Goal: Task Accomplishment & Management: Complete application form

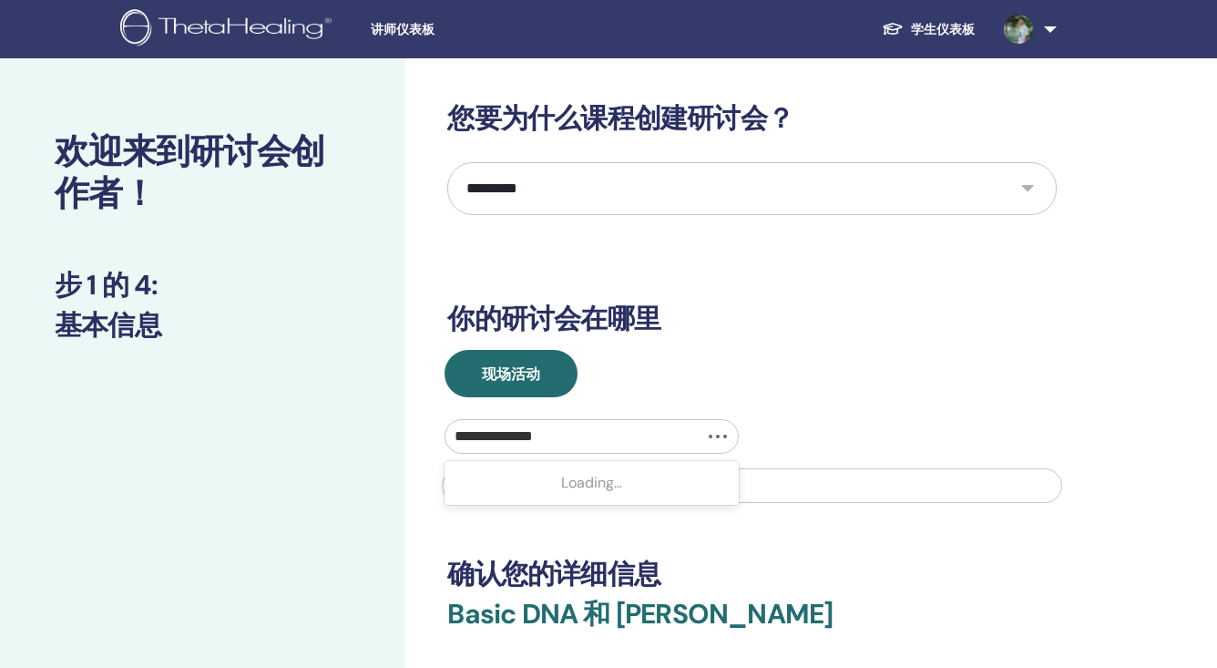
select select "*"
click at [627, 472] on div "Loading..." at bounding box center [590, 483] width 293 height 36
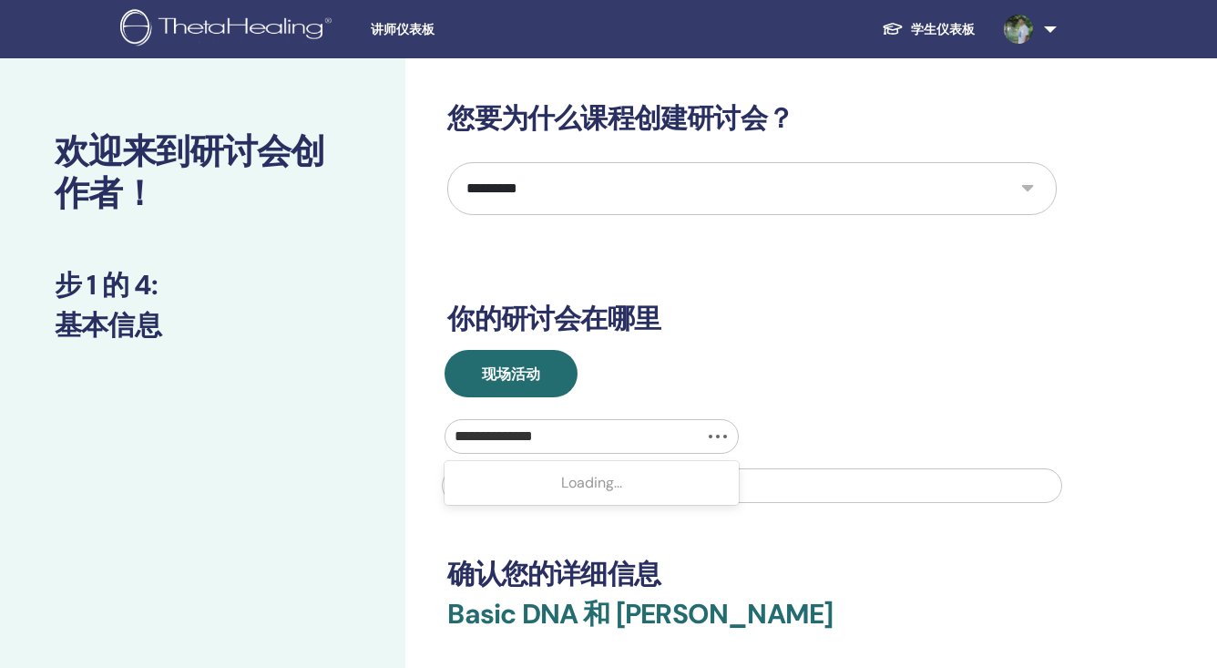
click at [627, 472] on div "Loading..." at bounding box center [590, 483] width 293 height 36
click at [600, 479] on div "Loading..." at bounding box center [590, 483] width 293 height 36
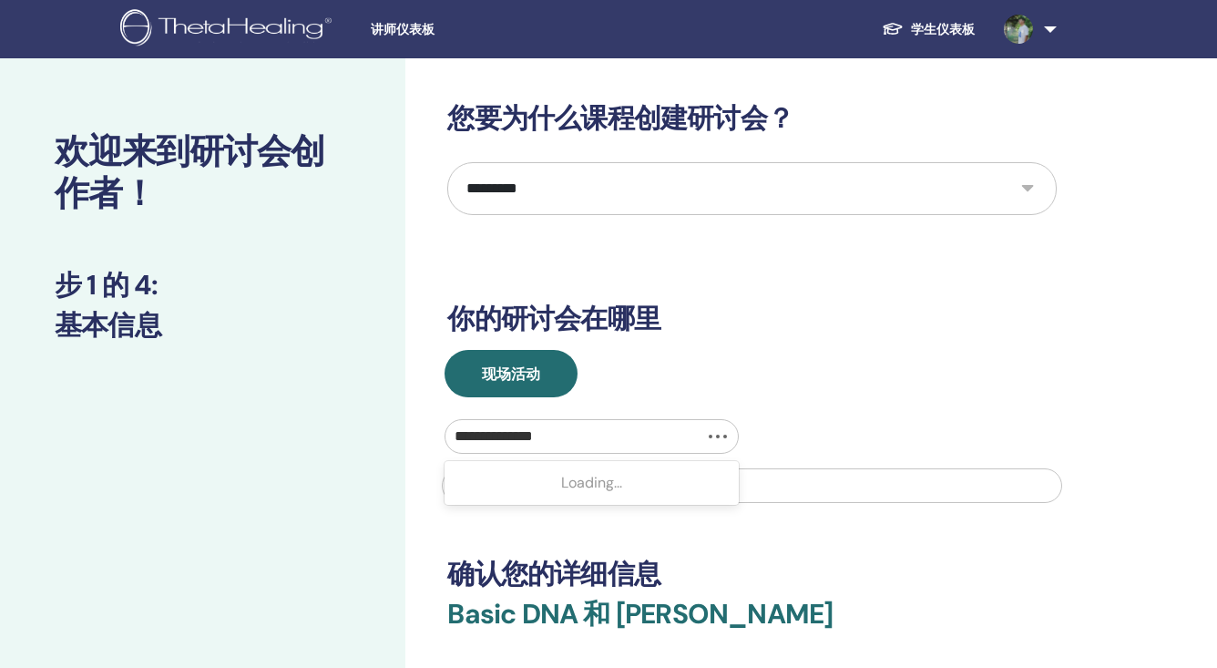
click at [600, 479] on div "Loading..." at bounding box center [590, 483] width 293 height 36
click at [534, 488] on div "Loading..." at bounding box center [590, 483] width 293 height 36
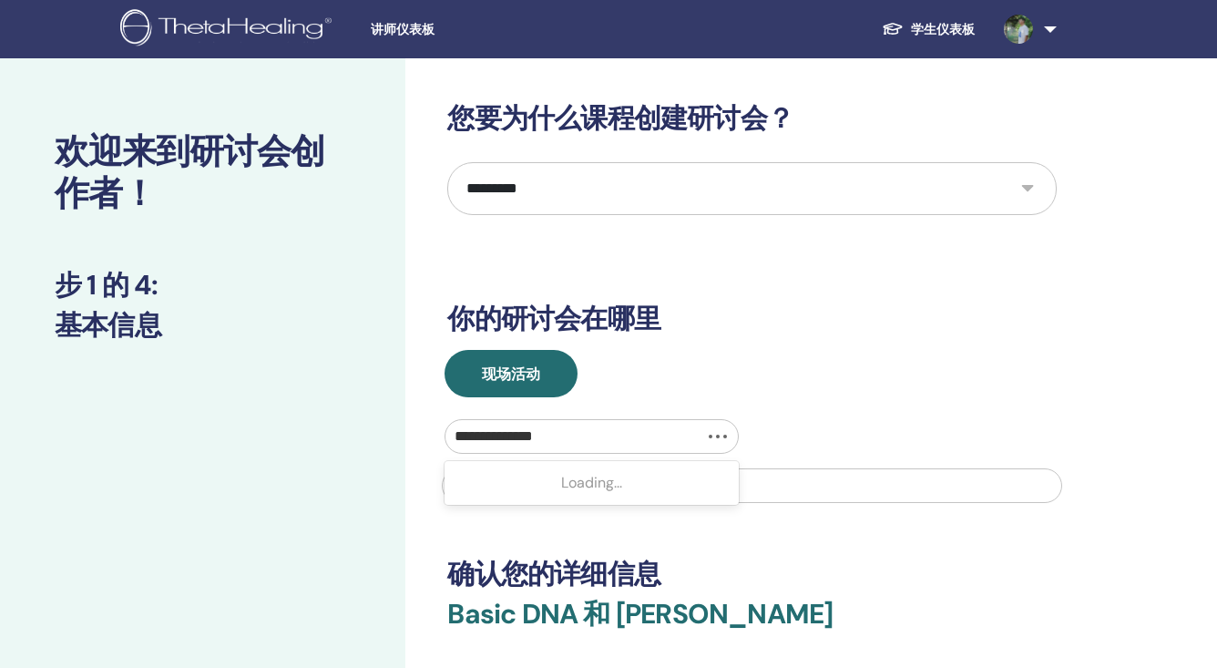
click at [534, 488] on div "Loading..." at bounding box center [590, 483] width 293 height 36
click at [577, 492] on div "Loading..." at bounding box center [590, 483] width 293 height 36
click at [643, 434] on div at bounding box center [591, 437] width 273 height 26
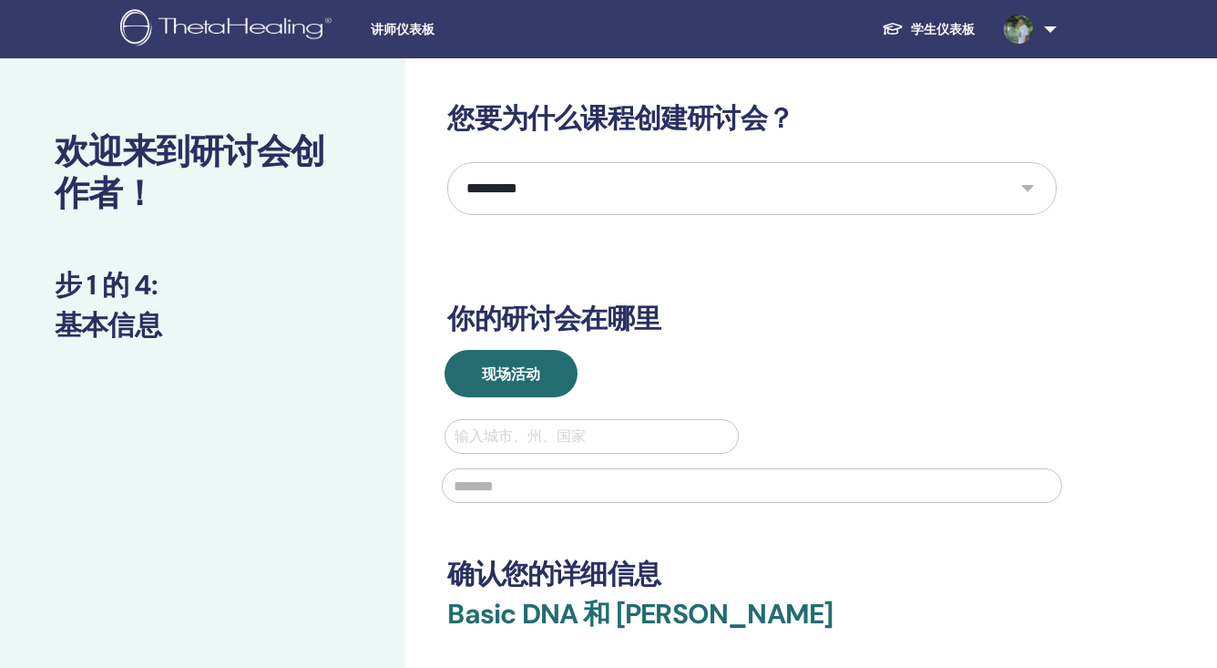
click at [639, 433] on div at bounding box center [591, 437] width 273 height 26
type input "*****"
click at [639, 433] on div at bounding box center [573, 437] width 237 height 26
type input "*"
click at [579, 475] on div "No options" at bounding box center [590, 483] width 293 height 36
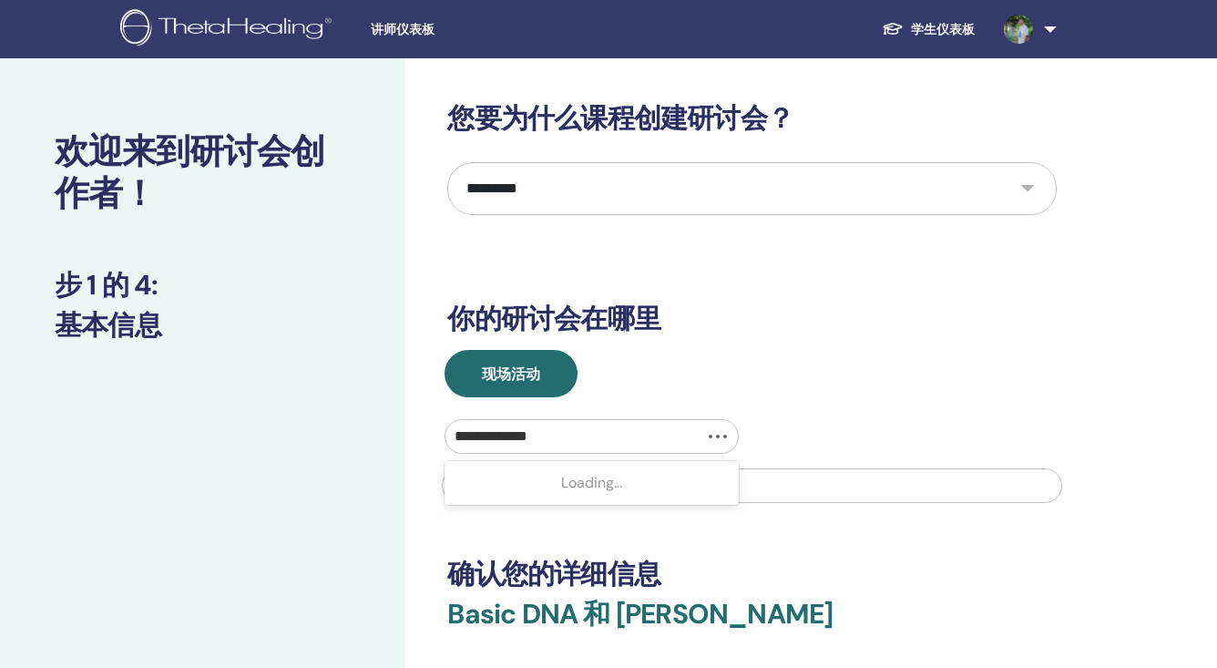
type input "**********"
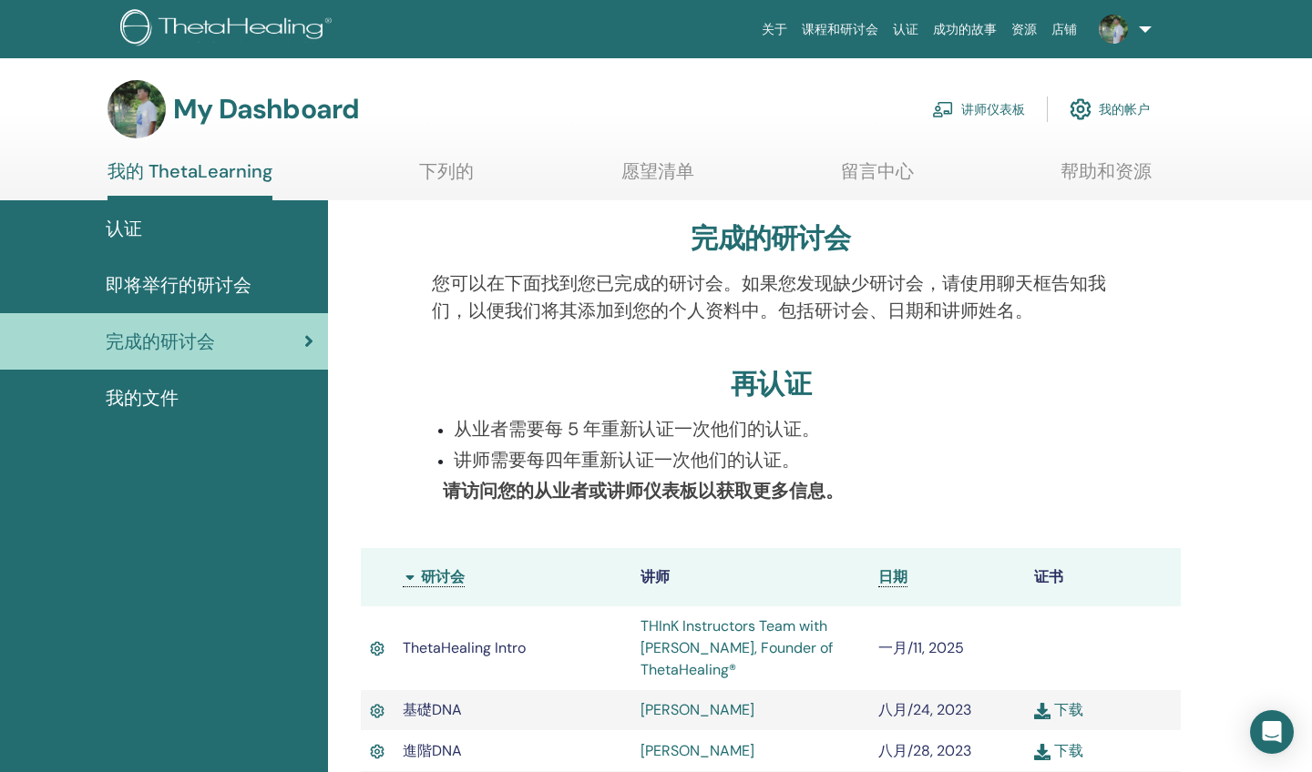
click at [199, 241] on div "认证" at bounding box center [164, 228] width 299 height 27
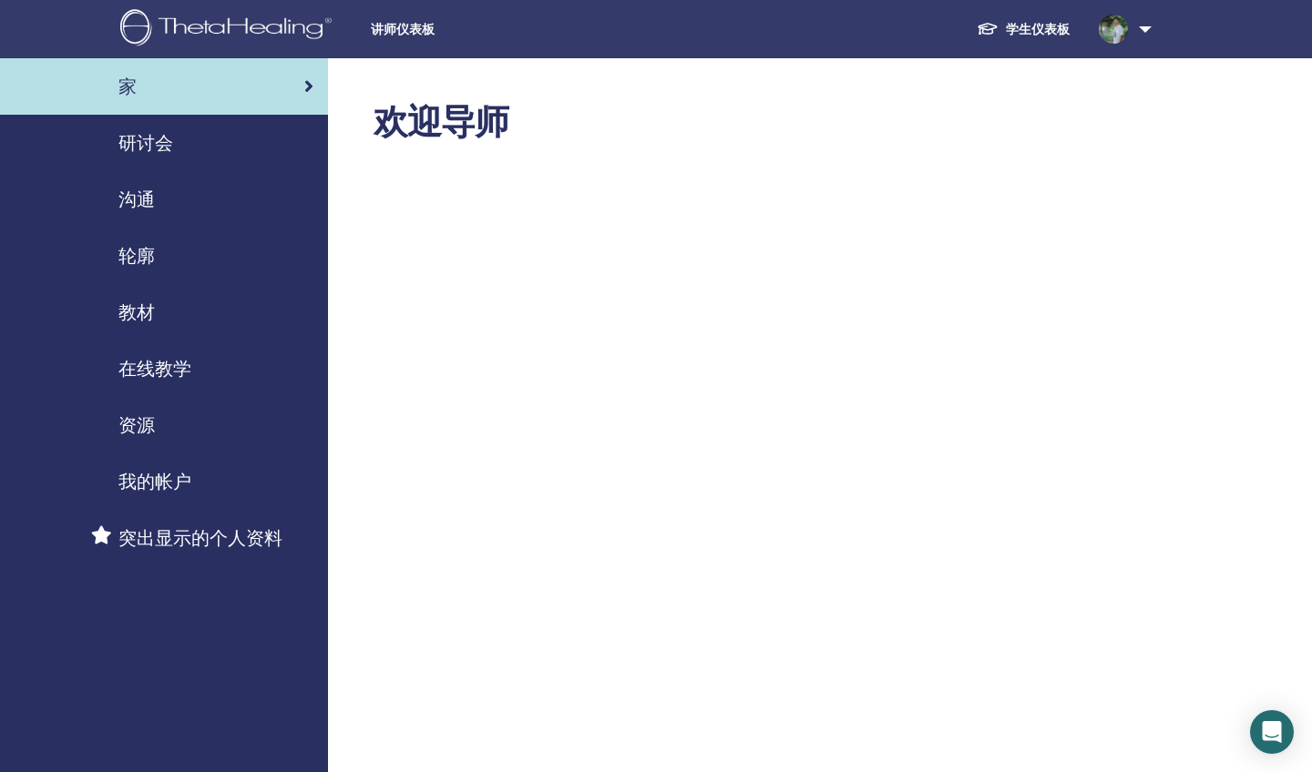
click at [173, 154] on div "研讨会" at bounding box center [164, 142] width 299 height 27
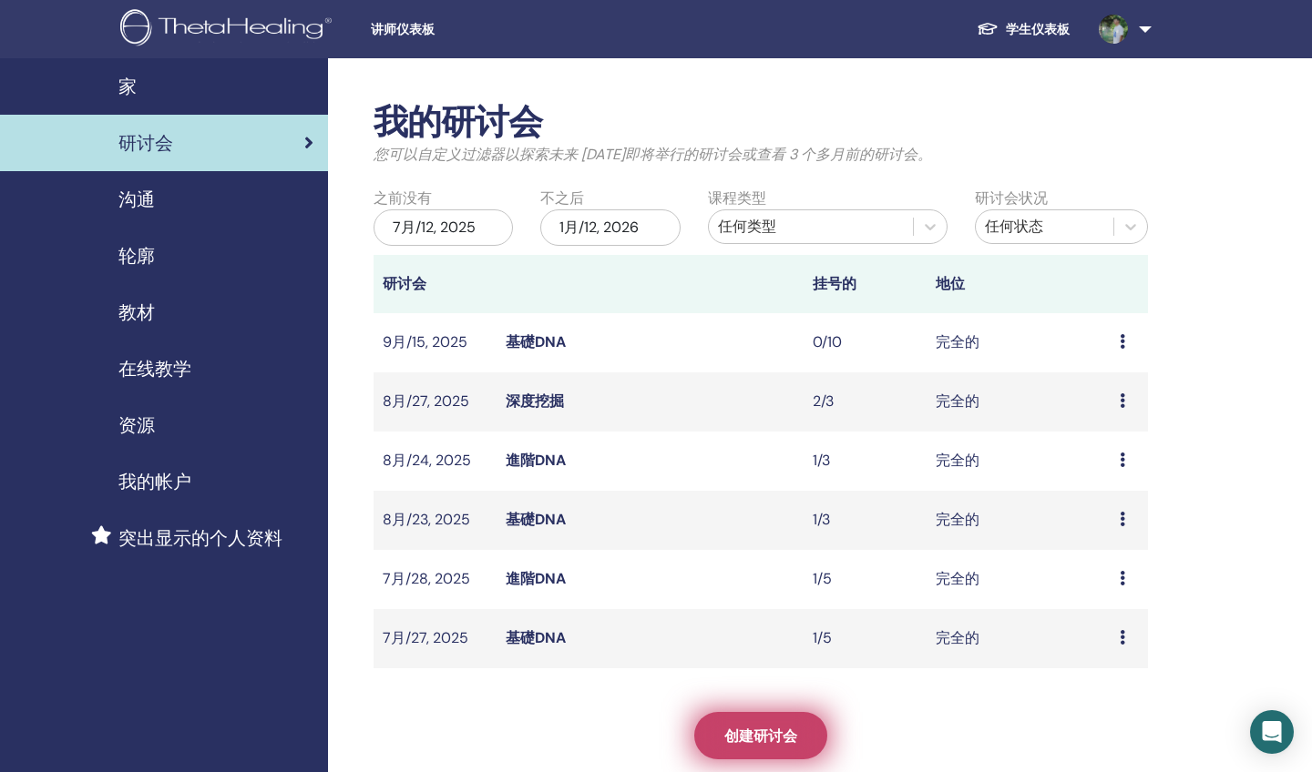
click at [775, 738] on span "创建研讨会" at bounding box center [760, 736] width 73 height 19
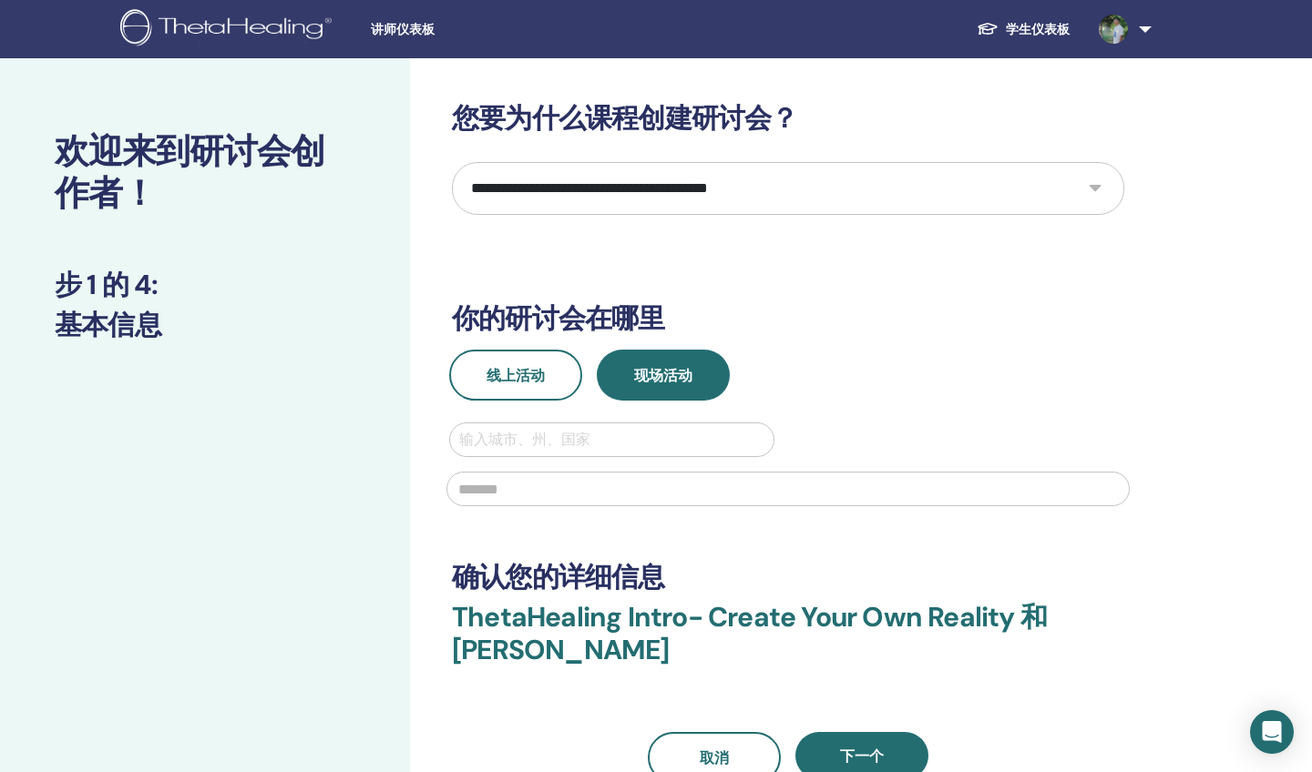
select select "*"
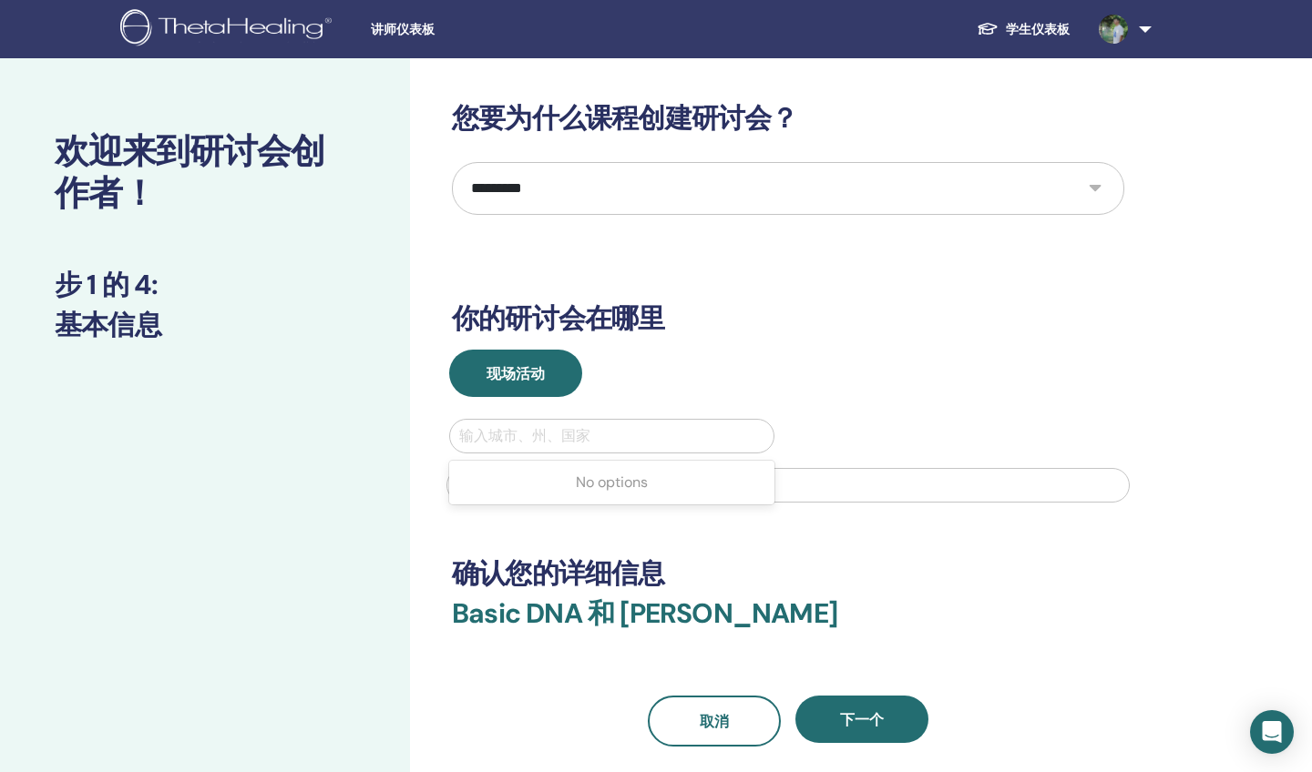
click at [602, 428] on div at bounding box center [611, 437] width 305 height 26
click at [612, 477] on div "Loading..." at bounding box center [611, 483] width 325 height 36
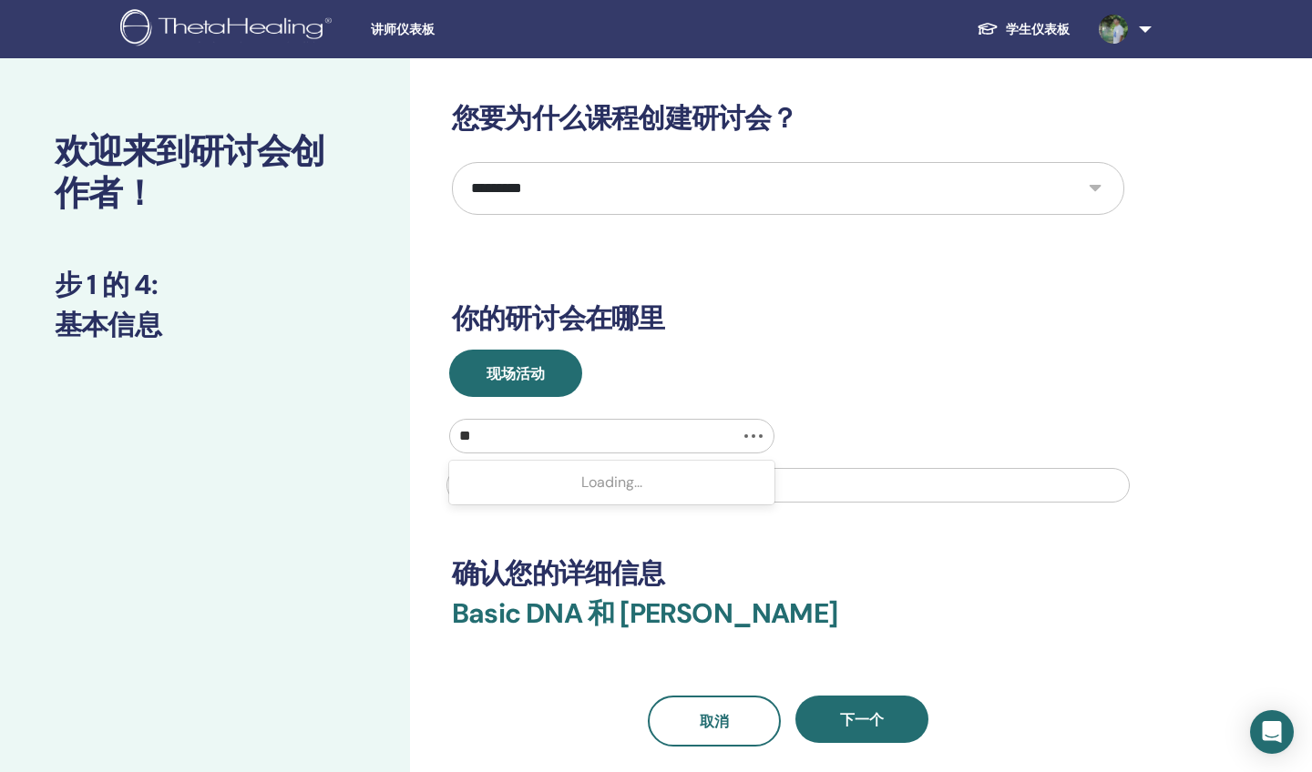
type input "*"
type input "**********"
click at [619, 489] on div "Loading..." at bounding box center [611, 483] width 325 height 36
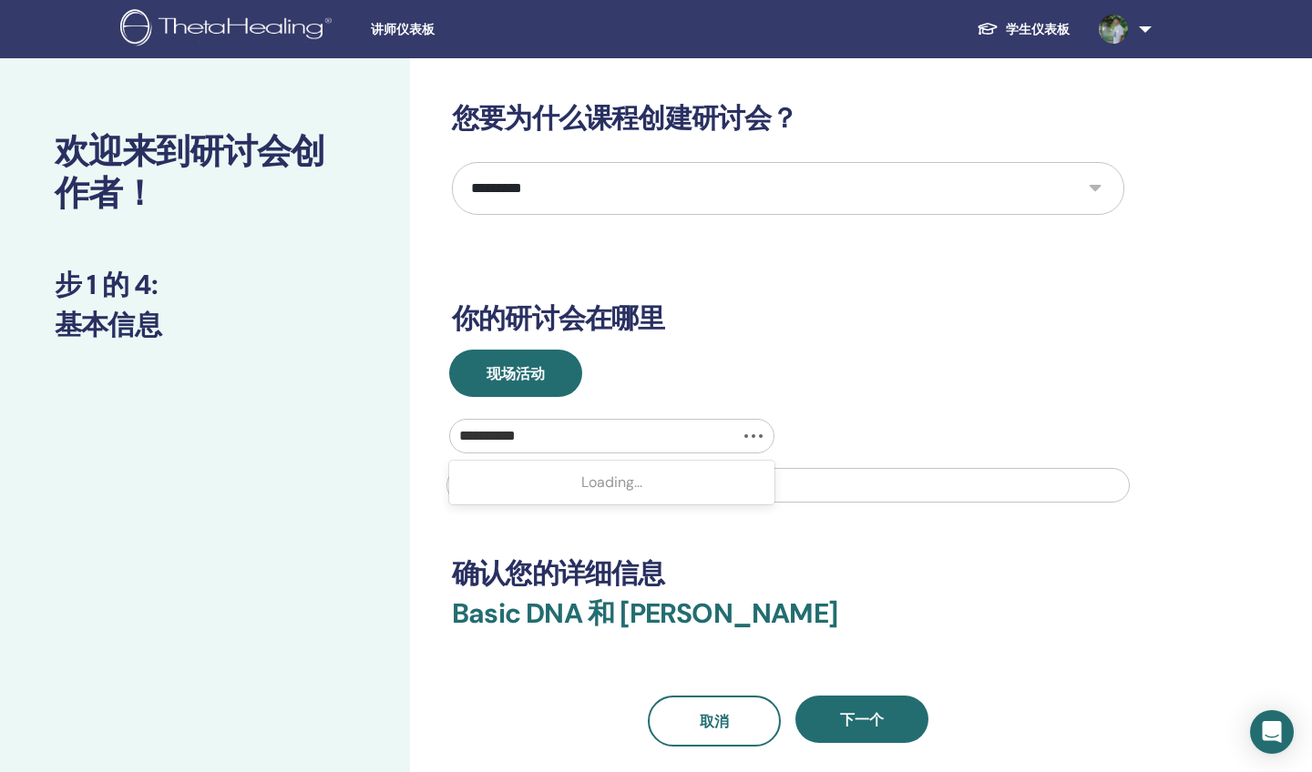
click at [619, 489] on div "Loading..." at bounding box center [611, 483] width 325 height 36
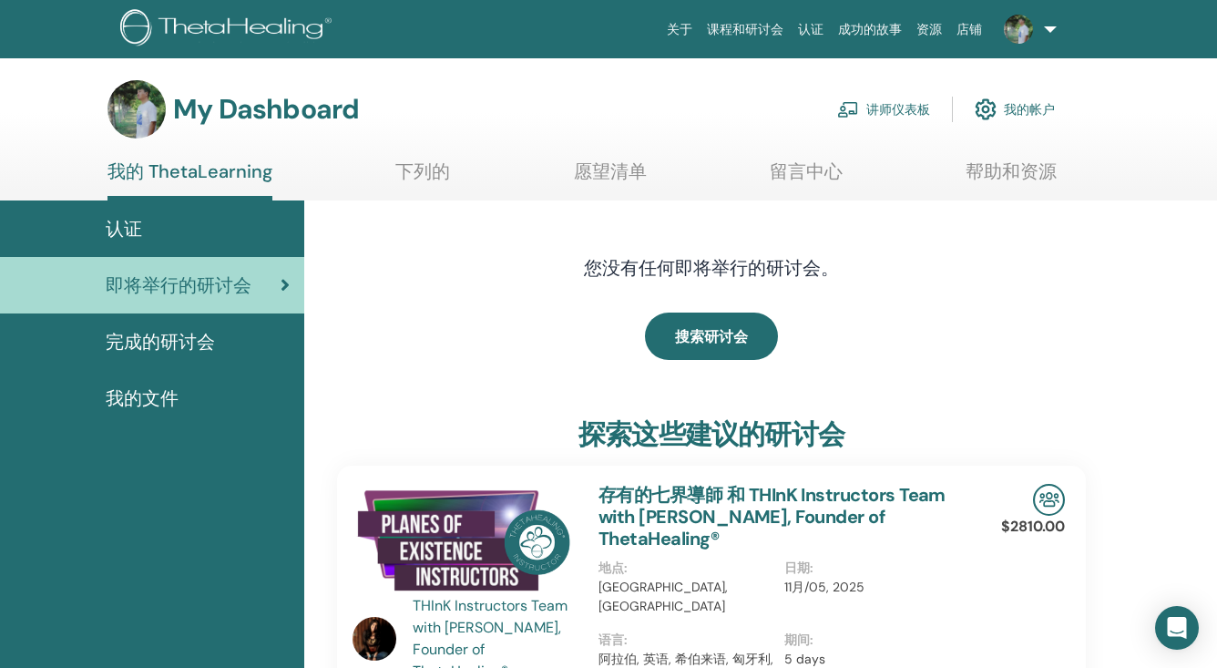
click at [916, 106] on link "讲师仪表板" at bounding box center [883, 109] width 93 height 40
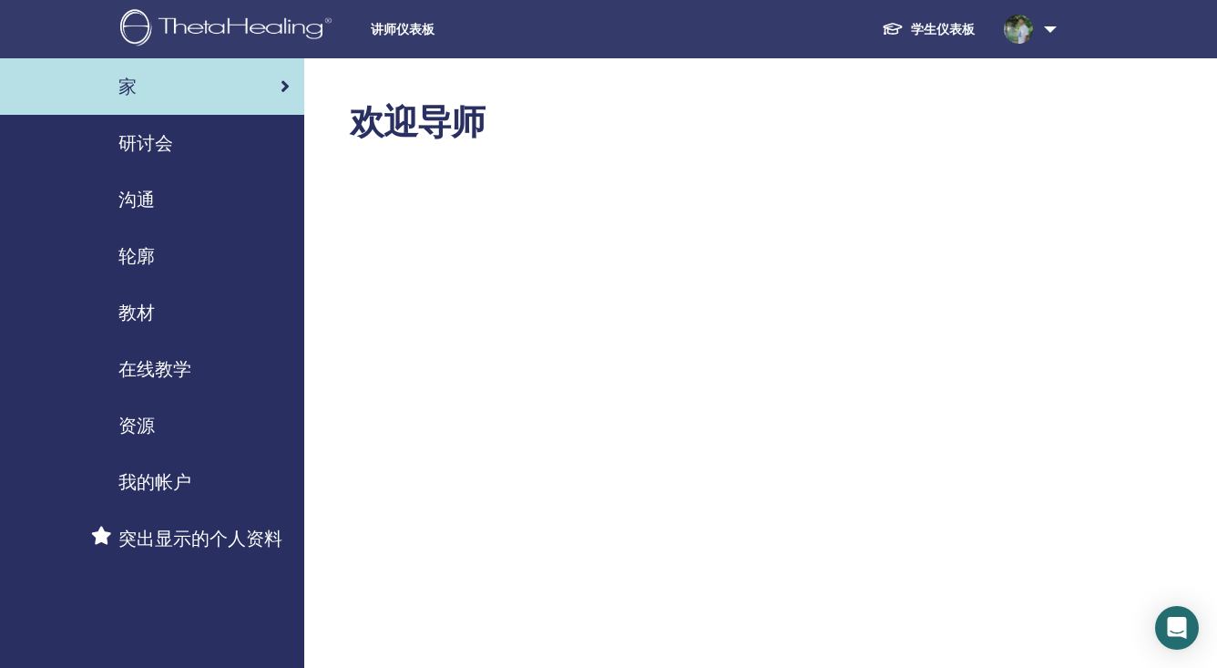
click at [179, 149] on div "研讨会" at bounding box center [152, 142] width 275 height 27
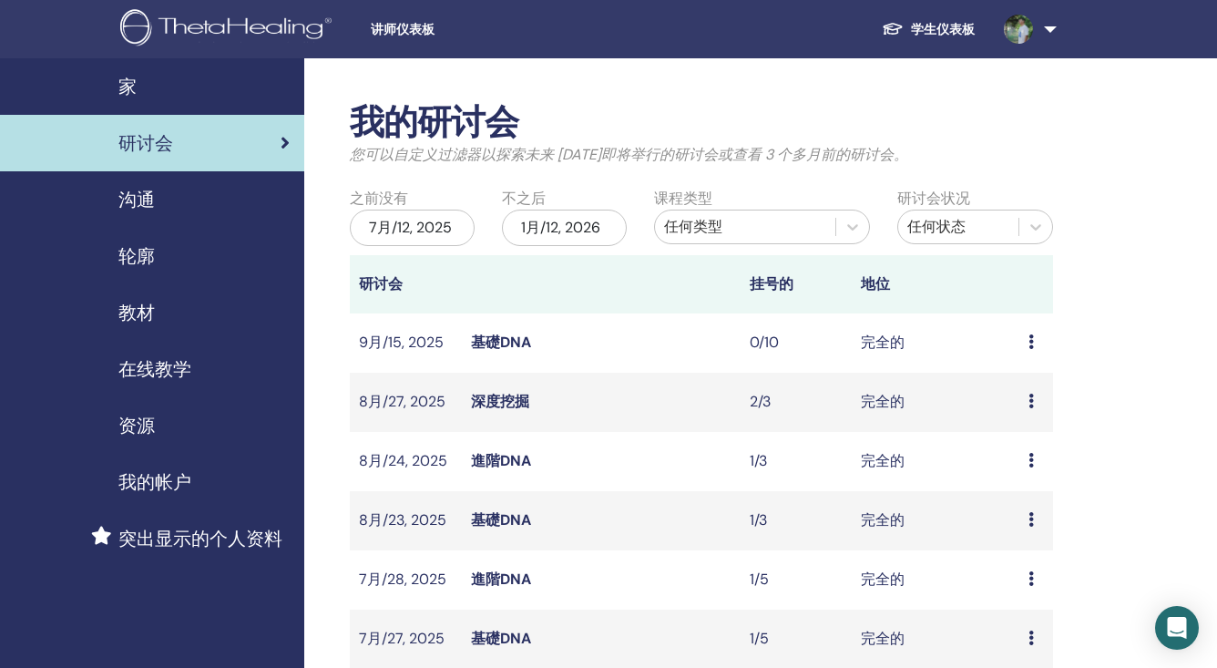
click at [1034, 342] on icon at bounding box center [1030, 341] width 5 height 15
click at [1024, 382] on link "与会者" at bounding box center [1025, 384] width 44 height 19
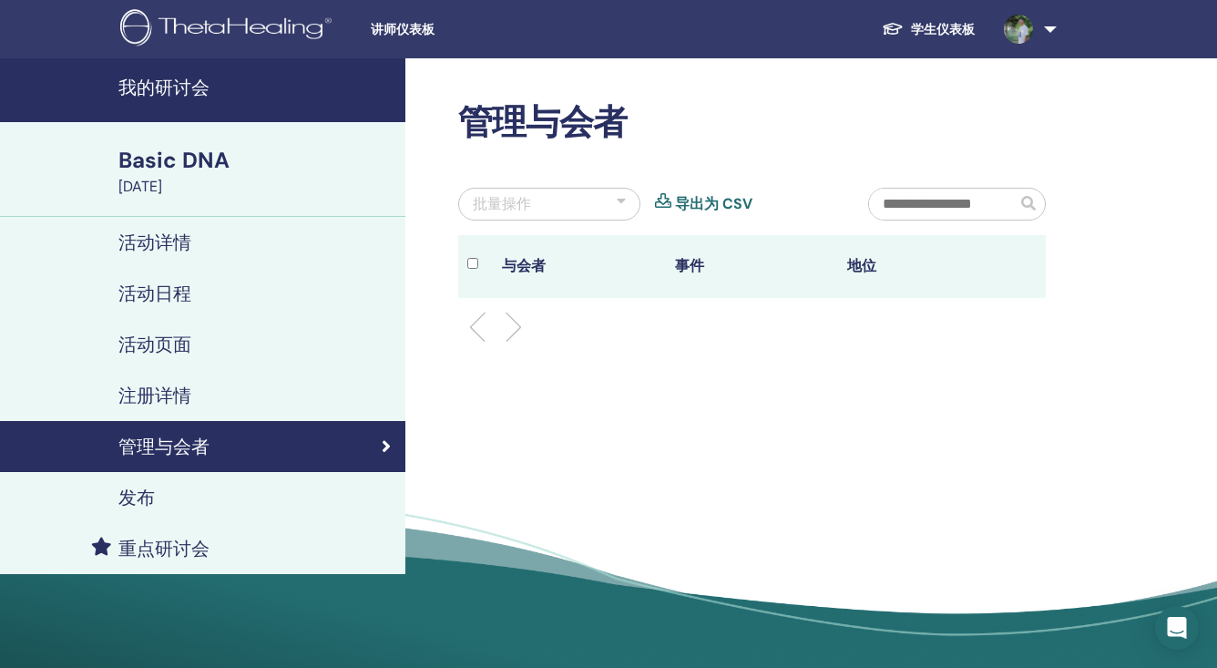
click at [186, 236] on h4 "活动详情" at bounding box center [154, 242] width 73 height 22
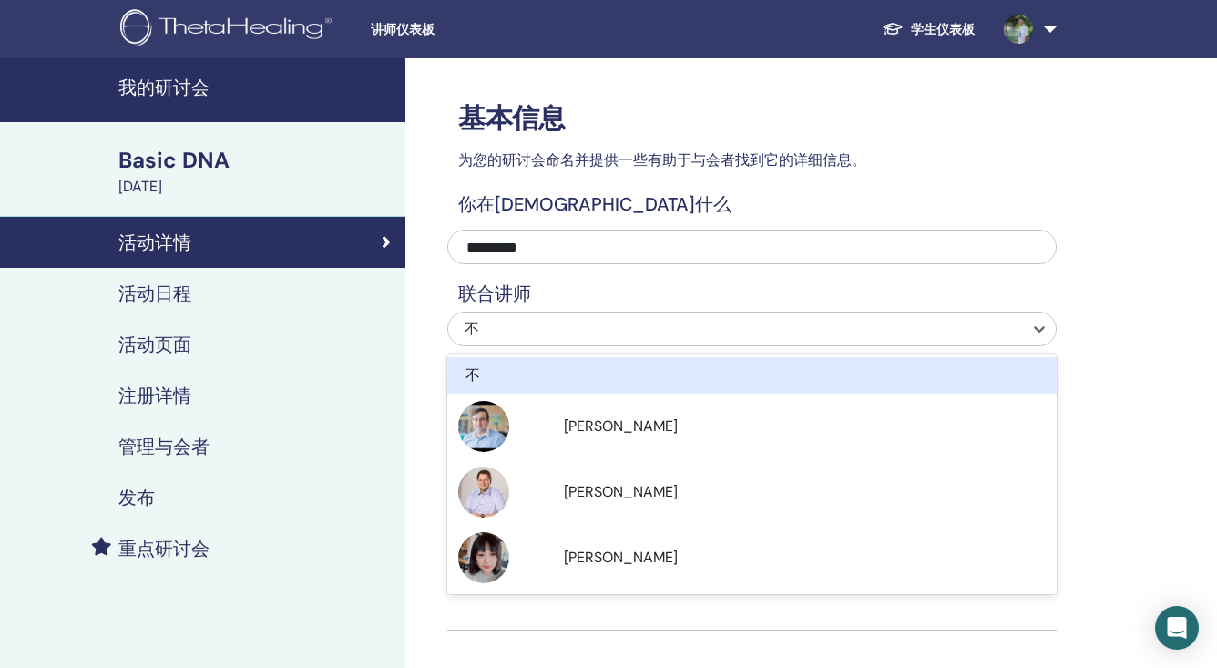
click at [616, 314] on div "不" at bounding box center [735, 328] width 575 height 33
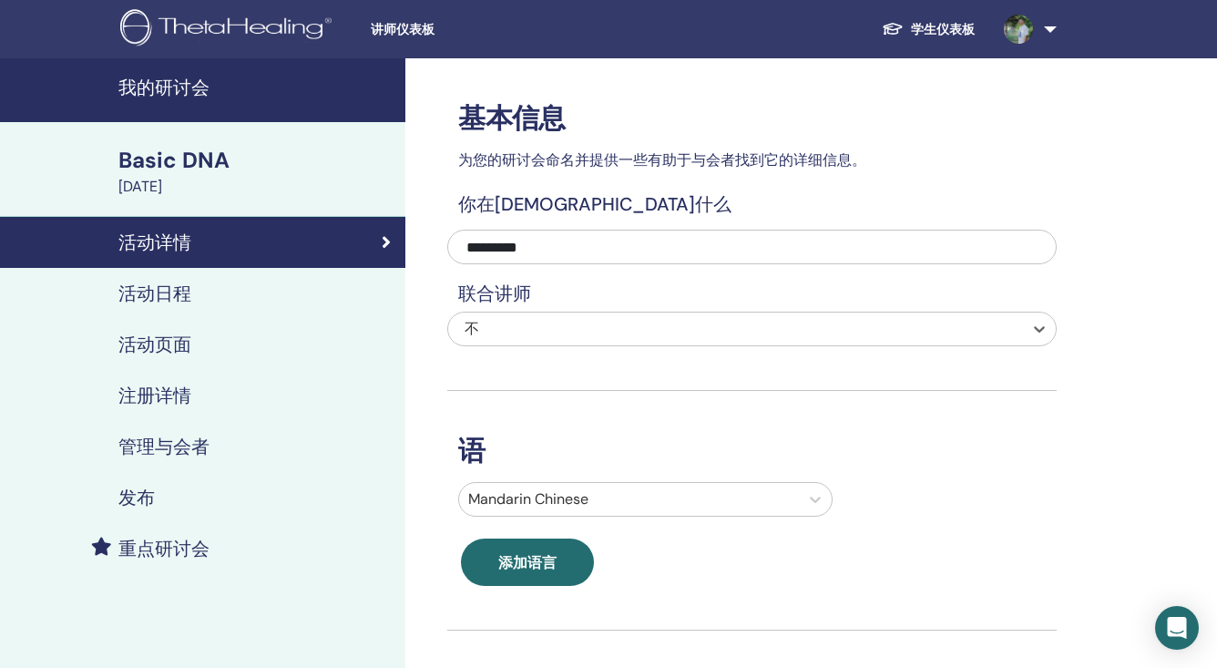
click at [616, 314] on div "不" at bounding box center [735, 328] width 575 height 33
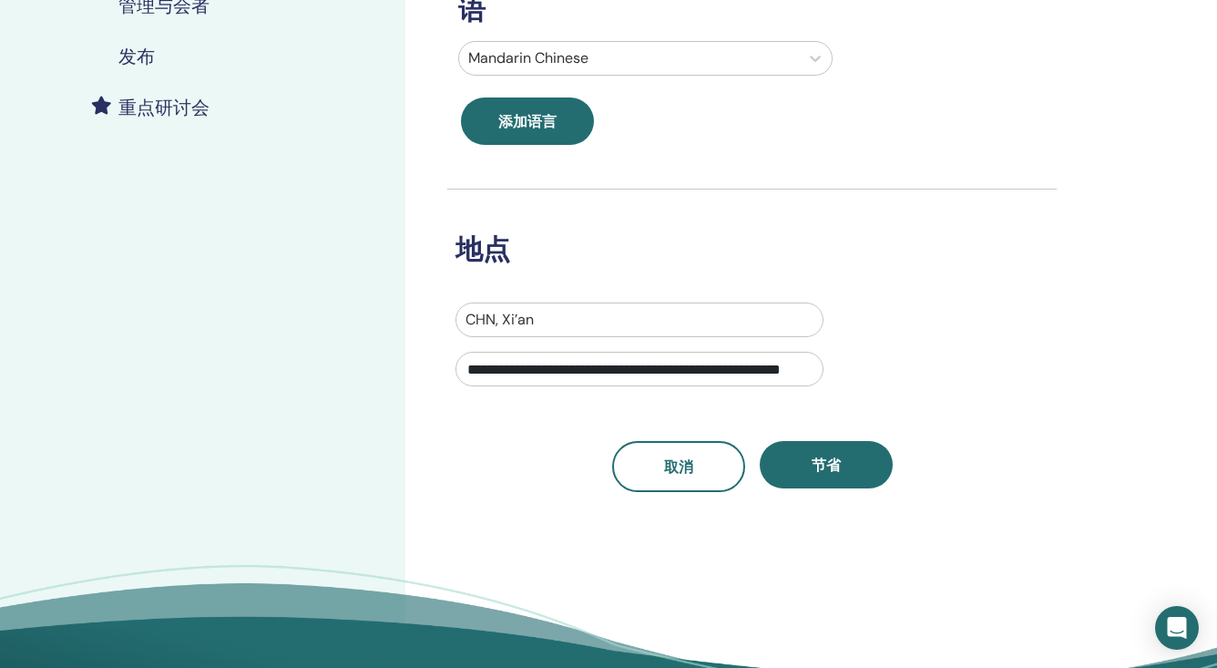
scroll to position [441, 0]
click at [587, 322] on div at bounding box center [639, 320] width 348 height 26
click at [530, 323] on div "CHN, Xi’an" at bounding box center [639, 320] width 348 height 22
click at [555, 359] on input "**********" at bounding box center [639, 369] width 368 height 35
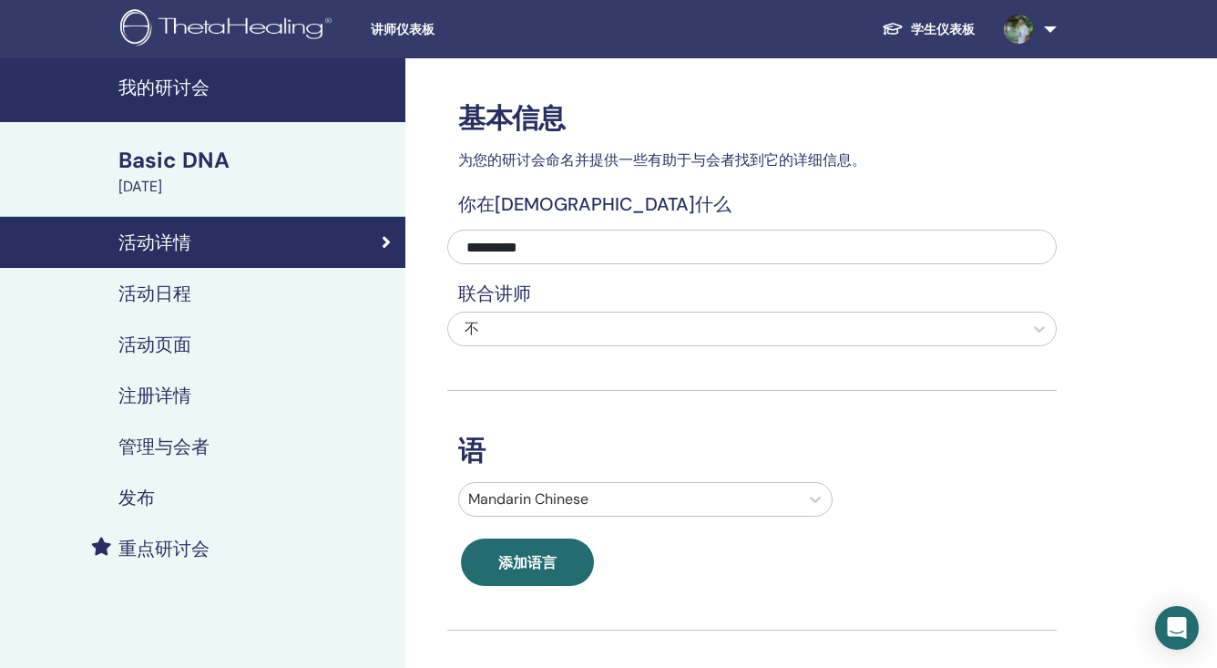
scroll to position [0, 0]
click at [241, 35] on img at bounding box center [229, 29] width 218 height 41
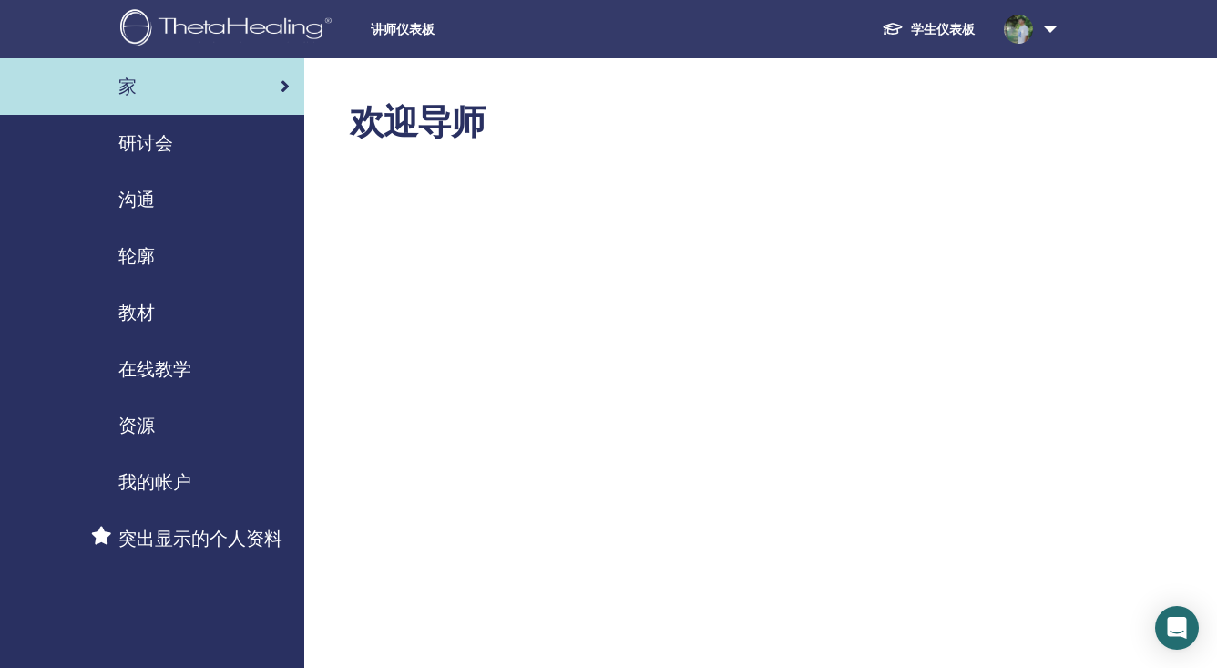
click at [201, 141] on div "研讨会" at bounding box center [152, 142] width 275 height 27
click at [176, 148] on div "研讨会" at bounding box center [152, 142] width 275 height 27
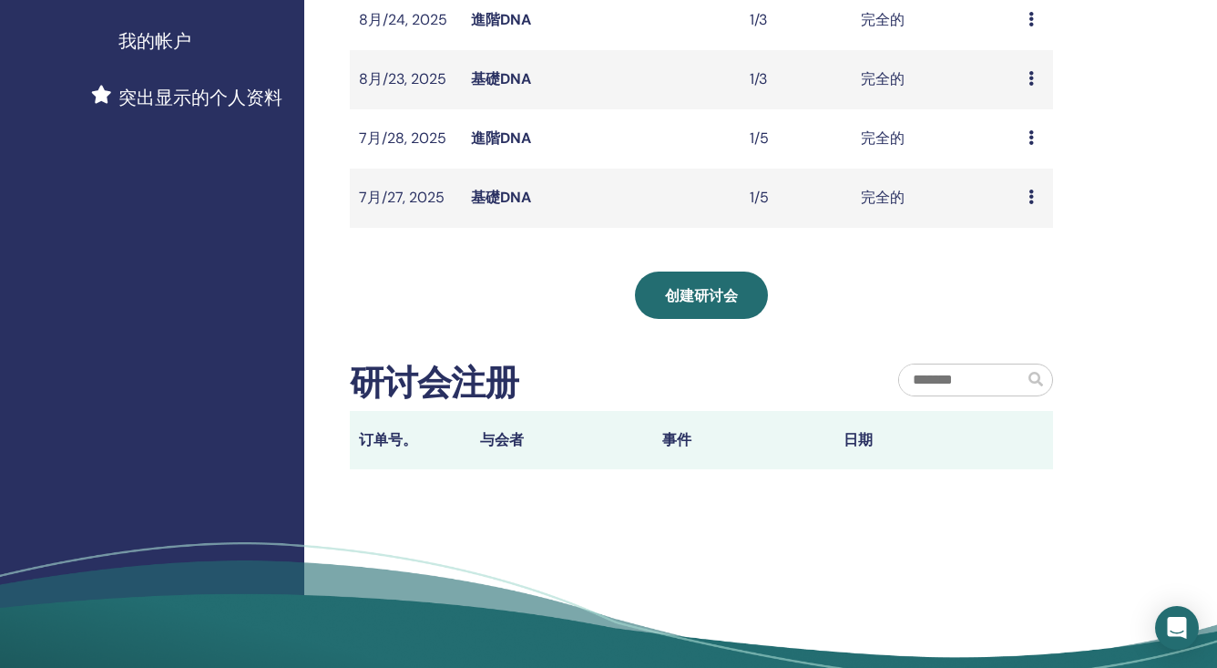
scroll to position [355, 0]
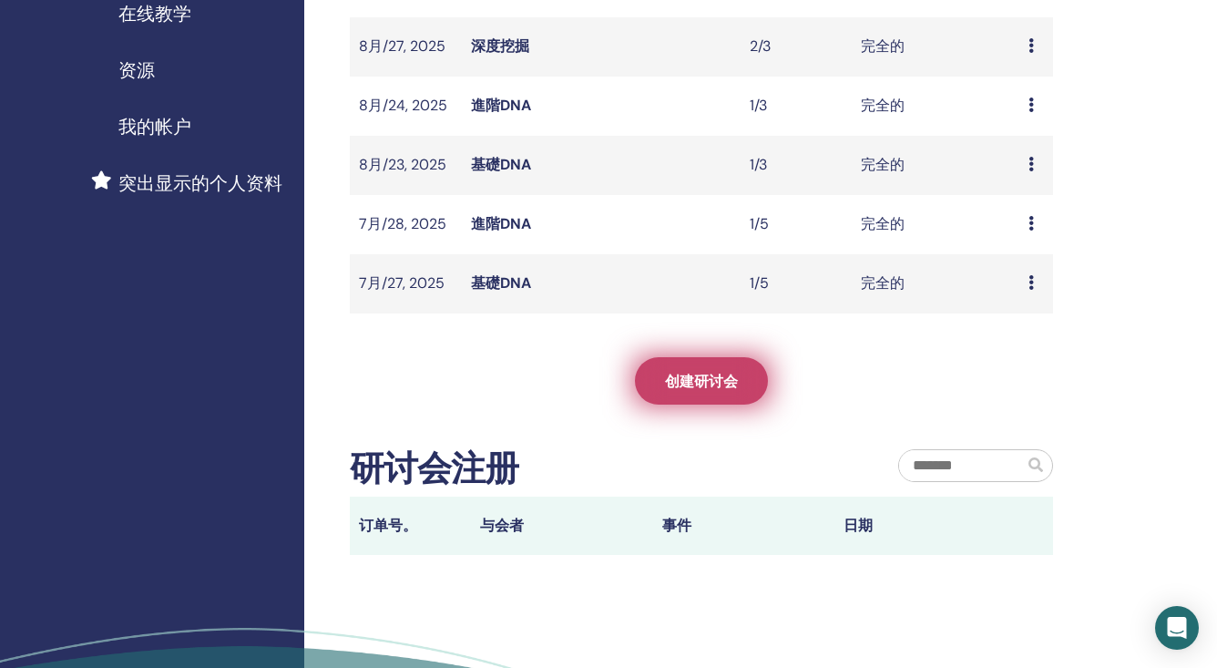
click at [722, 370] on link "创建研讨会" at bounding box center [701, 380] width 133 height 47
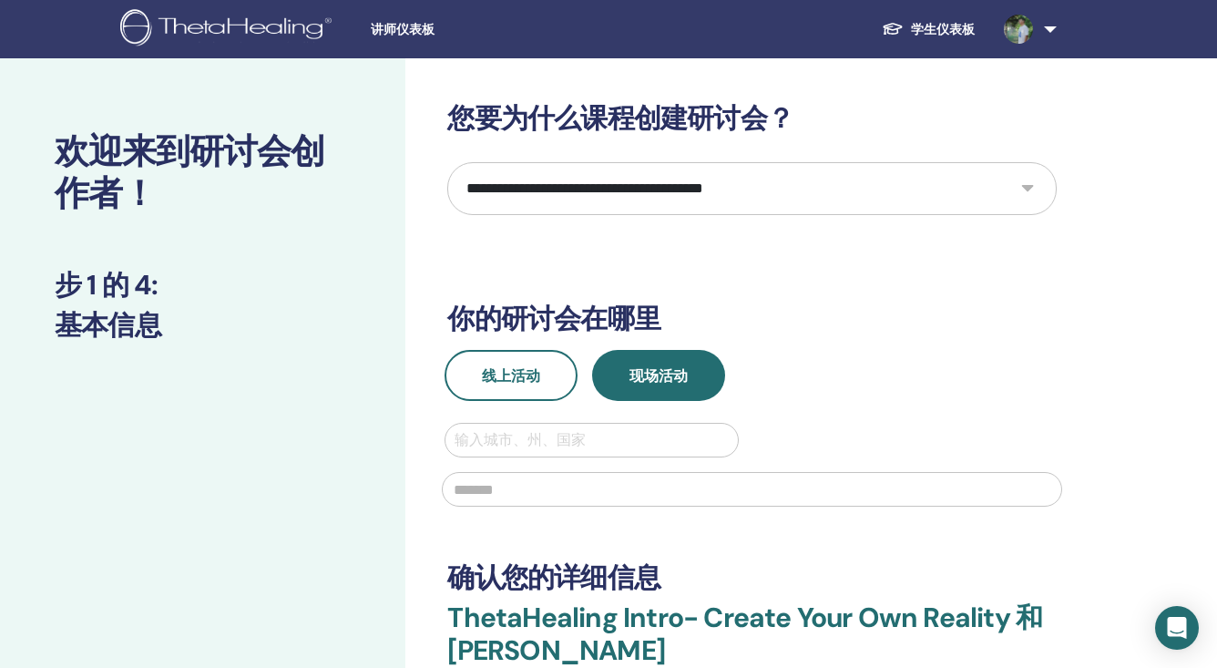
select select "*"
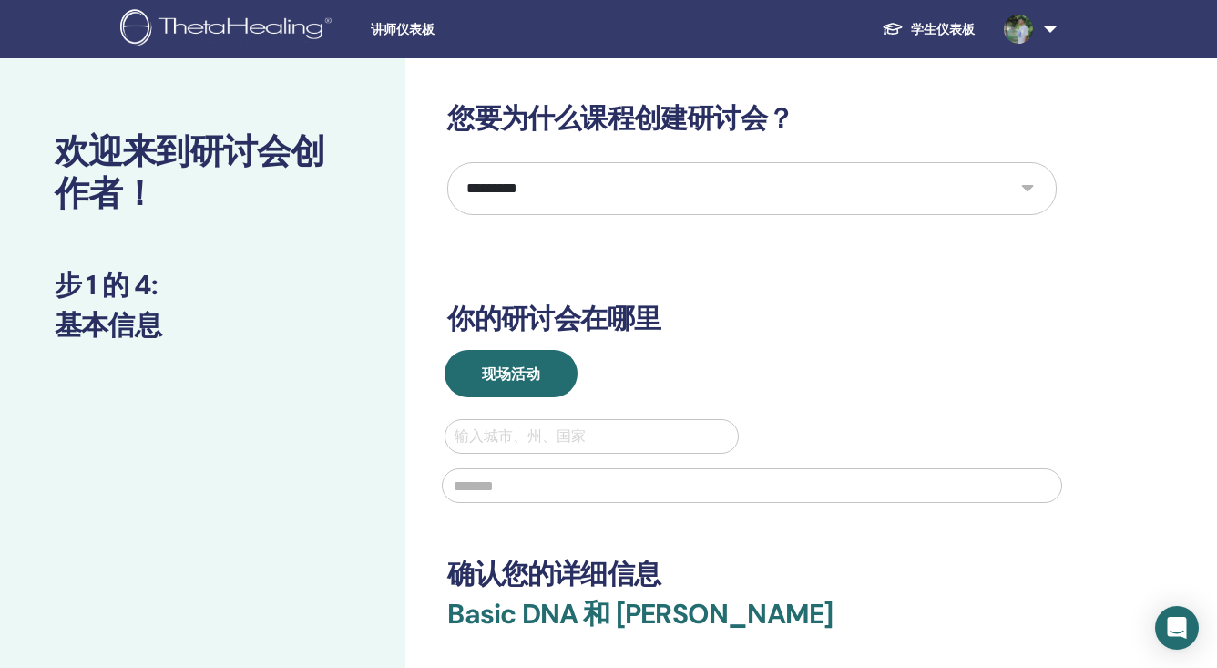
click at [572, 476] on input "text" at bounding box center [752, 485] width 620 height 35
paste input "**********"
type input "**********"
click at [565, 438] on div "输入城市、州、国家" at bounding box center [591, 436] width 273 height 22
click at [565, 433] on div "输入城市、州、国家" at bounding box center [591, 436] width 273 height 22
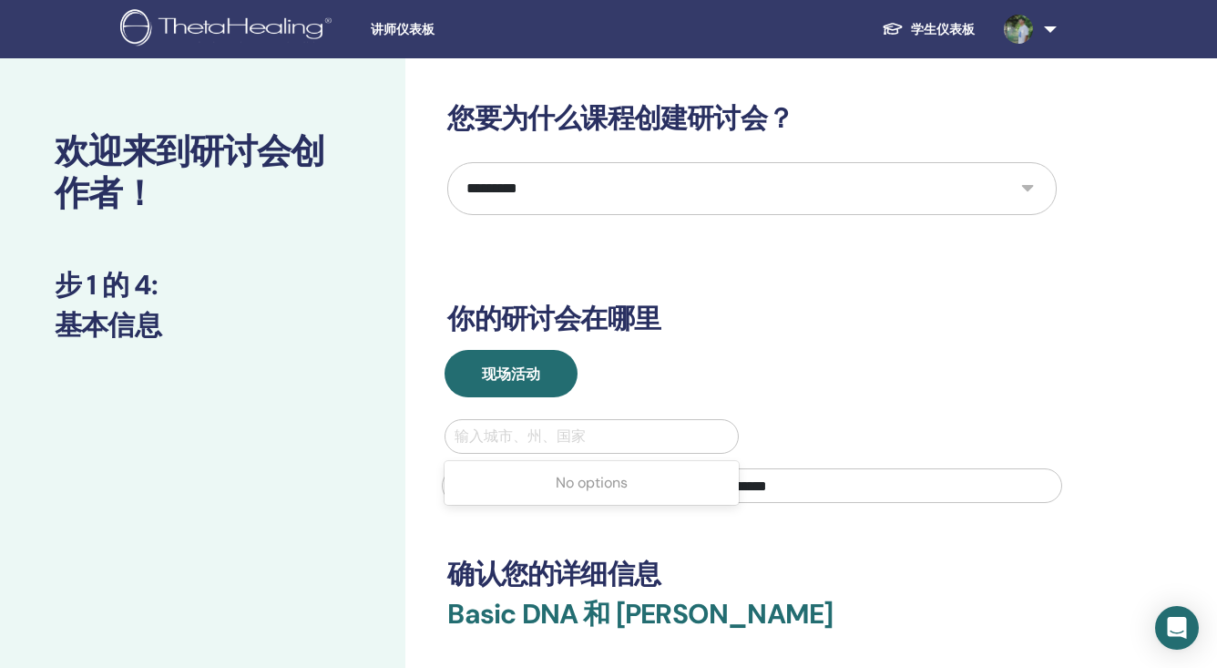
click at [565, 433] on div "输入城市、州、国家" at bounding box center [591, 436] width 273 height 22
click at [555, 534] on div "**********" at bounding box center [751, 424] width 609 height 645
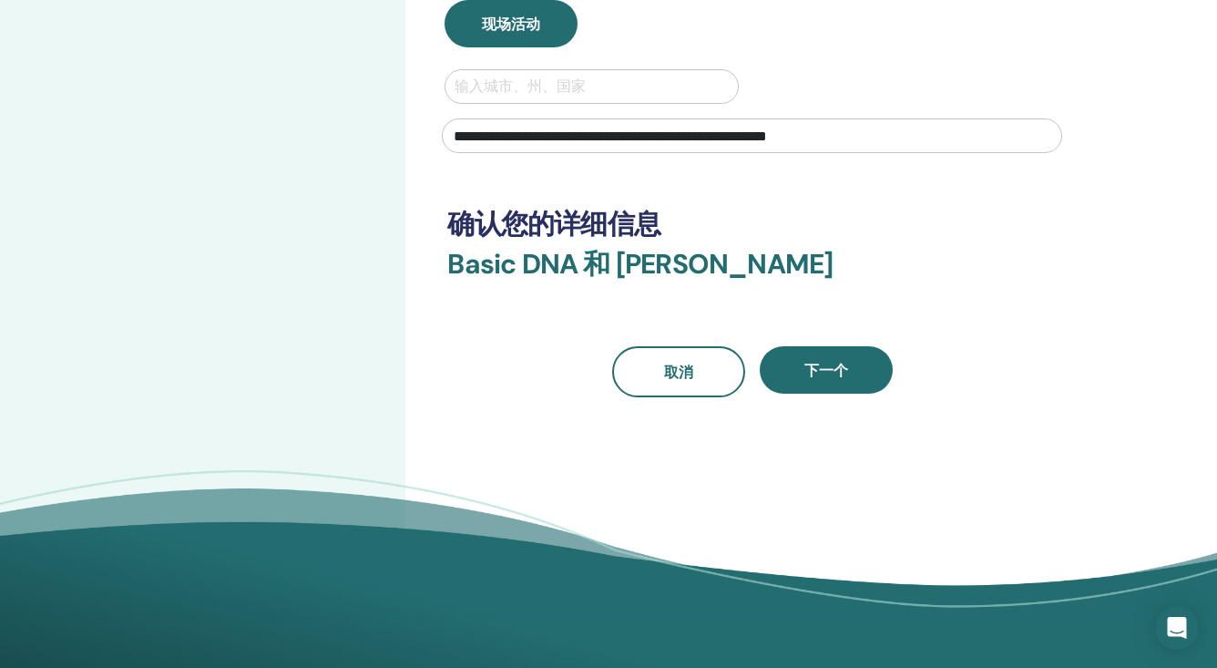
scroll to position [454, 0]
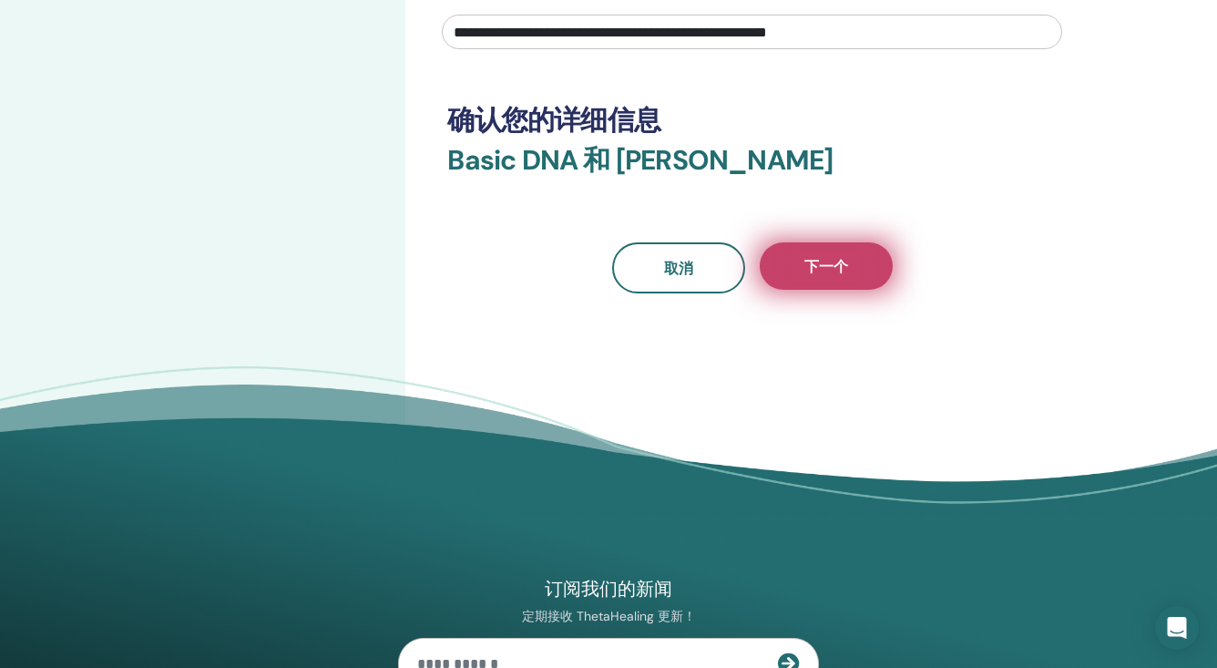
click at [817, 276] on button "下一个" at bounding box center [826, 265] width 133 height 47
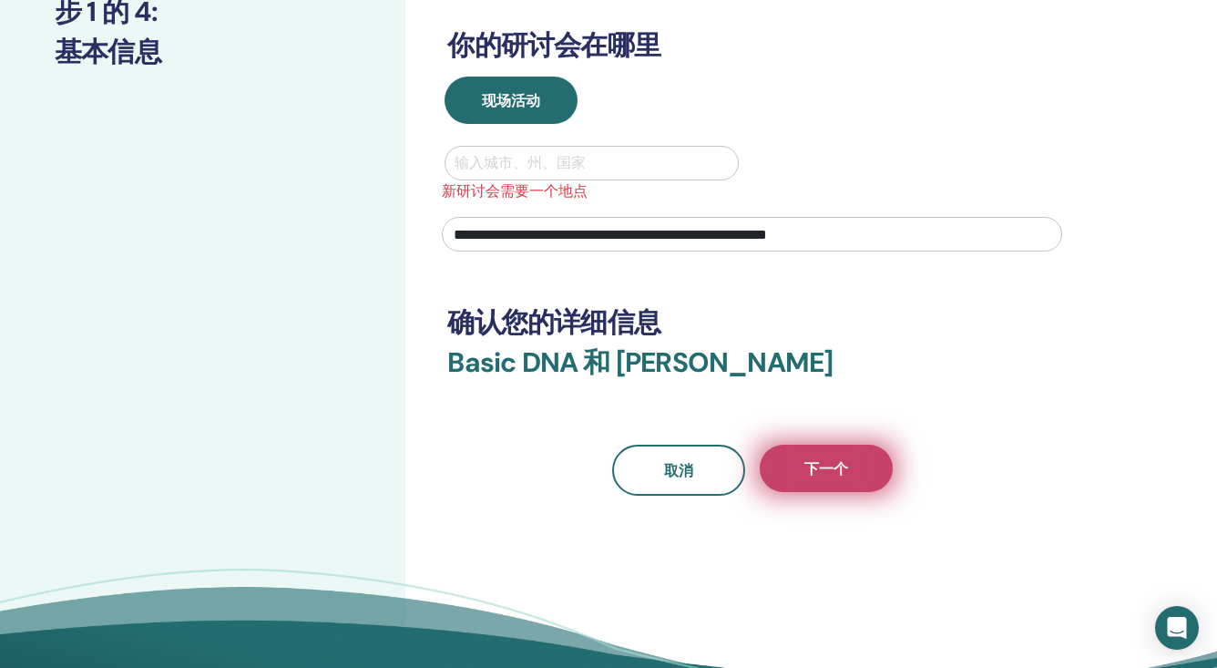
scroll to position [243, 0]
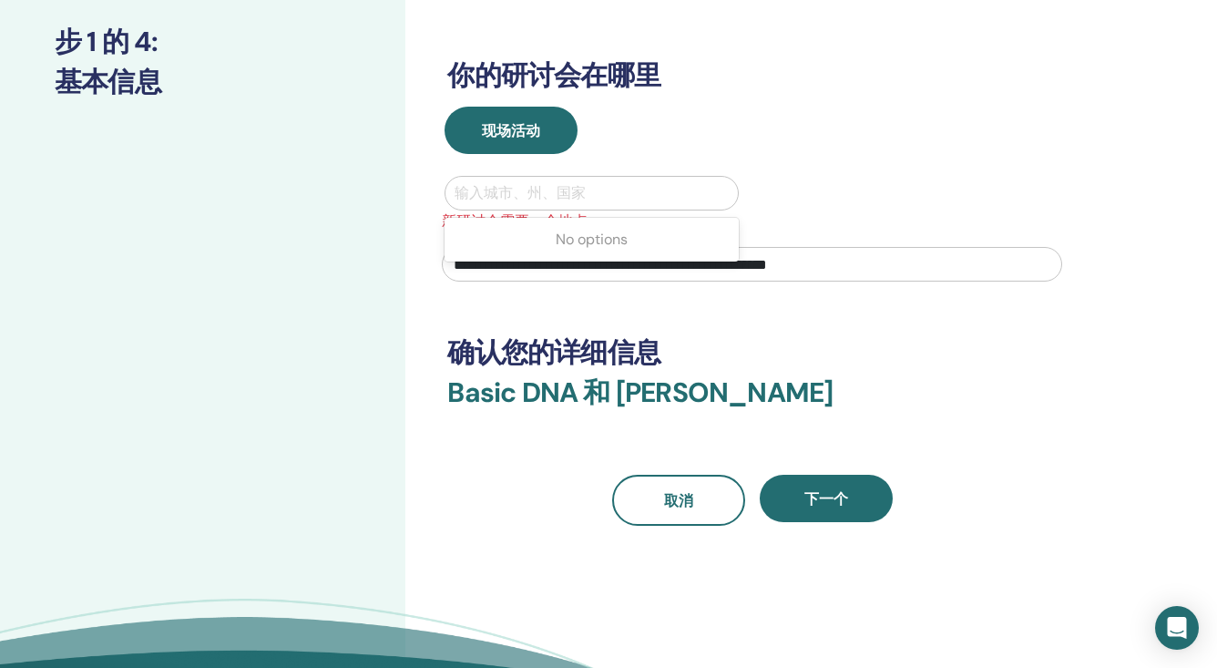
click at [646, 189] on div at bounding box center [591, 193] width 273 height 26
type input "**********"
click at [553, 192] on input "**********" at bounding box center [510, 193] width 110 height 22
click at [573, 190] on div at bounding box center [572, 193] width 255 height 33
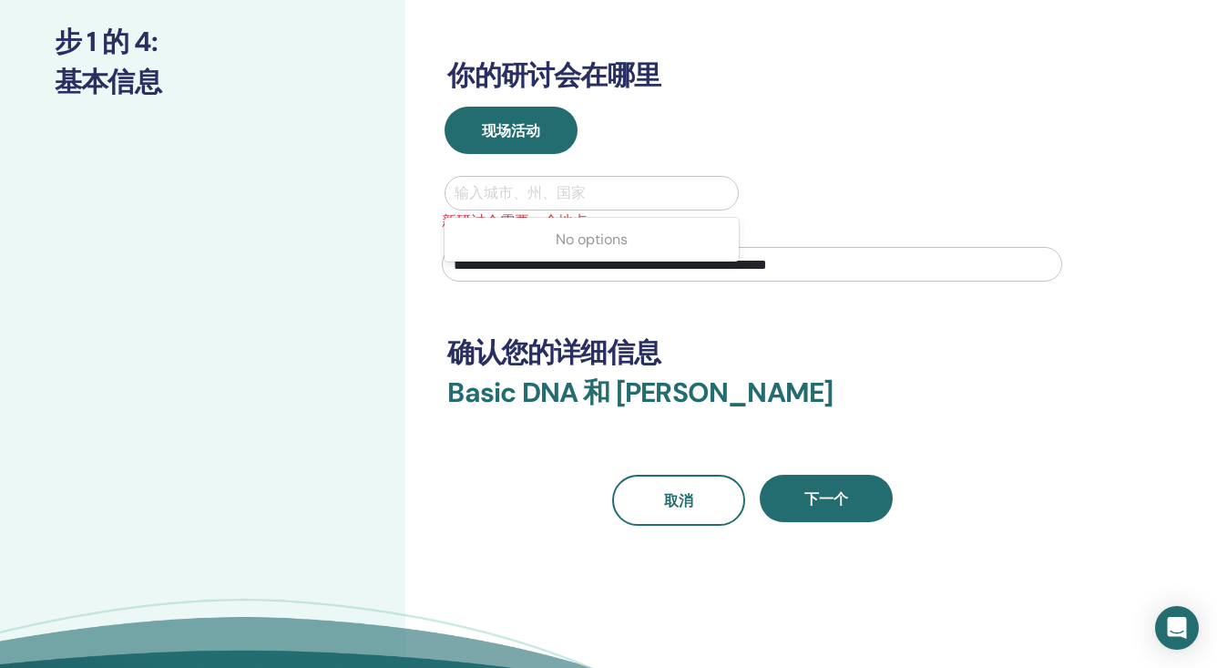
click at [517, 189] on div "输入城市、州、国家" at bounding box center [591, 193] width 273 height 22
click at [458, 192] on input "text" at bounding box center [457, 193] width 4 height 22
click at [521, 189] on div "输入城市、州、国家" at bounding box center [591, 193] width 273 height 22
type input "*"
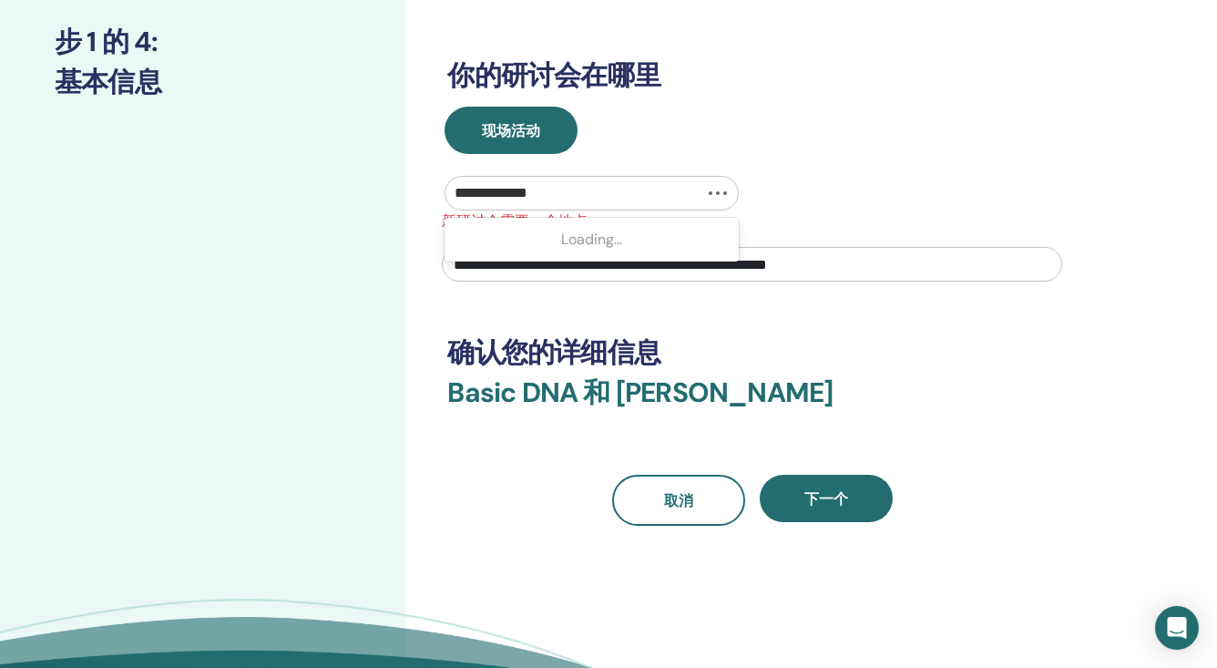
click at [545, 232] on div "Loading..." at bounding box center [590, 239] width 293 height 36
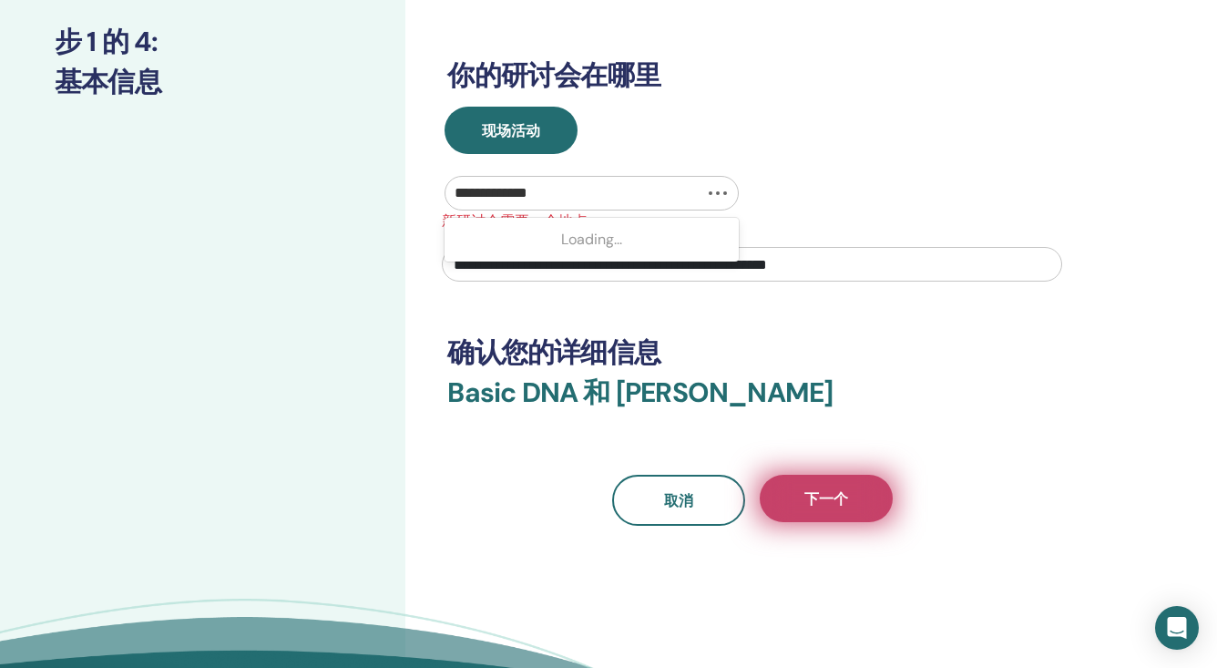
type input "**********"
click at [818, 496] on span "下一个" at bounding box center [826, 498] width 44 height 19
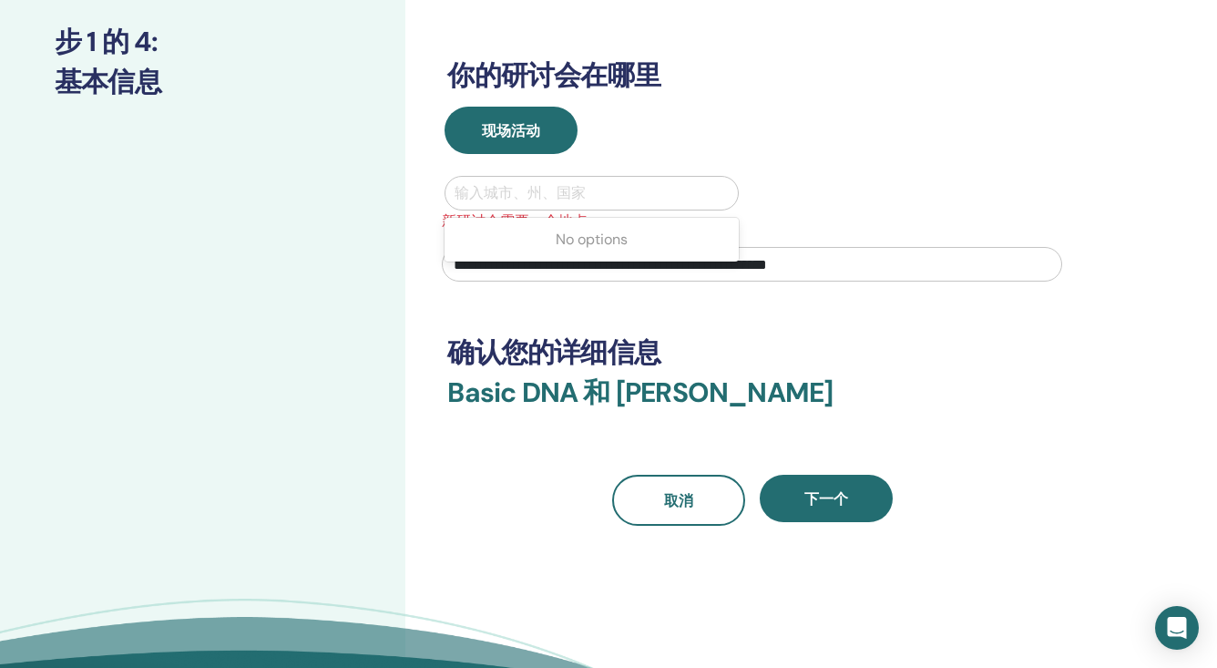
click at [618, 179] on div "输入城市、州、国家" at bounding box center [590, 193] width 291 height 33
click at [571, 182] on div at bounding box center [591, 193] width 273 height 26
click at [495, 179] on div "输入城市、州、国家" at bounding box center [590, 193] width 291 height 33
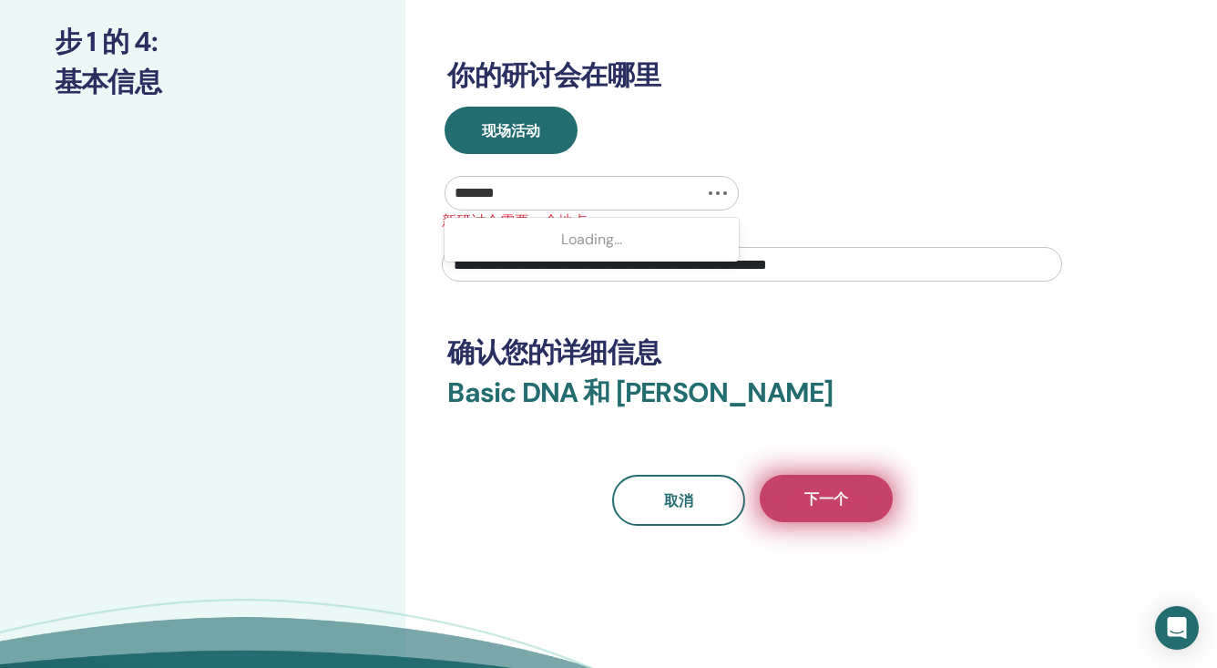
type input "******"
click at [794, 506] on button "下一个" at bounding box center [826, 498] width 133 height 47
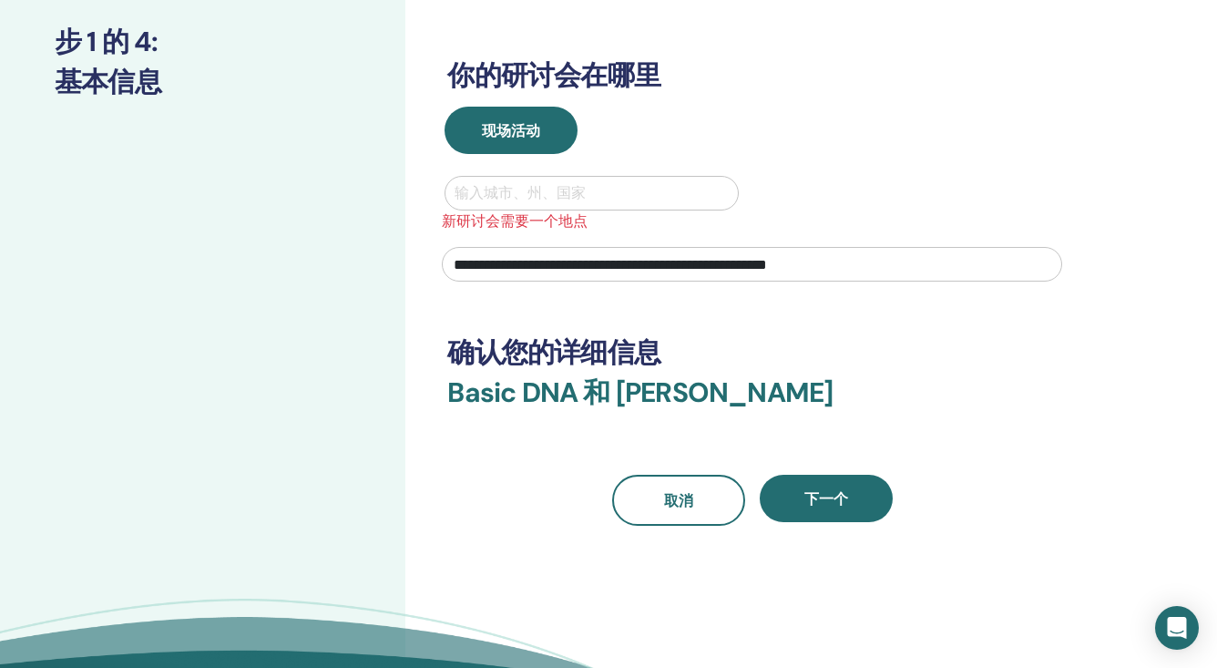
click at [576, 188] on div "输入城市、州、国家" at bounding box center [591, 193] width 273 height 22
type input "*"
click at [567, 193] on input "**********" at bounding box center [515, 193] width 120 height 22
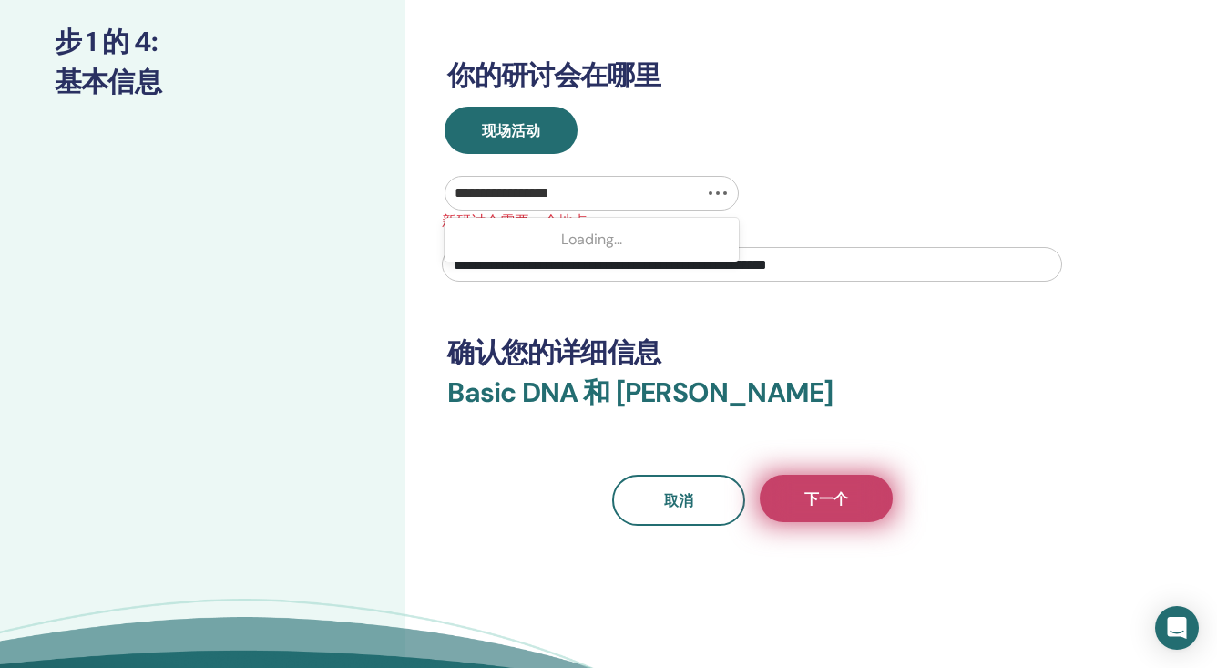
type input "**********"
click at [814, 504] on span "下一个" at bounding box center [826, 498] width 44 height 19
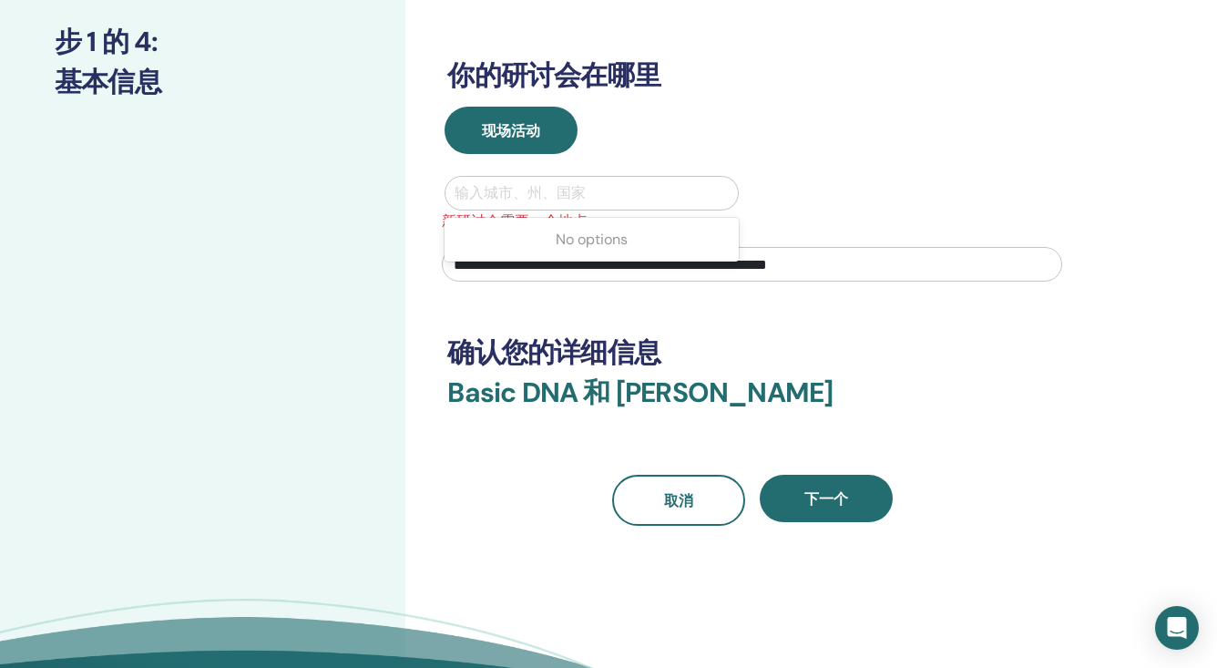
click at [601, 189] on div at bounding box center [591, 193] width 273 height 26
click at [570, 192] on input "**********" at bounding box center [515, 193] width 120 height 22
click at [568, 192] on input "**********" at bounding box center [515, 193] width 120 height 22
click at [582, 242] on div "Loading..." at bounding box center [590, 239] width 293 height 36
click at [593, 225] on div "Loading..." at bounding box center [590, 239] width 293 height 36
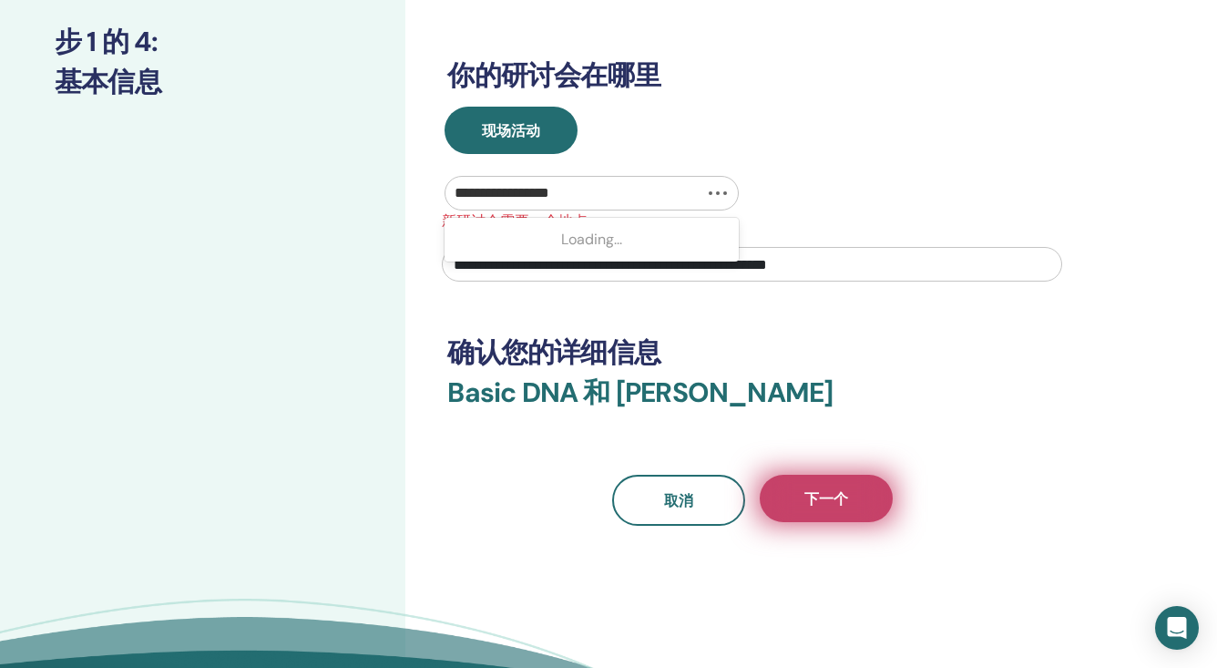
type input "**********"
click at [817, 504] on span "下一个" at bounding box center [826, 498] width 44 height 19
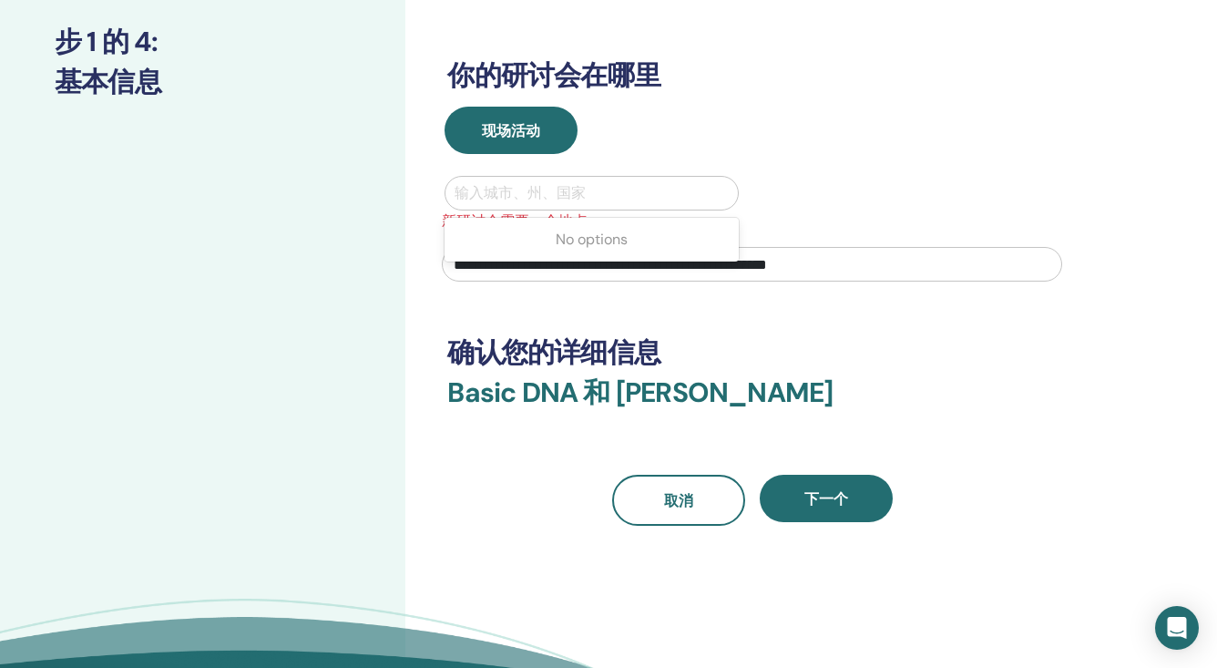
click at [615, 191] on div at bounding box center [591, 193] width 273 height 26
click at [595, 189] on div at bounding box center [591, 193] width 273 height 26
type input "*"
type input "**********"
click at [607, 247] on div "Loading..." at bounding box center [590, 239] width 293 height 36
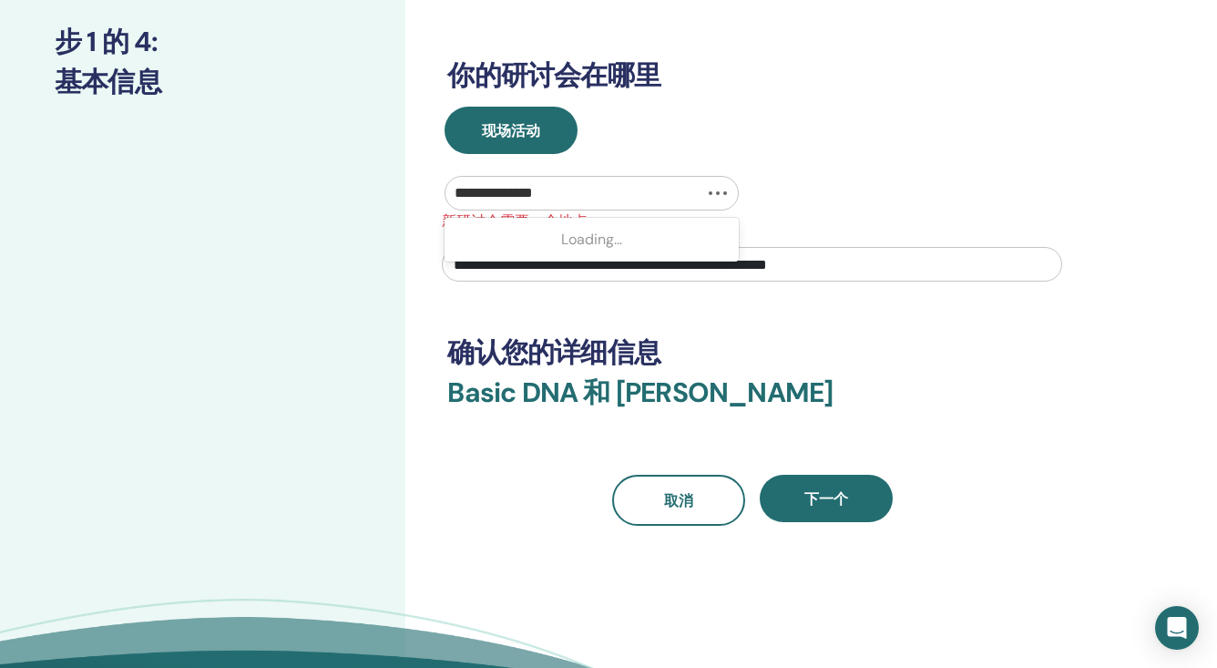
click at [622, 237] on div "Loading..." at bounding box center [590, 239] width 293 height 36
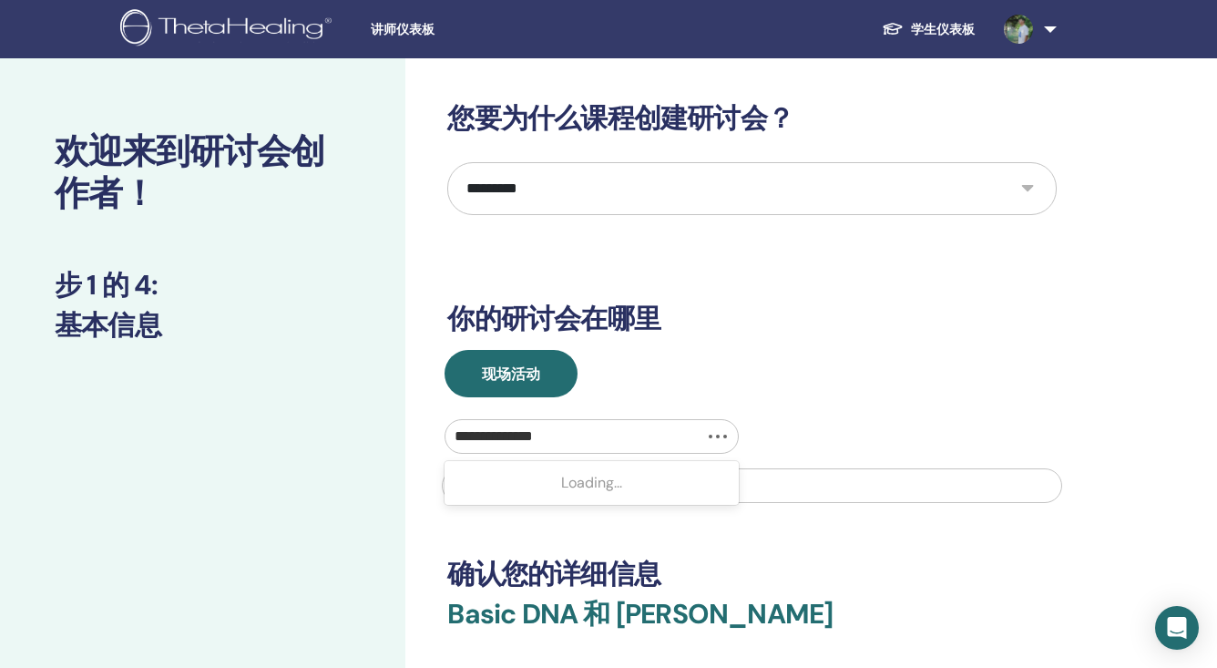
select select "*"
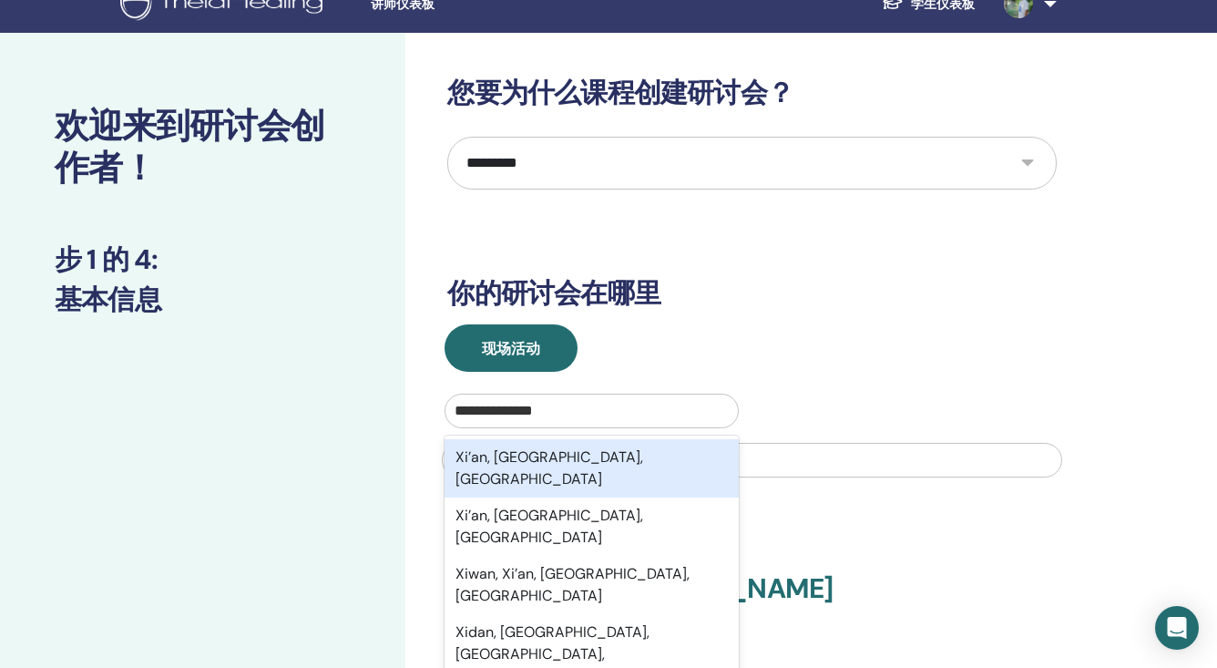
scroll to position [26, 0]
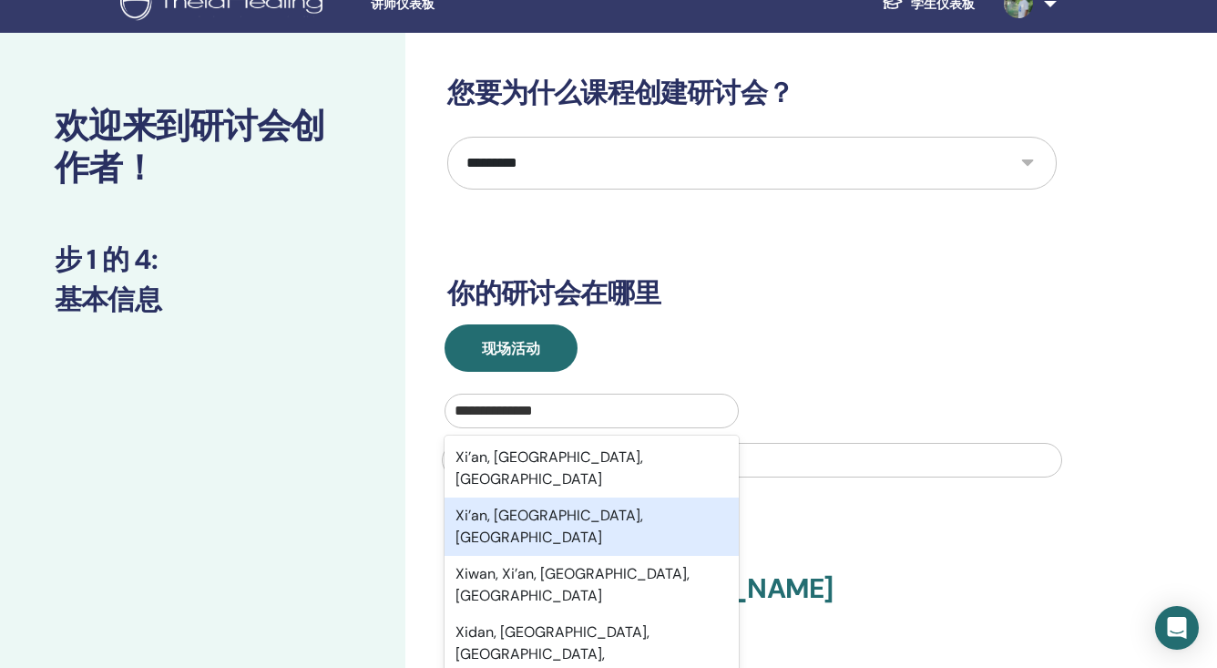
click at [623, 497] on div "Xi’an, [GEOGRAPHIC_DATA], [GEOGRAPHIC_DATA]" at bounding box center [590, 526] width 293 height 58
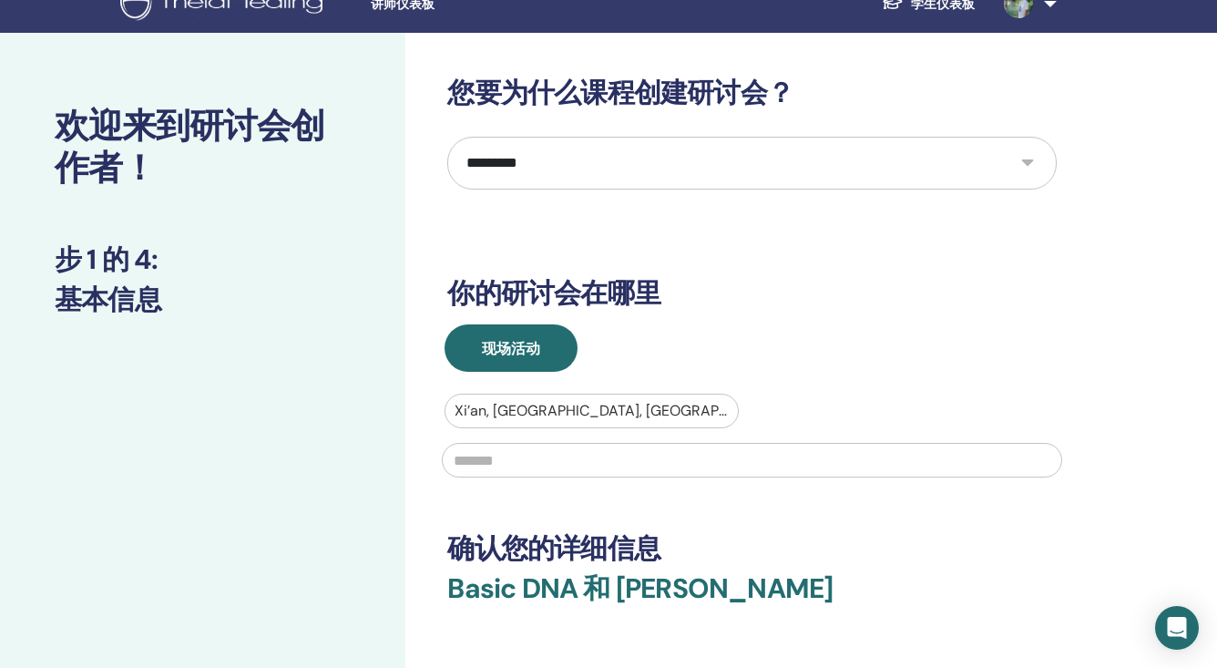
paste input "**********"
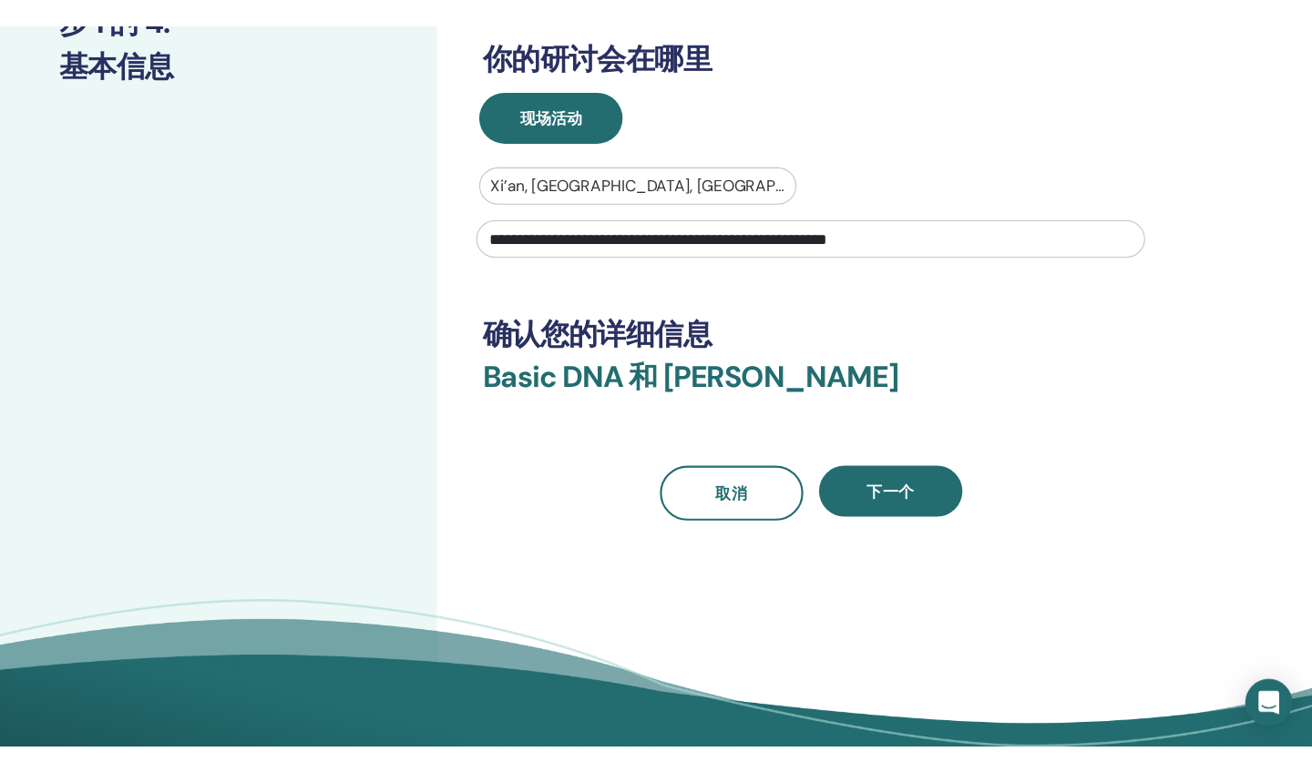
scroll to position [289, 0]
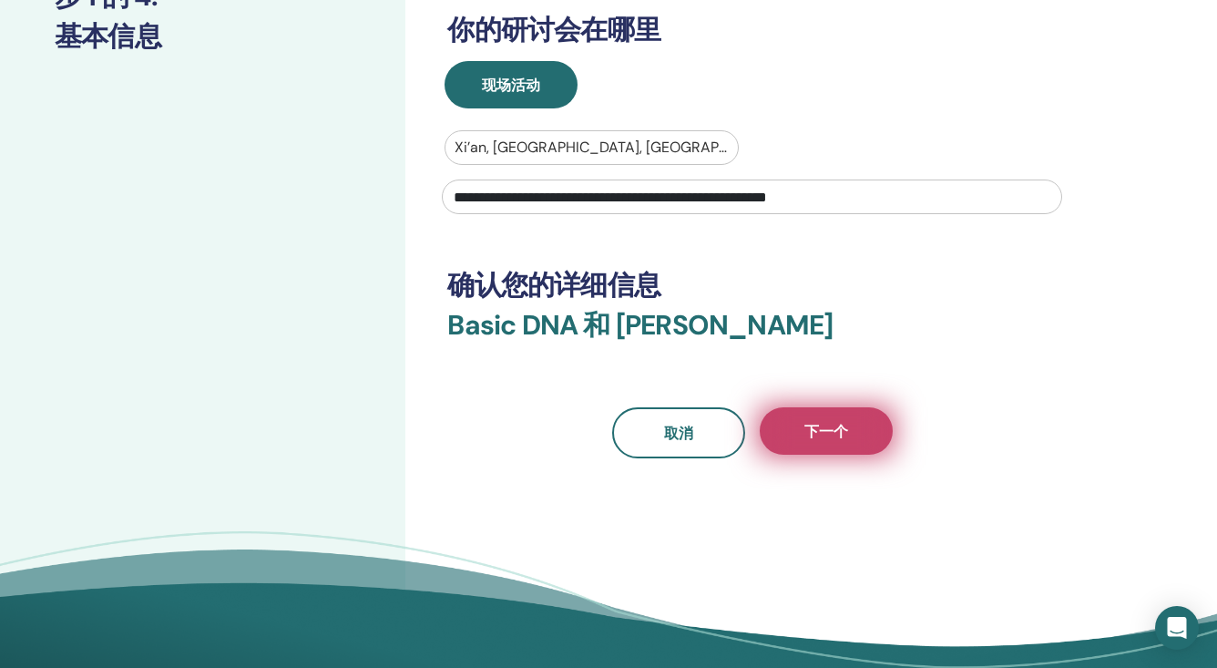
type input "**********"
click at [843, 440] on span "下一个" at bounding box center [826, 431] width 44 height 19
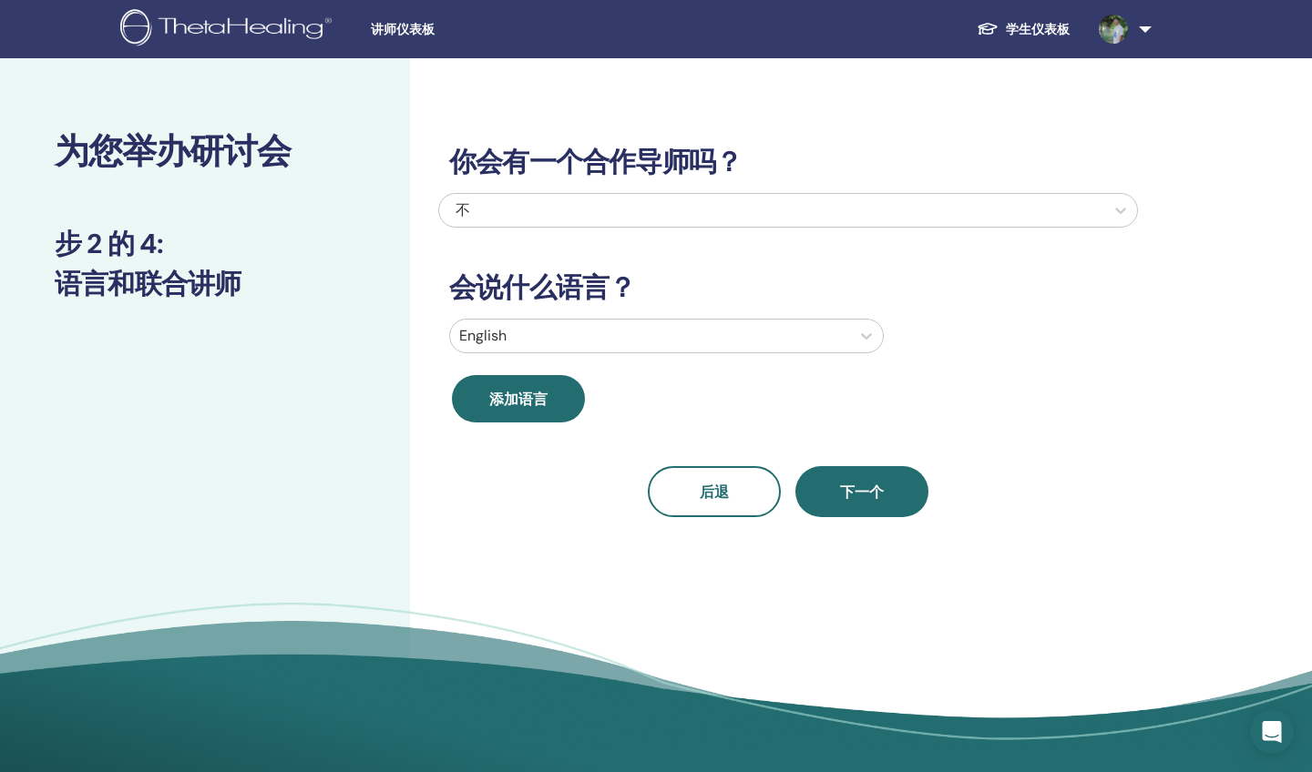
scroll to position [0, 0]
click at [614, 340] on div at bounding box center [650, 336] width 382 height 26
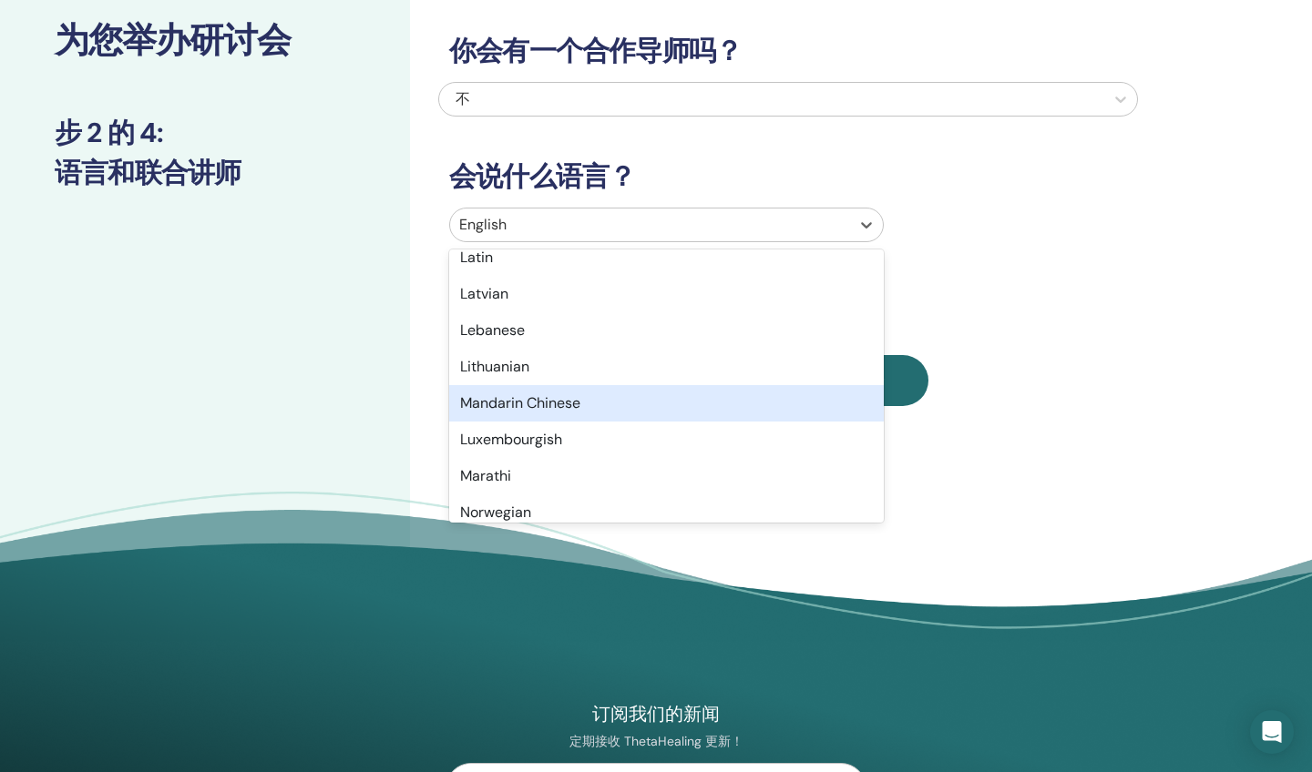
scroll to position [966, 0]
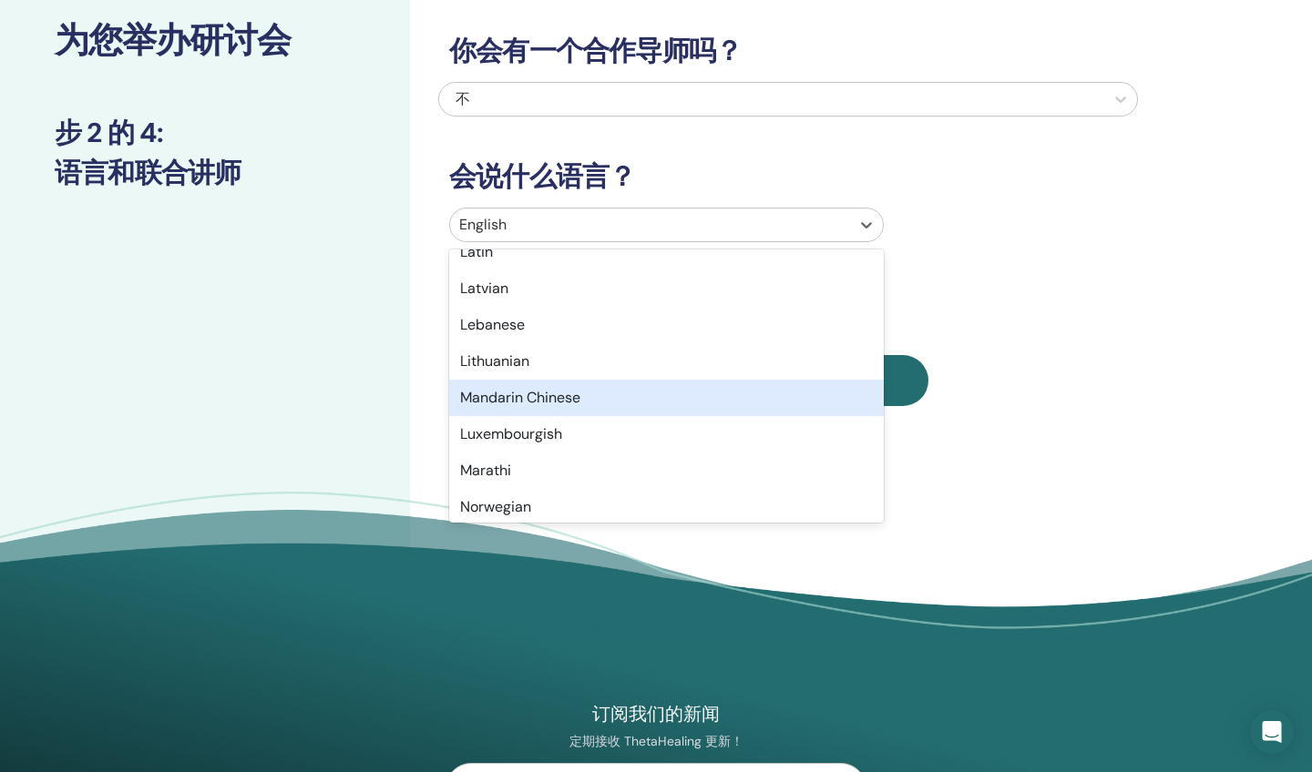
click at [591, 399] on div "Mandarin Chinese" at bounding box center [666, 398] width 434 height 36
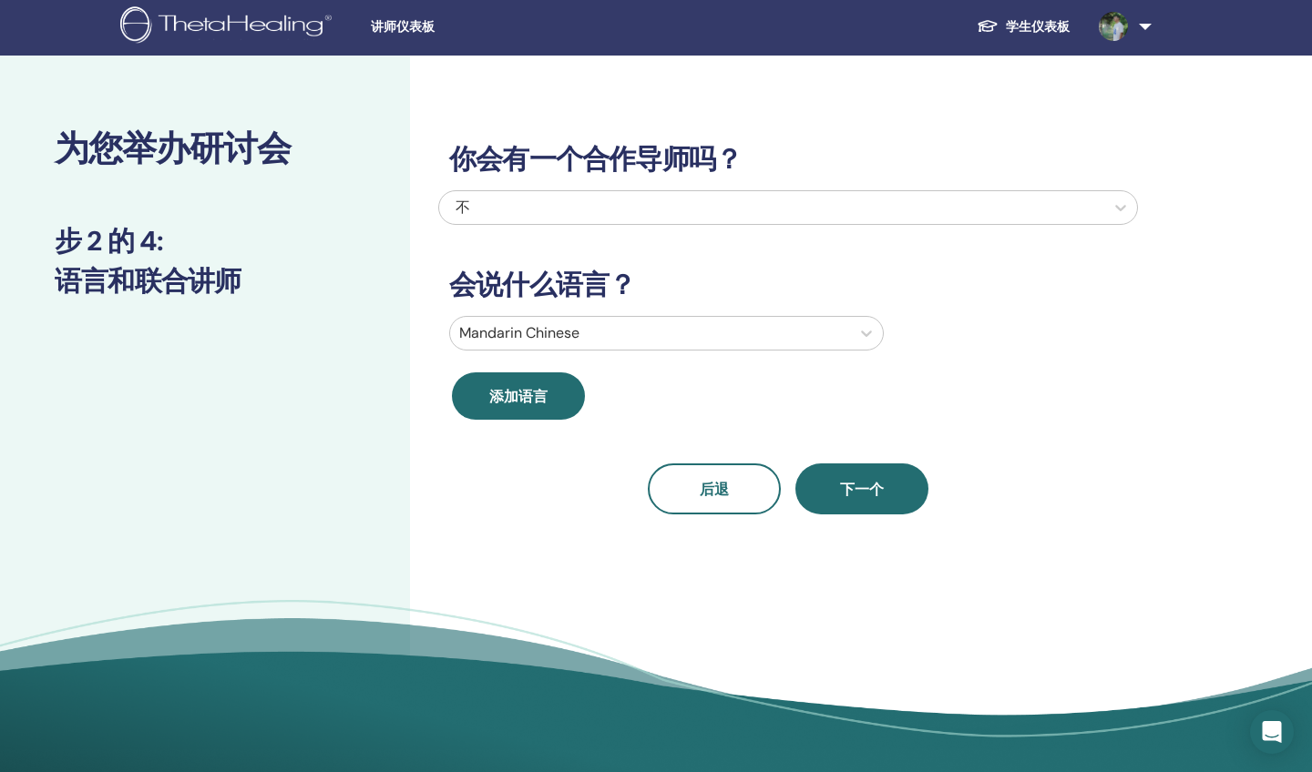
scroll to position [0, 0]
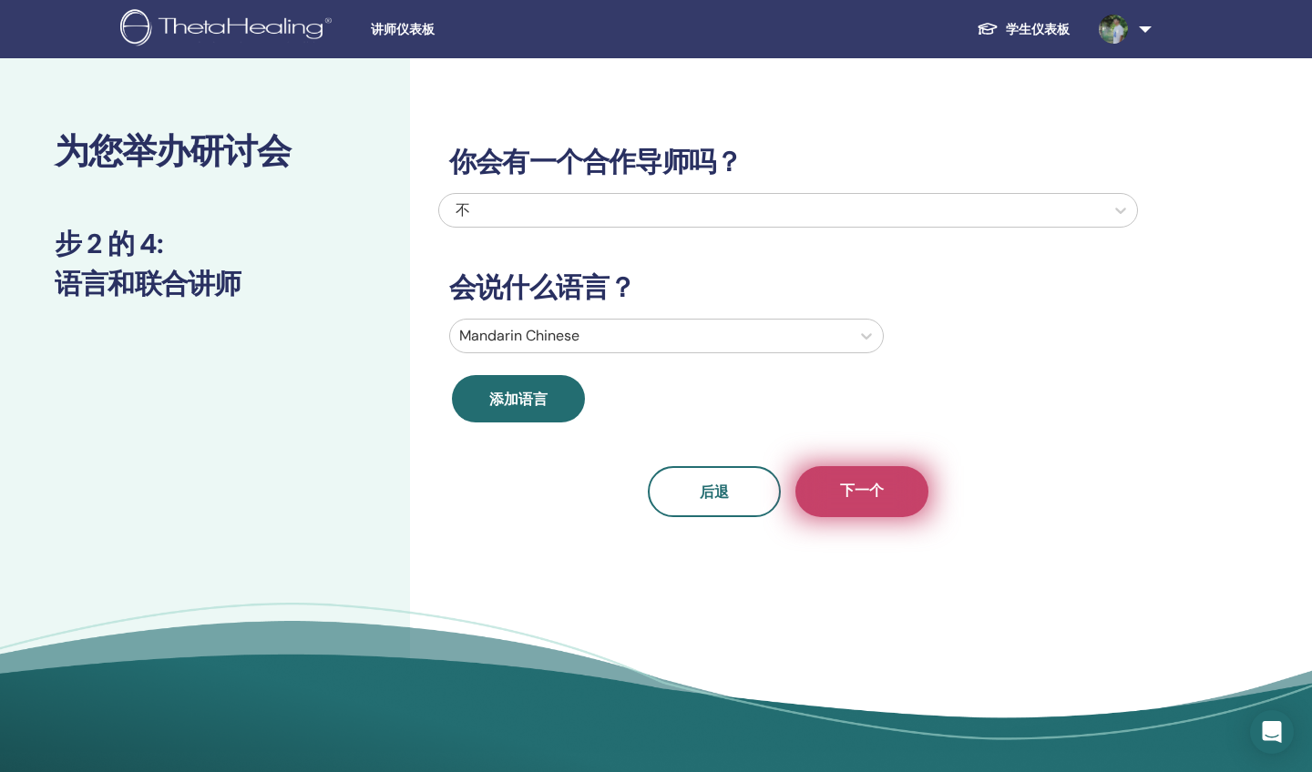
click at [872, 479] on button "下一个" at bounding box center [861, 491] width 133 height 51
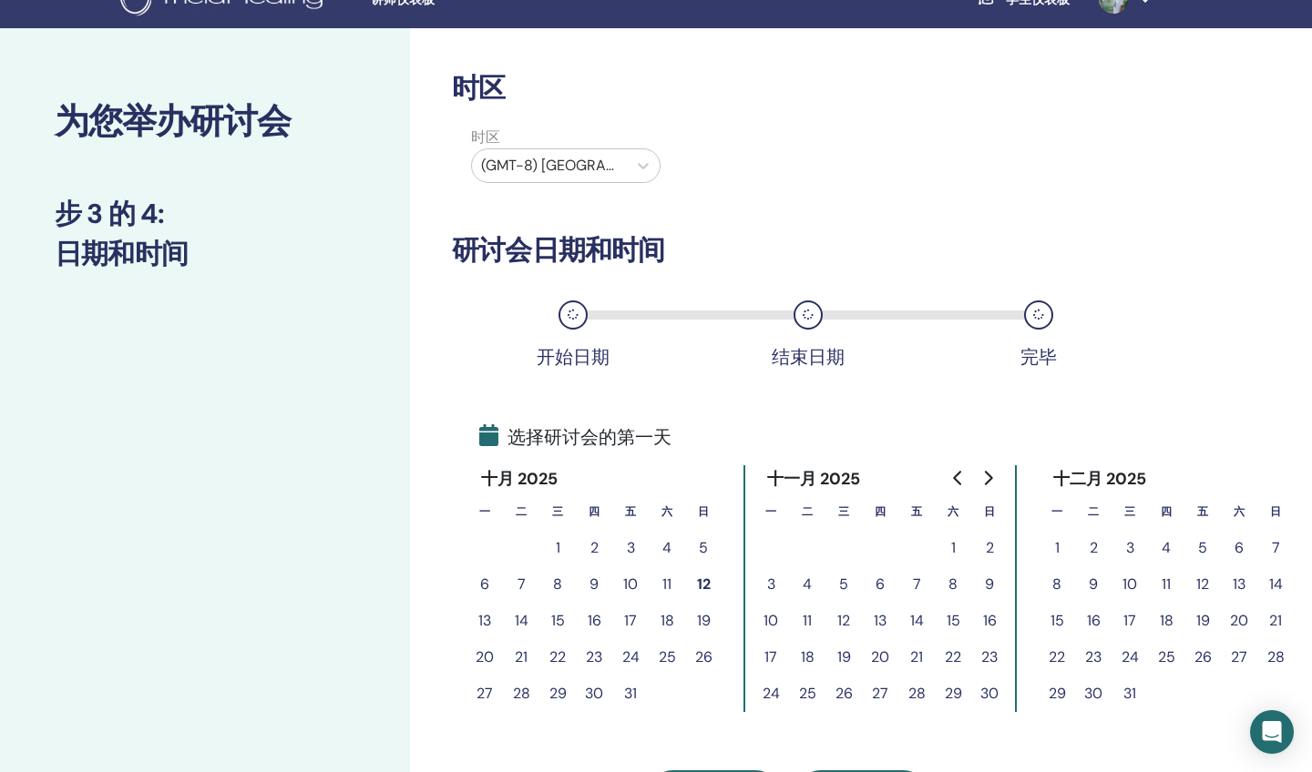
scroll to position [30, 0]
click at [629, 585] on button "10" at bounding box center [630, 585] width 36 height 36
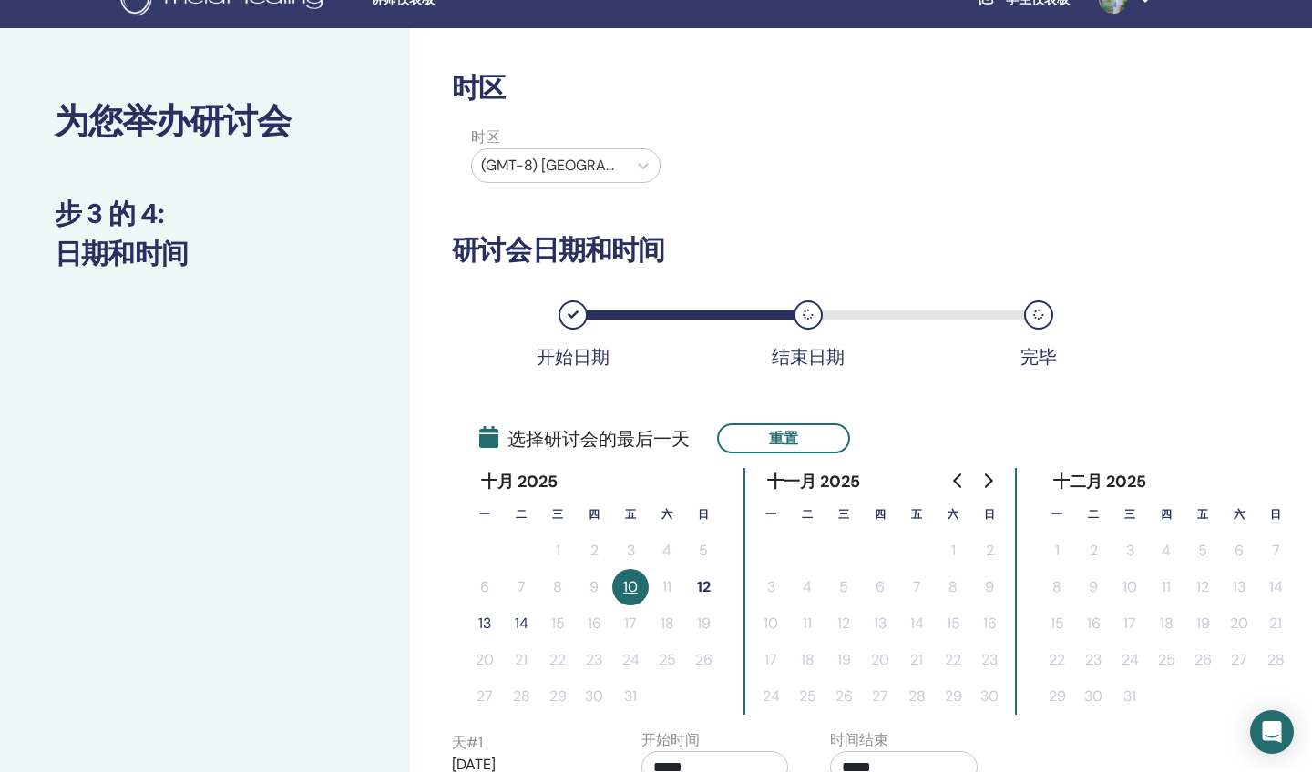
click at [700, 590] on button "12" at bounding box center [703, 587] width 36 height 36
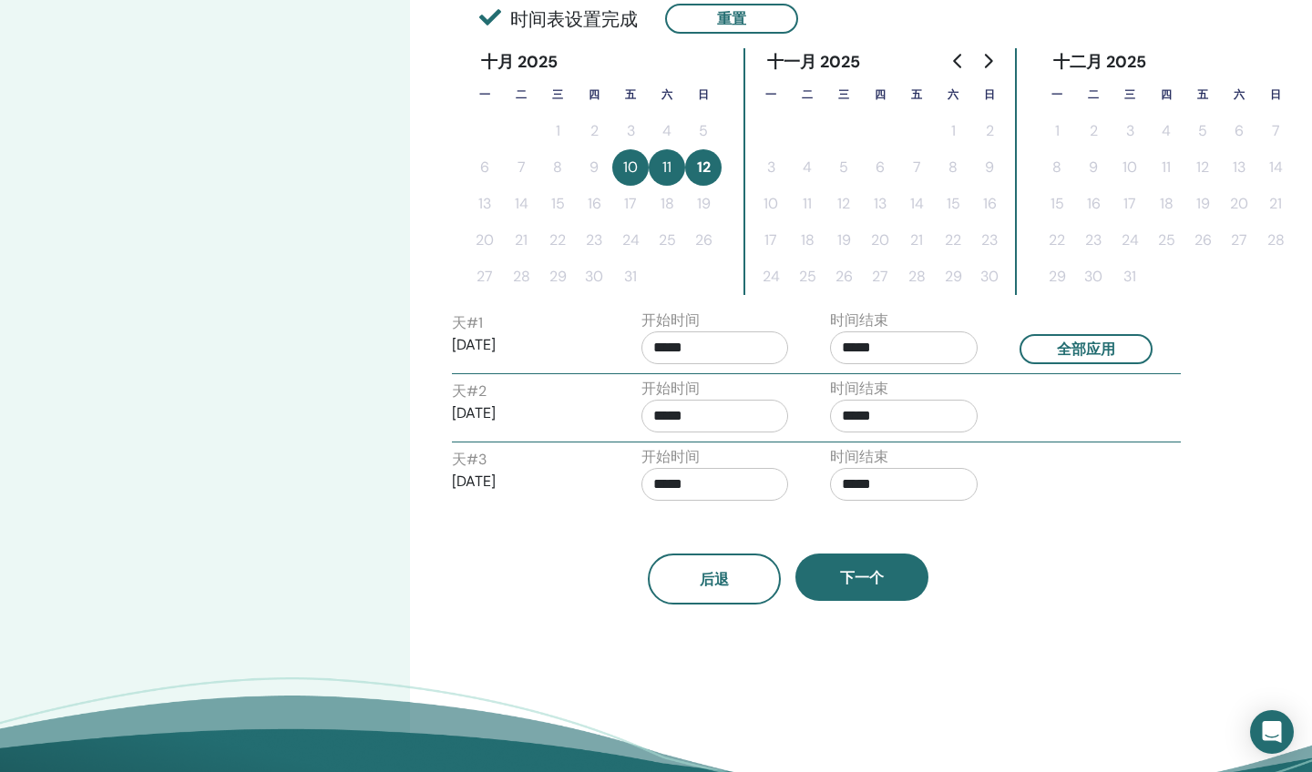
scroll to position [436, 0]
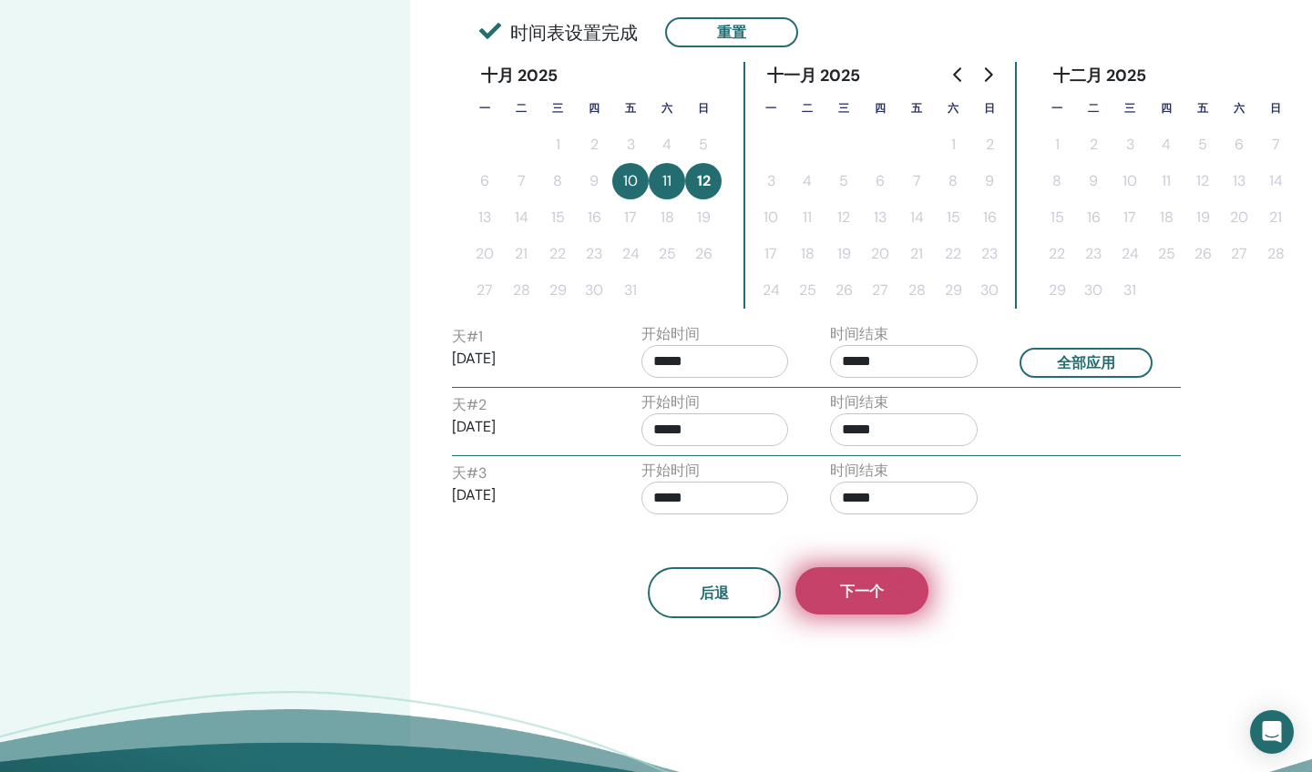
click at [880, 599] on span "下一个" at bounding box center [862, 591] width 44 height 19
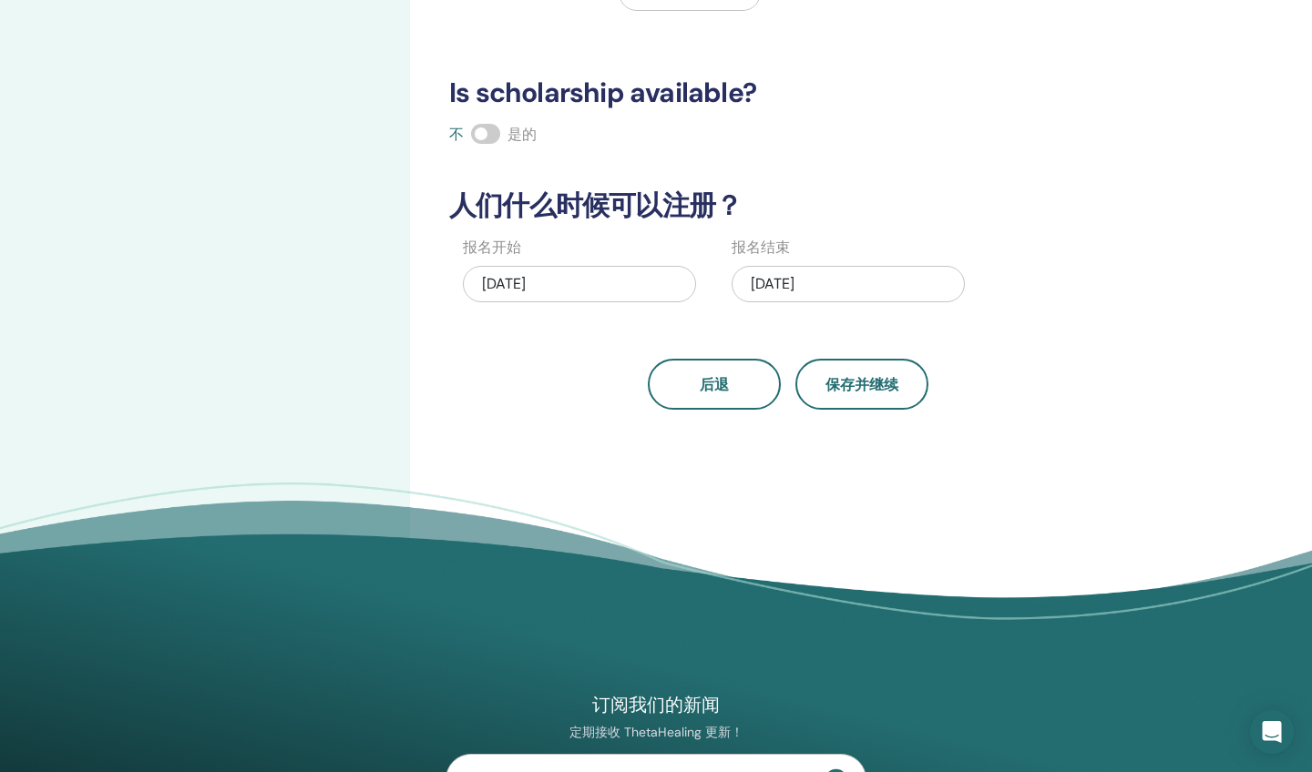
scroll to position [374, 0]
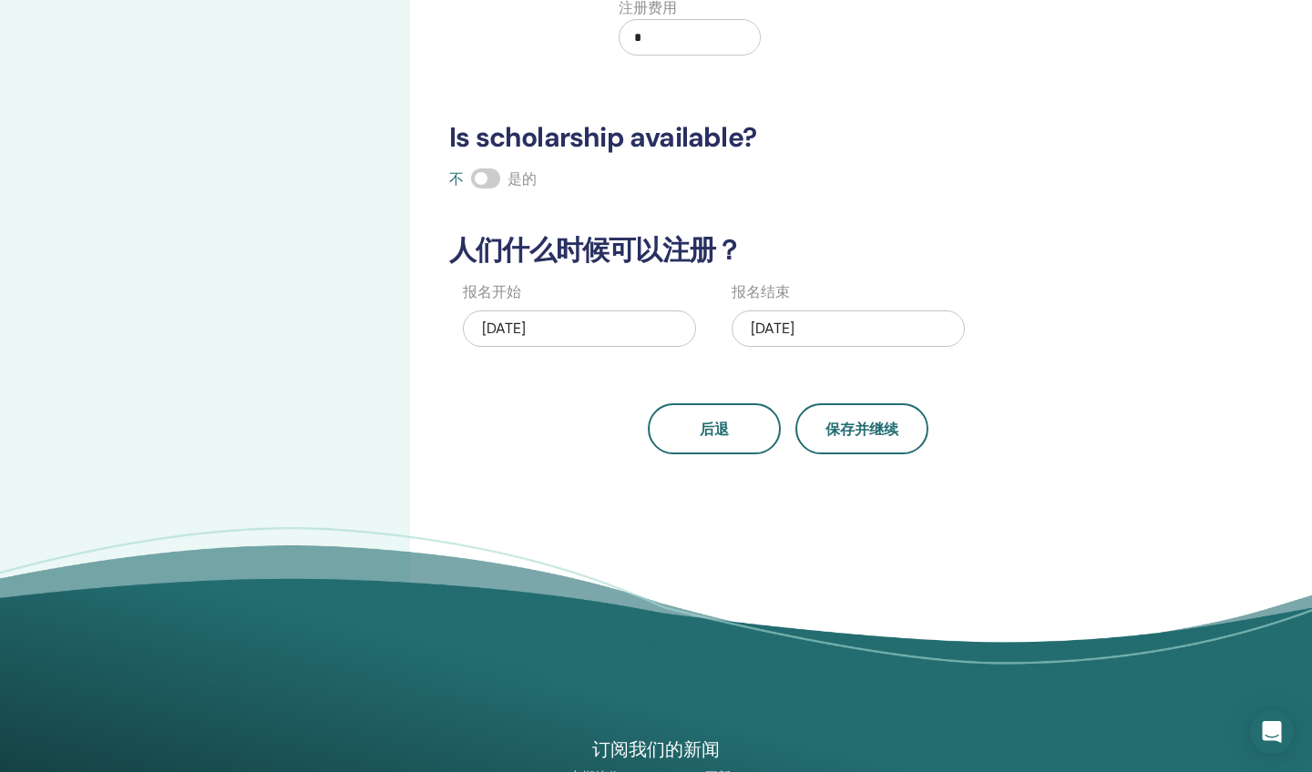
click at [771, 319] on div "[DATE]" at bounding box center [847, 329] width 233 height 36
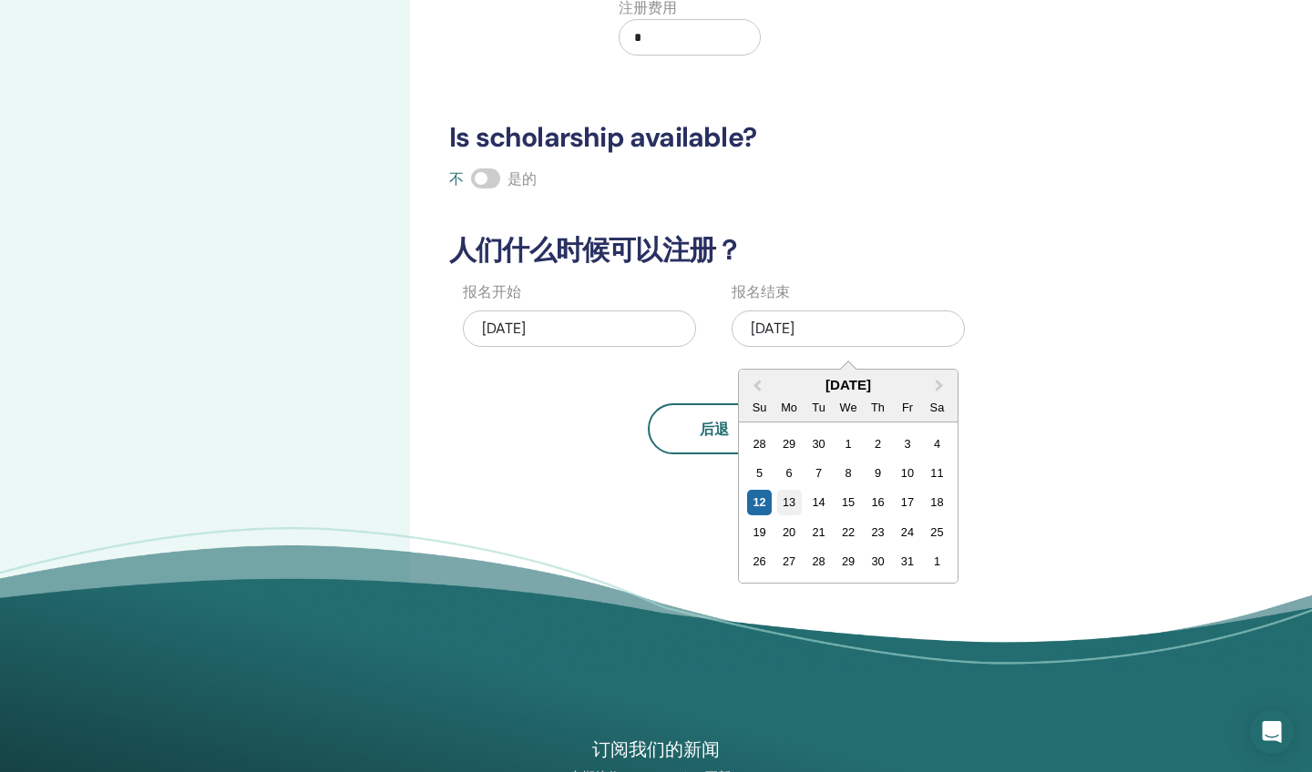
click at [789, 499] on div "13" at bounding box center [788, 502] width 25 height 25
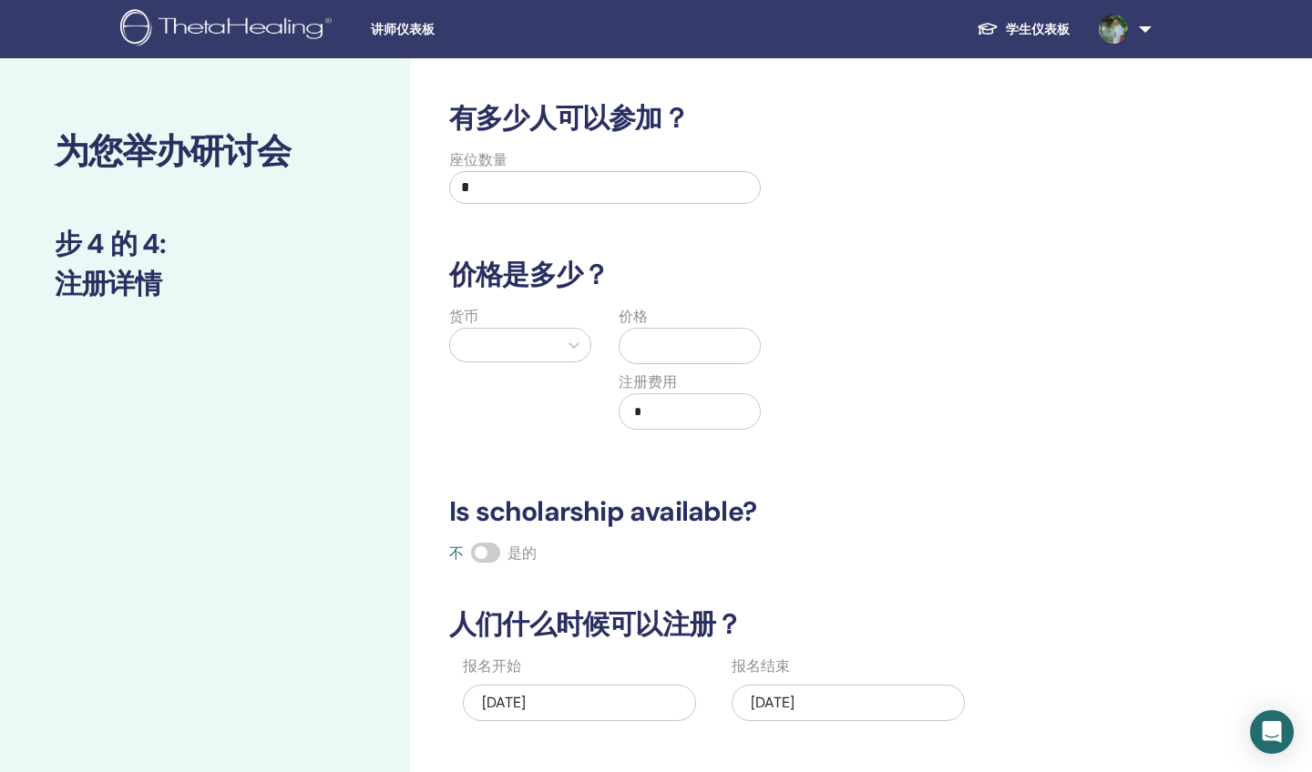
scroll to position [0, 0]
drag, startPoint x: 582, startPoint y: 198, endPoint x: 387, endPoint y: 192, distance: 195.0
click at [387, 192] on div "为您举办研讨会 步 4 的 4 : 注册详情 有多少人可以参加？ 座位数量 * 价格是多少？ 货币 价格 注册费用 * Is scholarship avai…" at bounding box center [656, 571] width 1312 height 1026
type input "*"
click at [506, 346] on div at bounding box center [503, 345] width 89 height 26
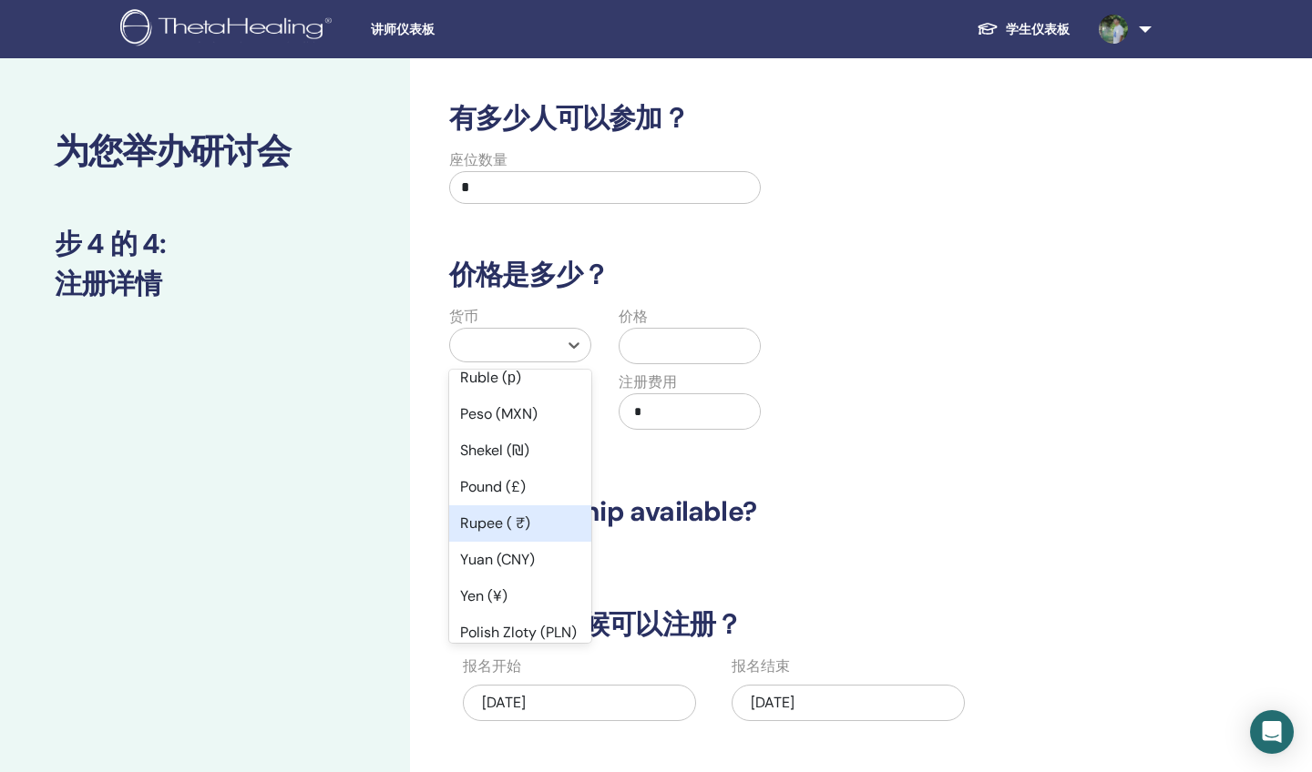
scroll to position [96, 0]
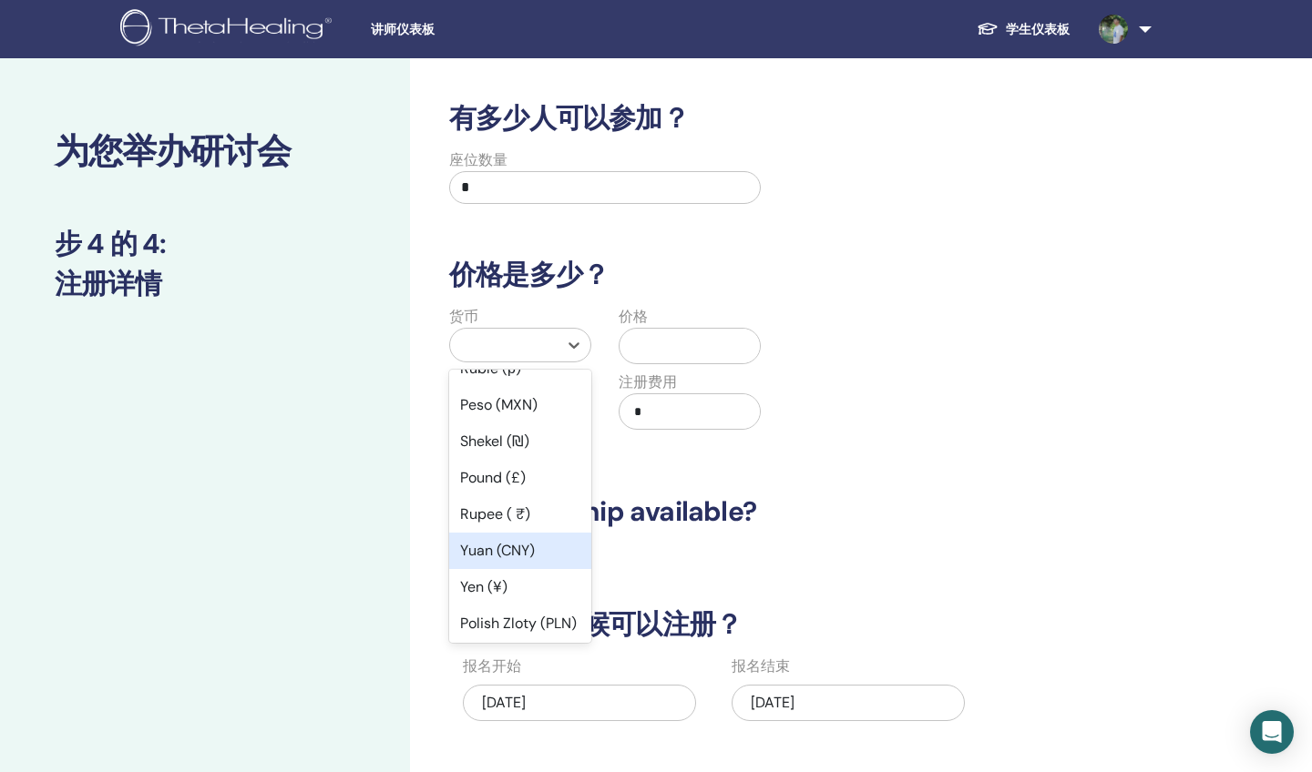
click at [508, 549] on div "Yuan (CNY)" at bounding box center [520, 551] width 142 height 36
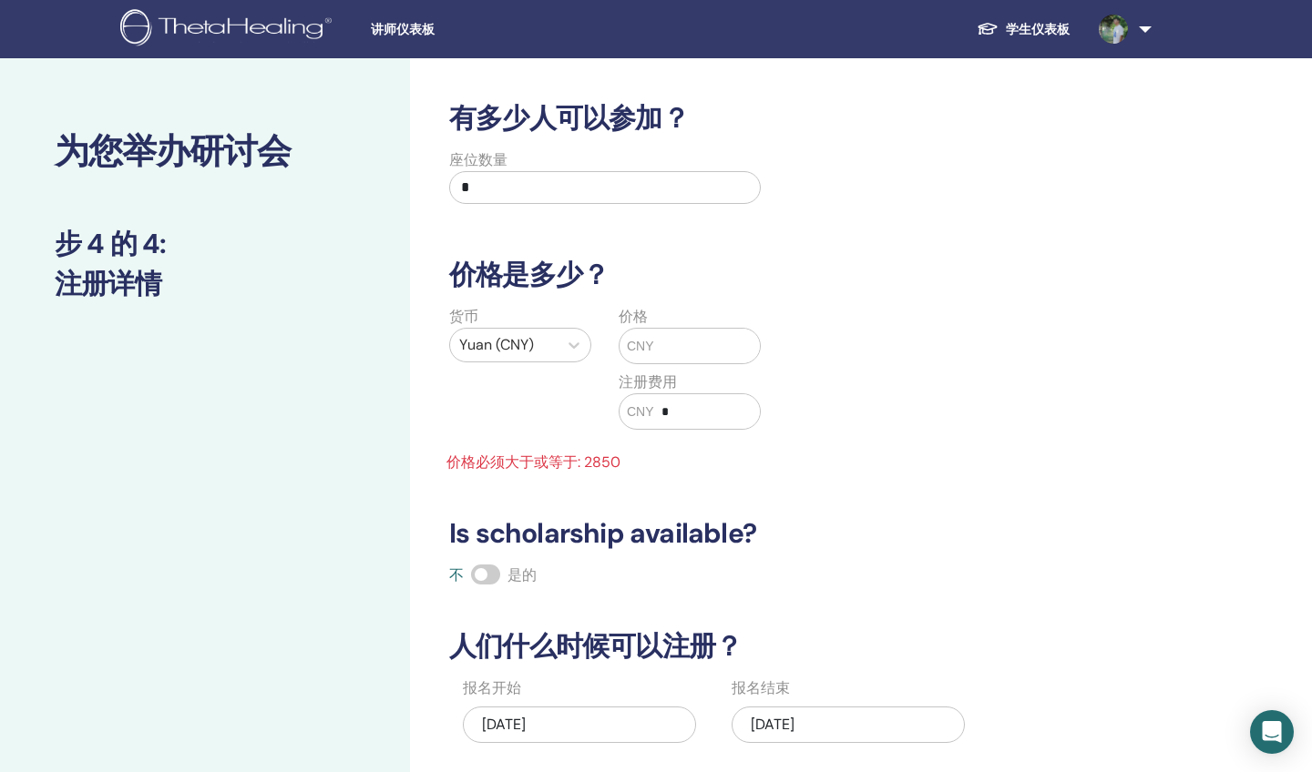
click at [680, 342] on input "text" at bounding box center [707, 346] width 106 height 35
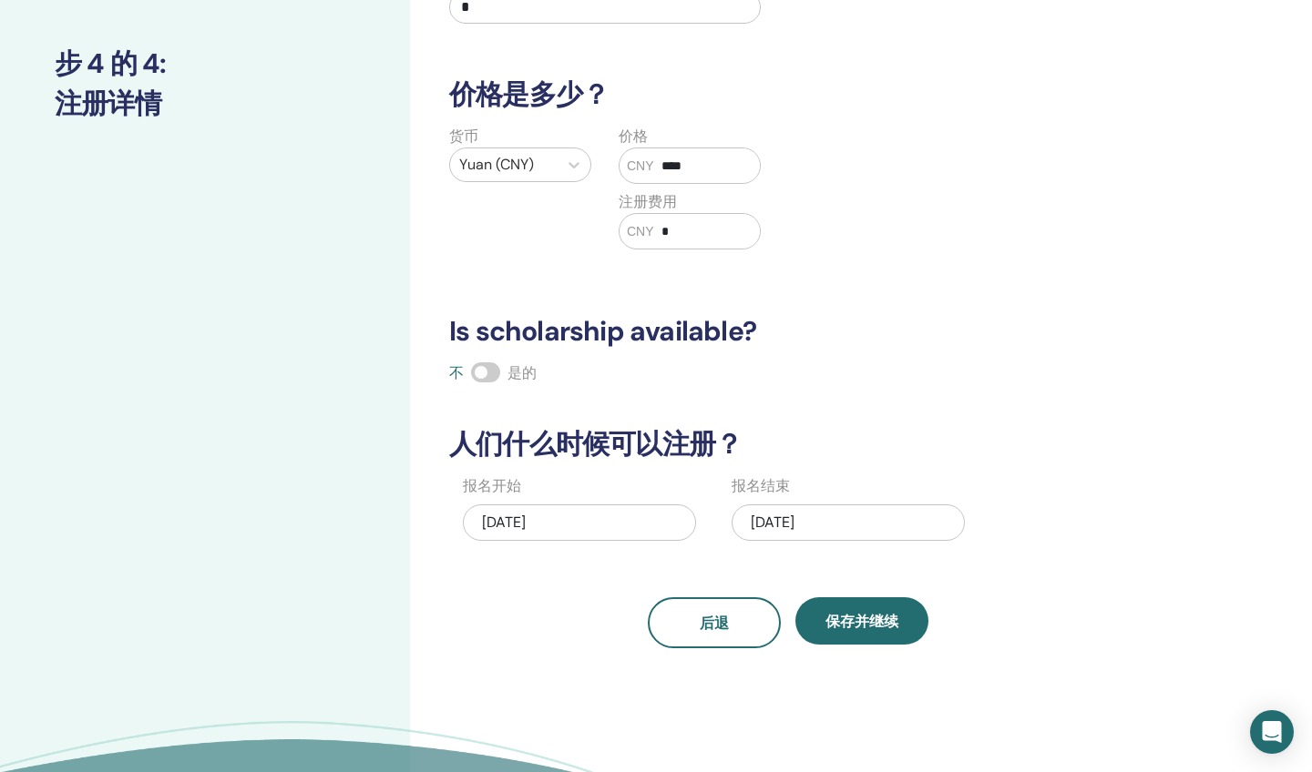
scroll to position [205, 0]
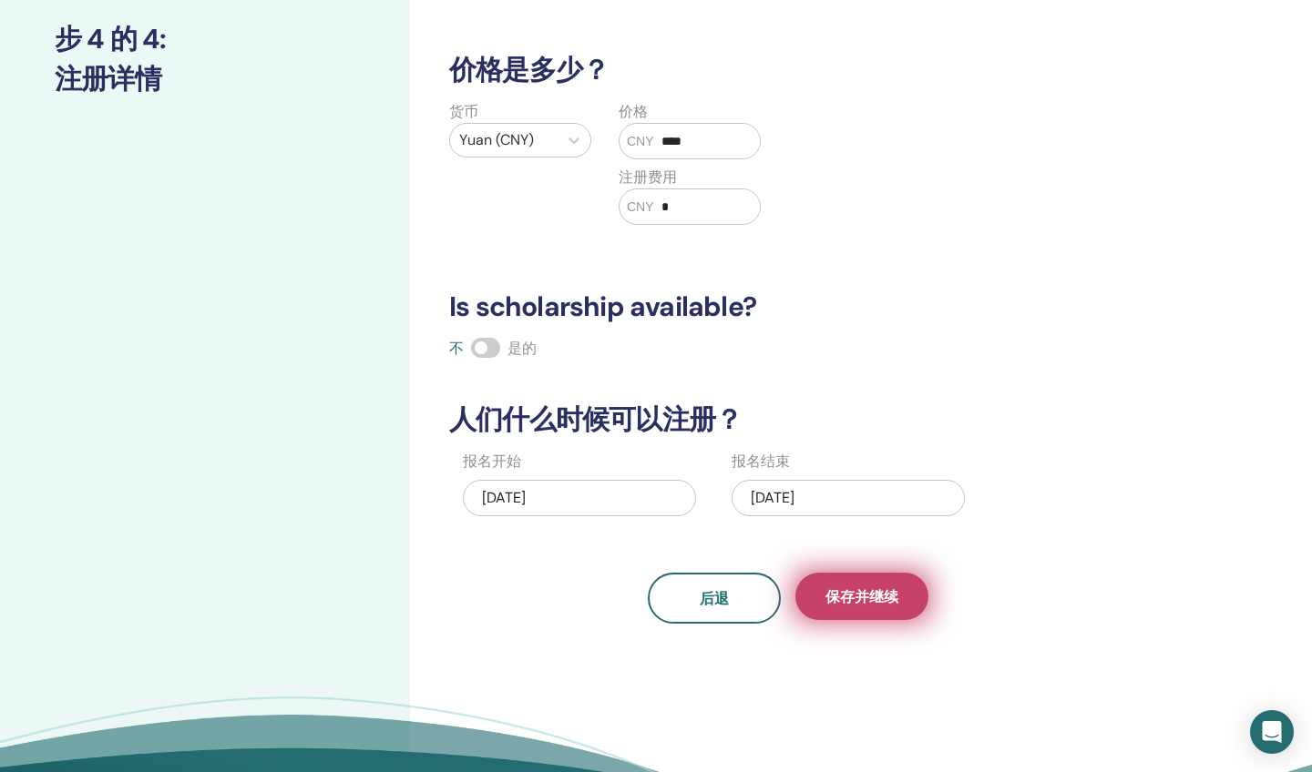
type input "****"
click at [870, 602] on span "保存并继续" at bounding box center [861, 596] width 73 height 19
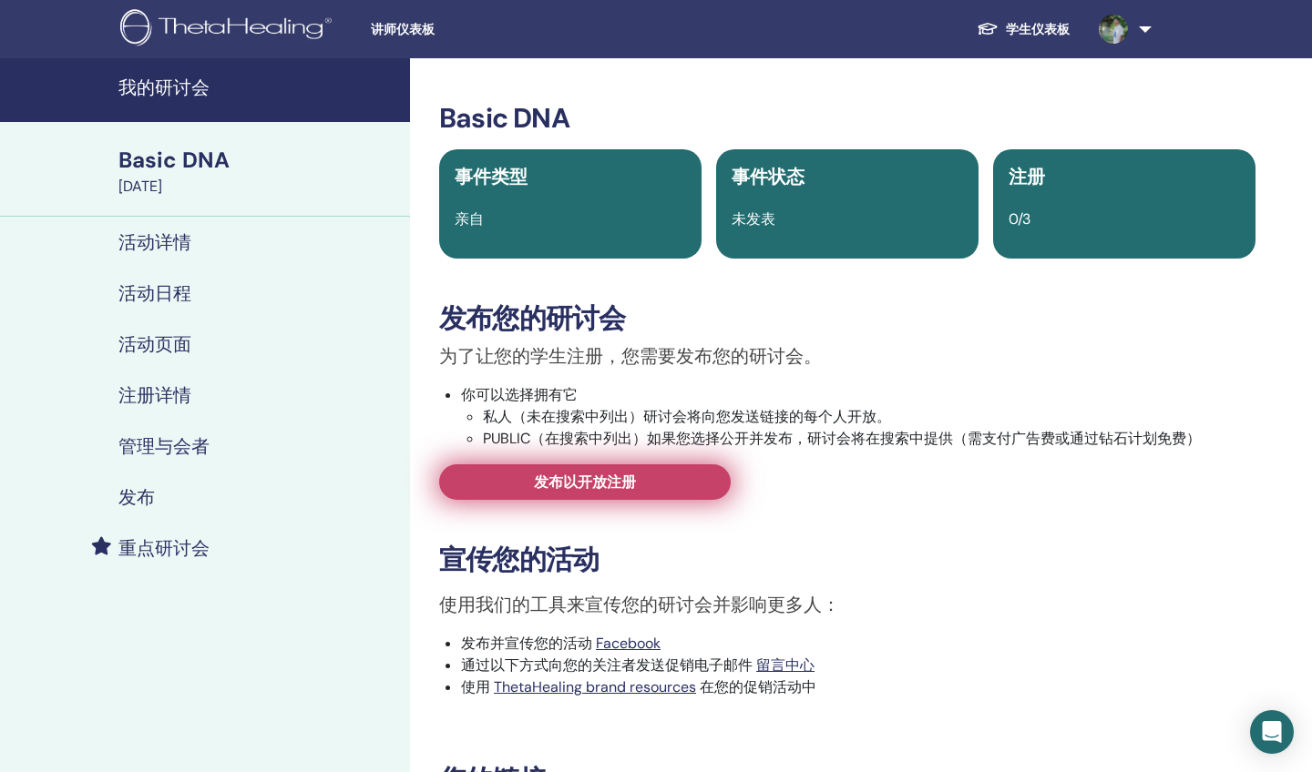
click at [671, 482] on link "发布以开放注册" at bounding box center [584, 483] width 291 height 36
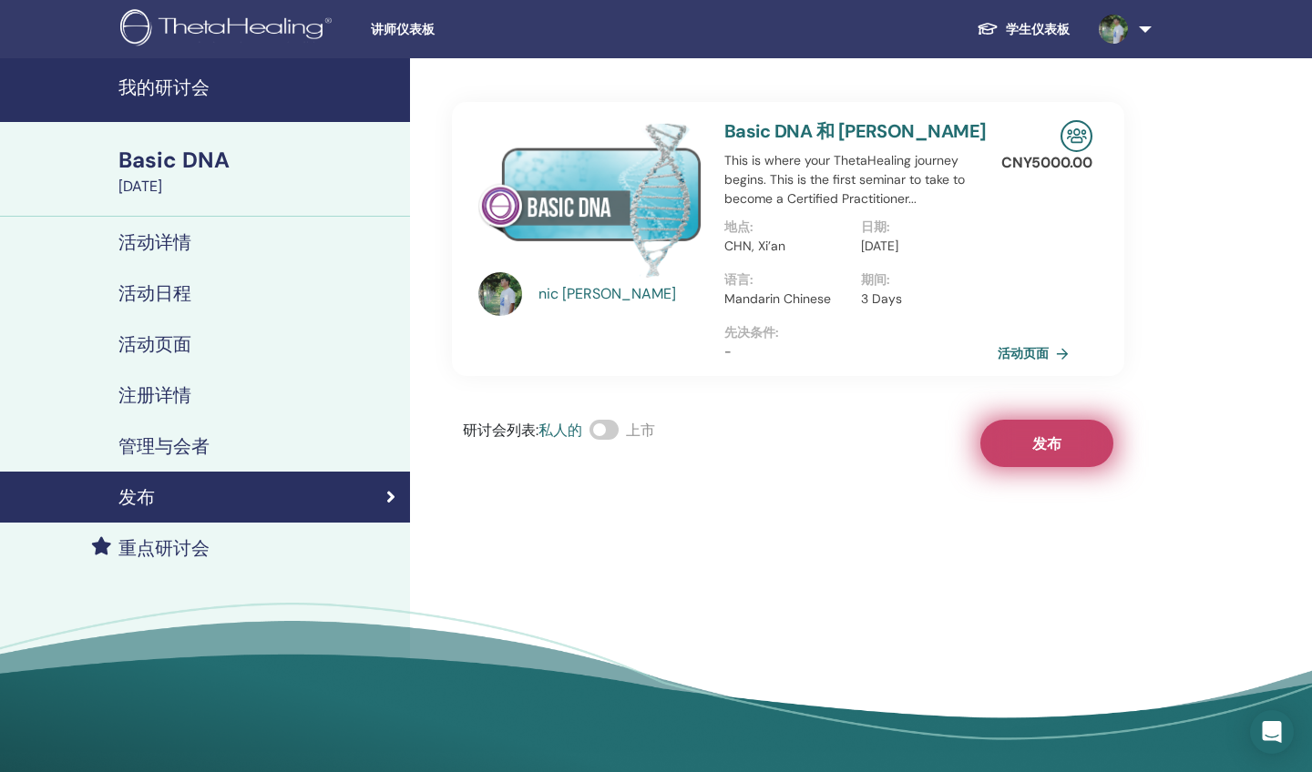
click at [1041, 450] on span "发布" at bounding box center [1046, 443] width 29 height 19
click at [243, 490] on div "发布" at bounding box center [205, 497] width 381 height 22
click at [229, 455] on div "管理与会者" at bounding box center [205, 446] width 381 height 22
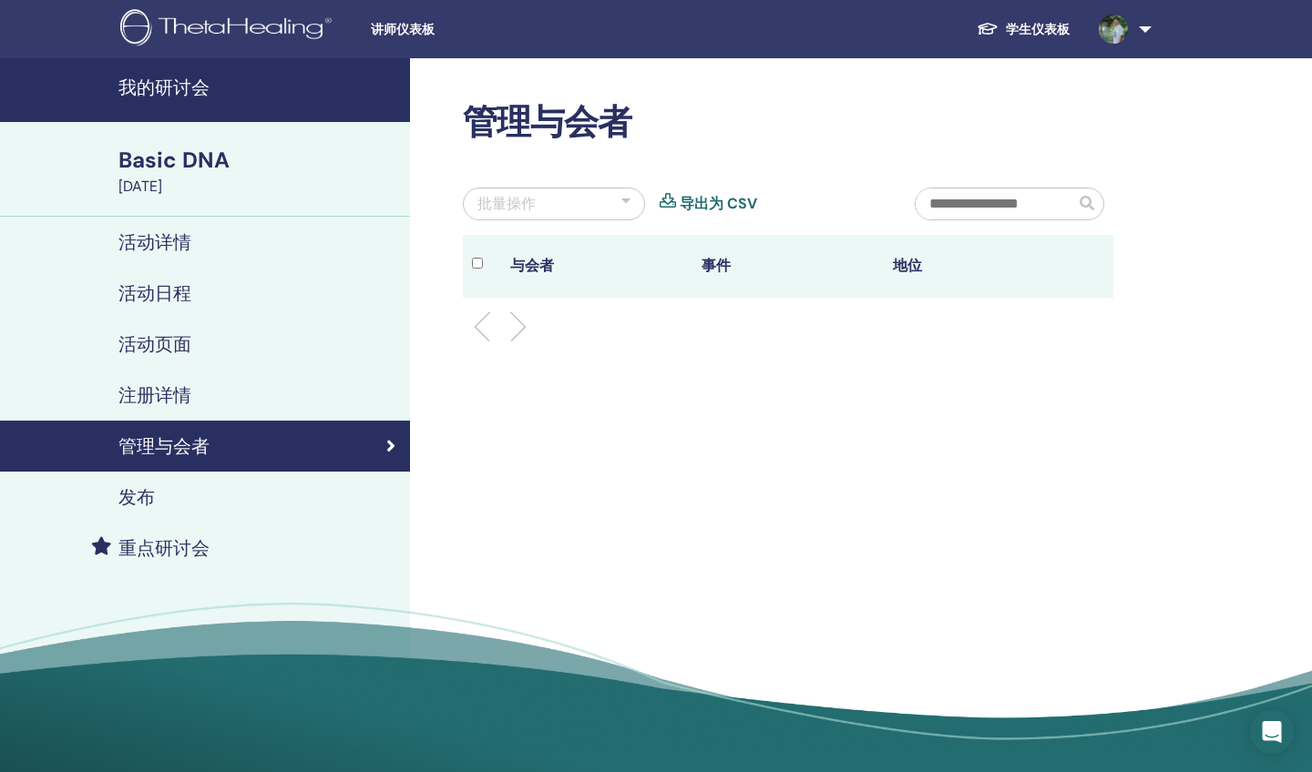
click at [230, 391] on div "注册详情" at bounding box center [205, 395] width 381 height 22
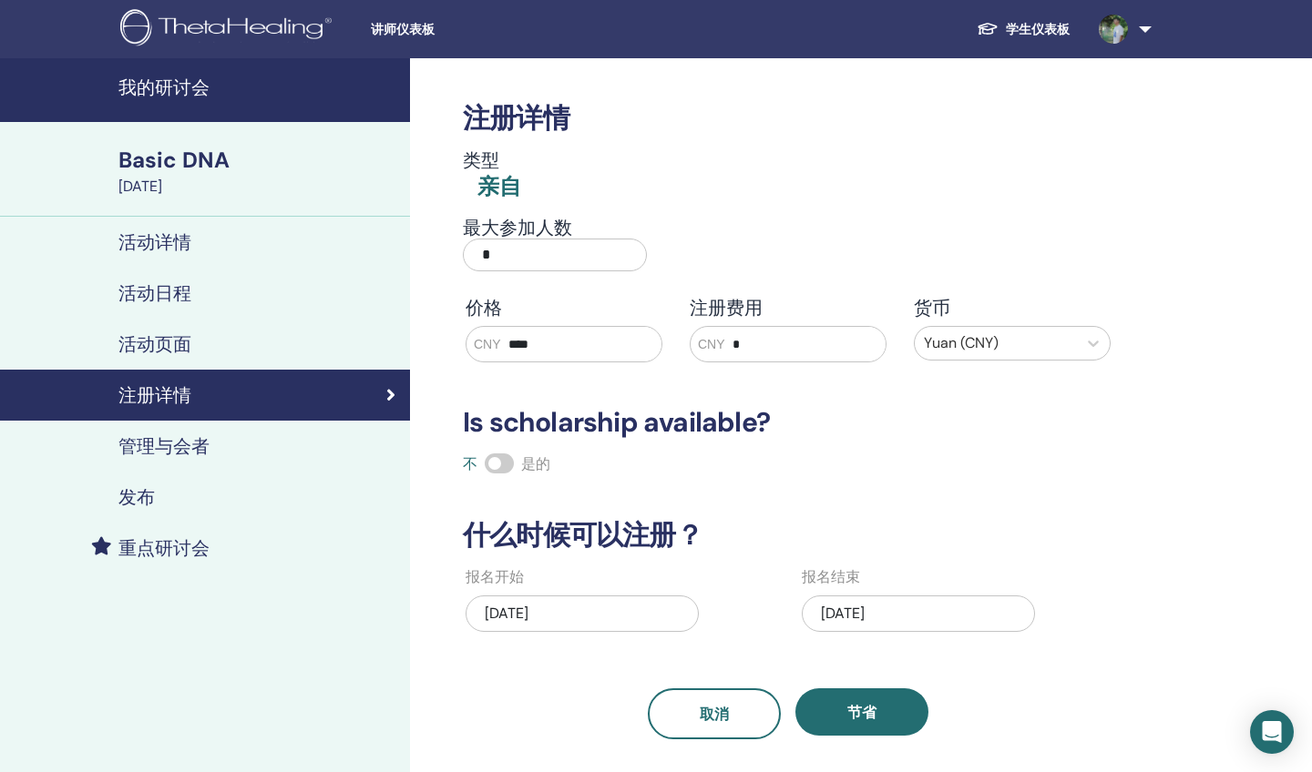
click at [219, 493] on div "发布" at bounding box center [205, 497] width 381 height 22
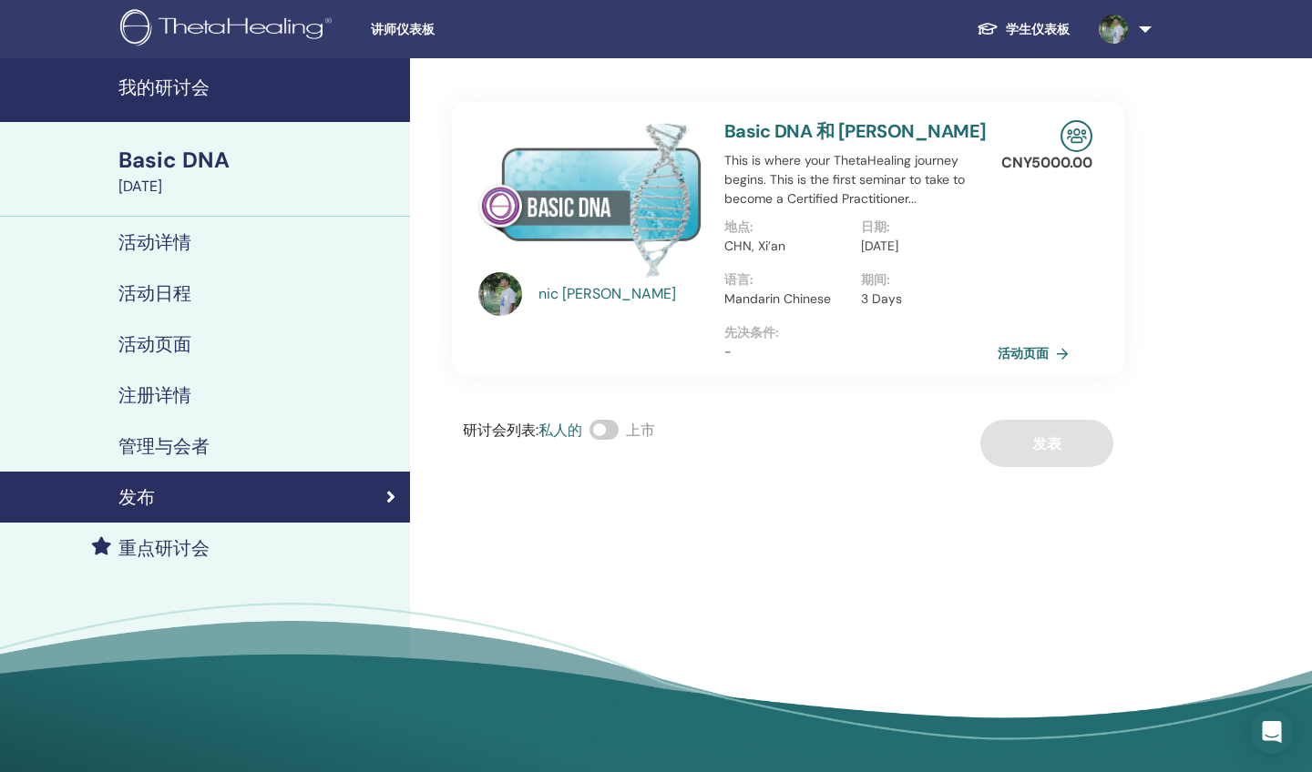
click at [231, 246] on div "活动详情" at bounding box center [205, 242] width 381 height 22
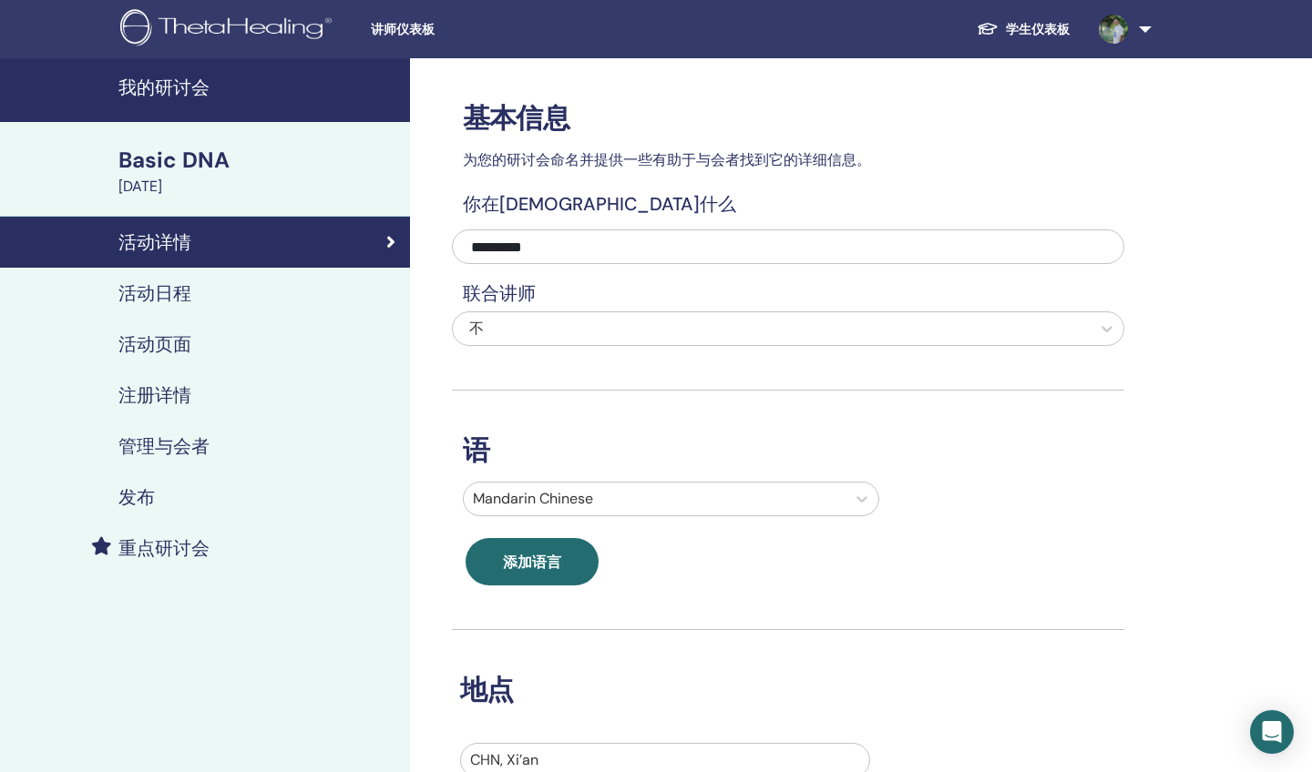
click at [224, 290] on div "活动日程" at bounding box center [205, 293] width 381 height 22
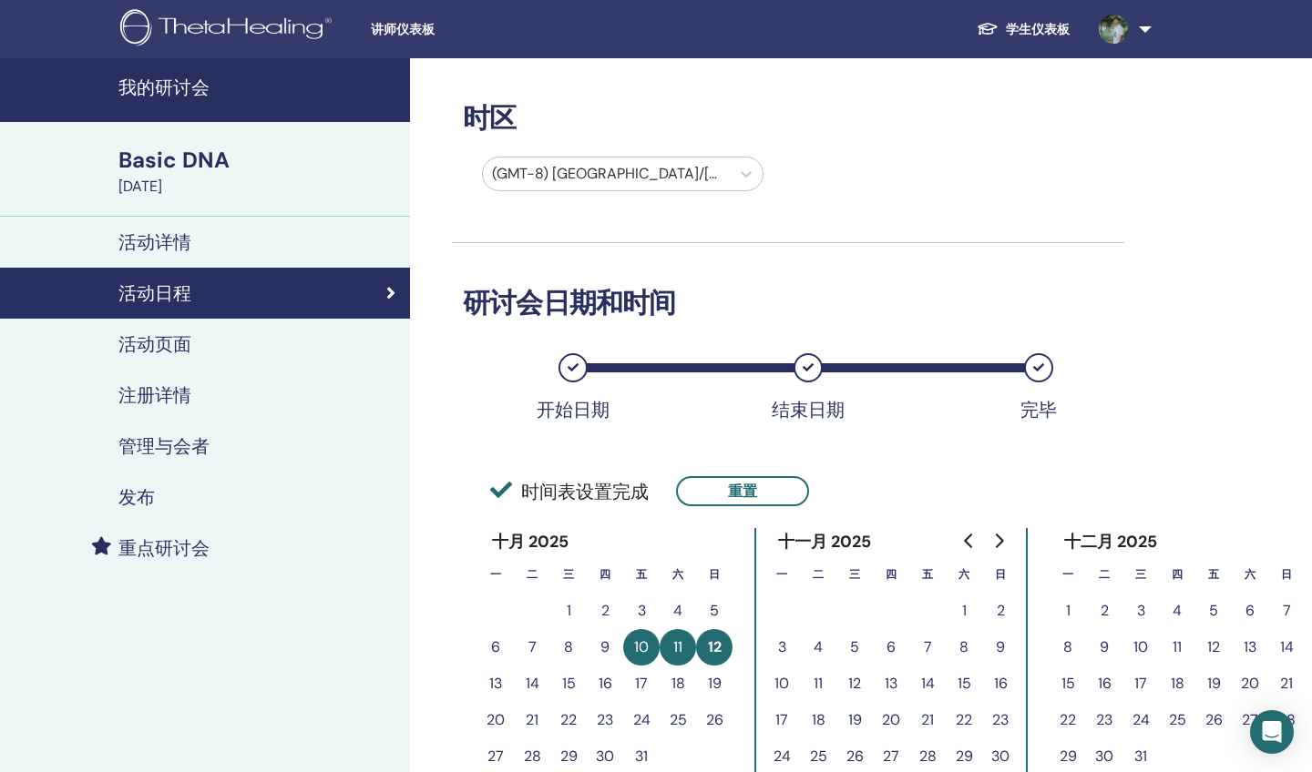
click at [227, 255] on link "活动详情" at bounding box center [205, 242] width 410 height 51
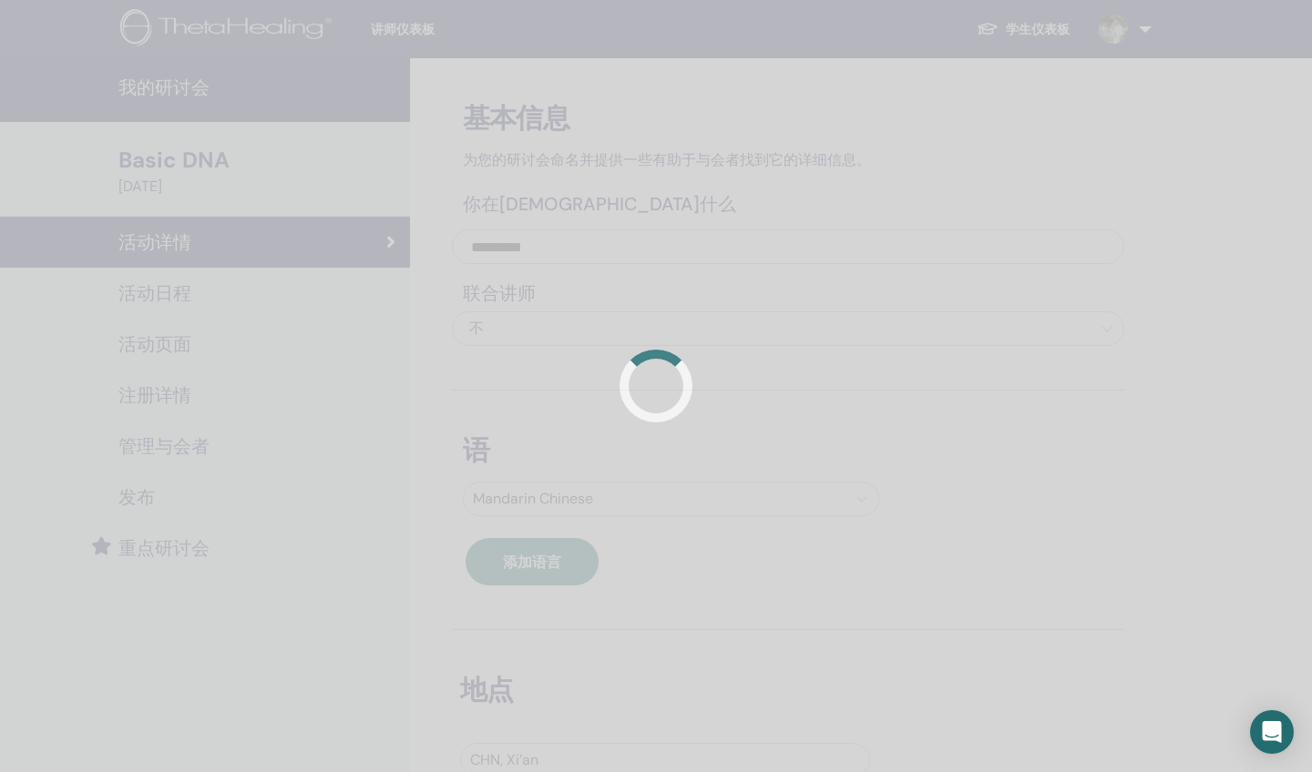
click at [216, 344] on div at bounding box center [656, 386] width 1312 height 772
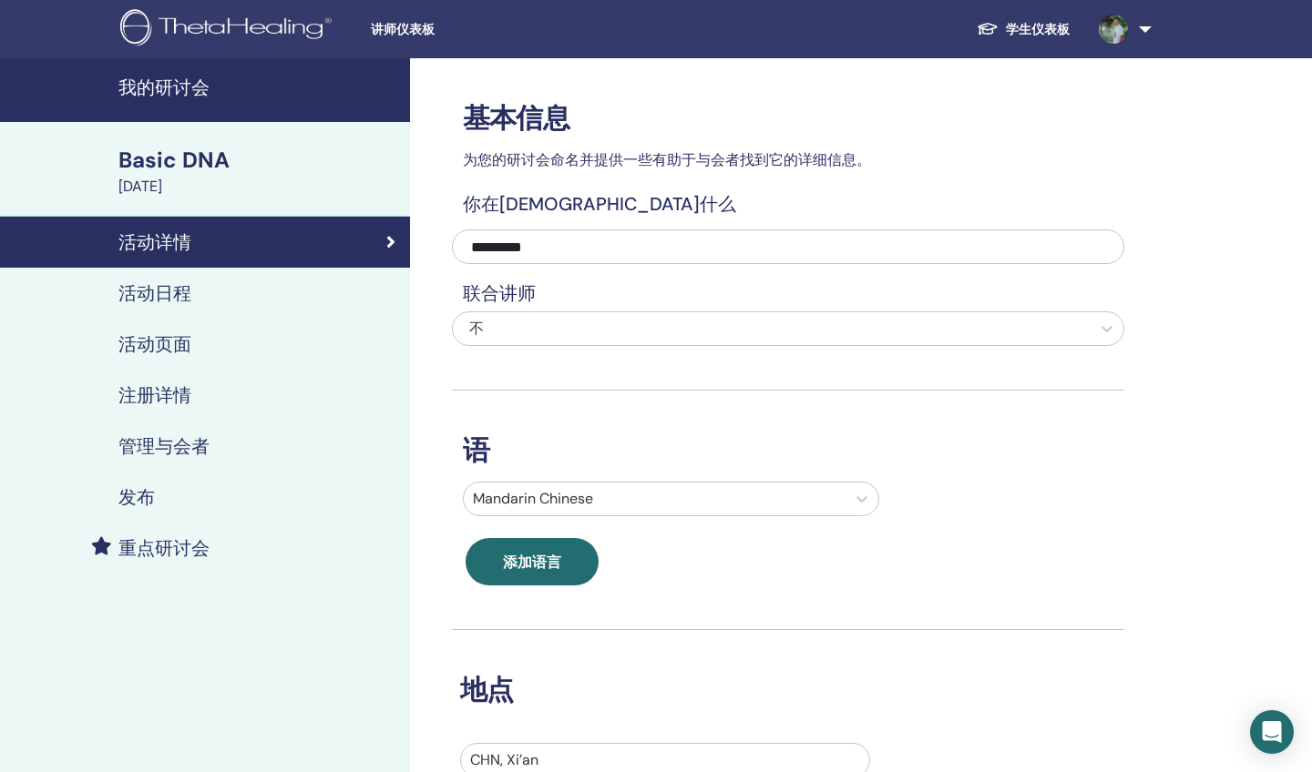
click at [199, 345] on div "活动页面" at bounding box center [205, 344] width 381 height 22
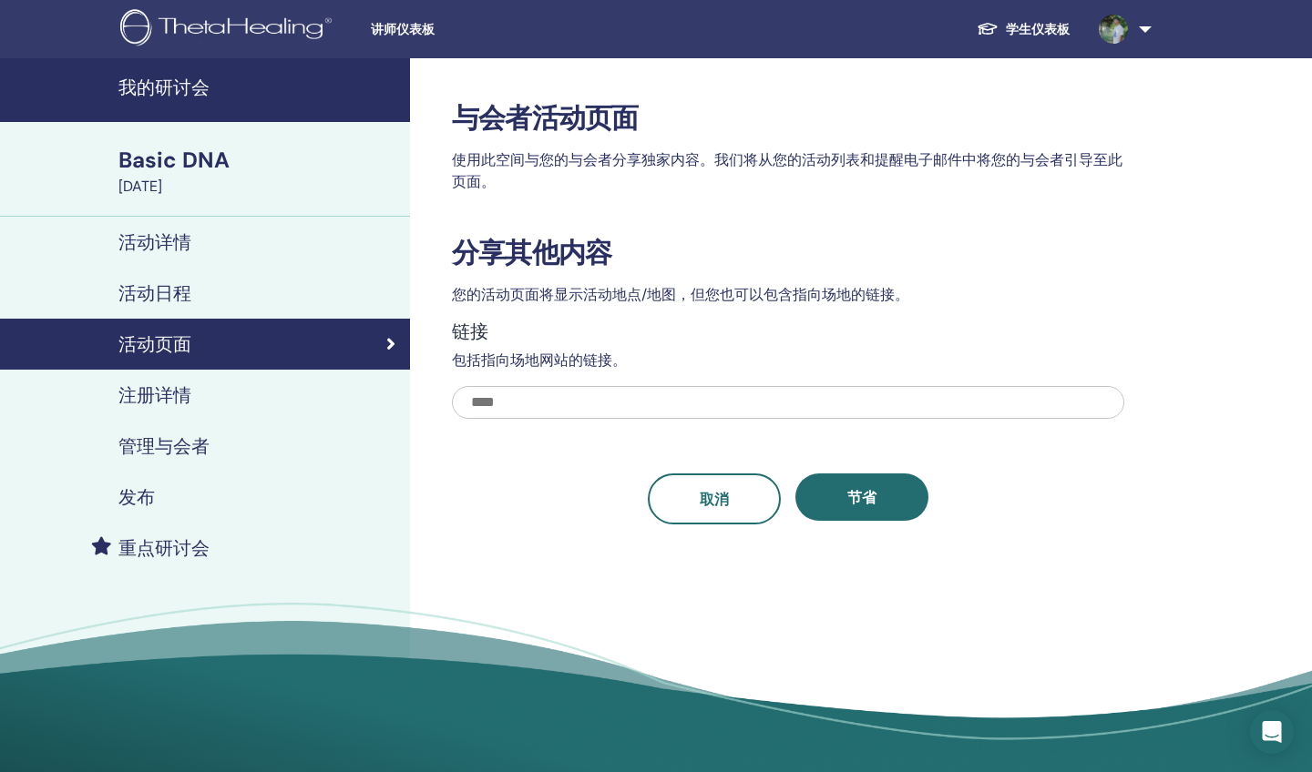
click at [600, 391] on input "text" at bounding box center [788, 402] width 672 height 33
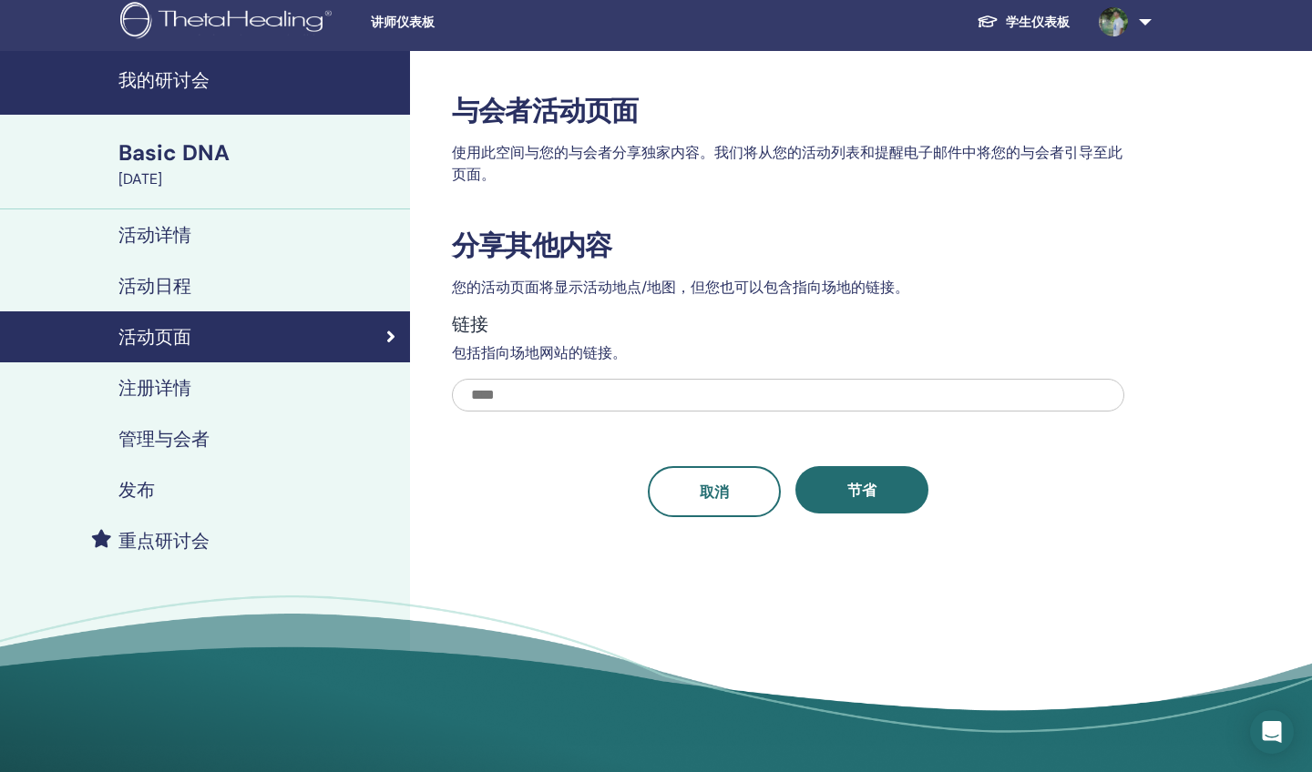
click at [250, 394] on div "注册详情" at bounding box center [205, 388] width 381 height 22
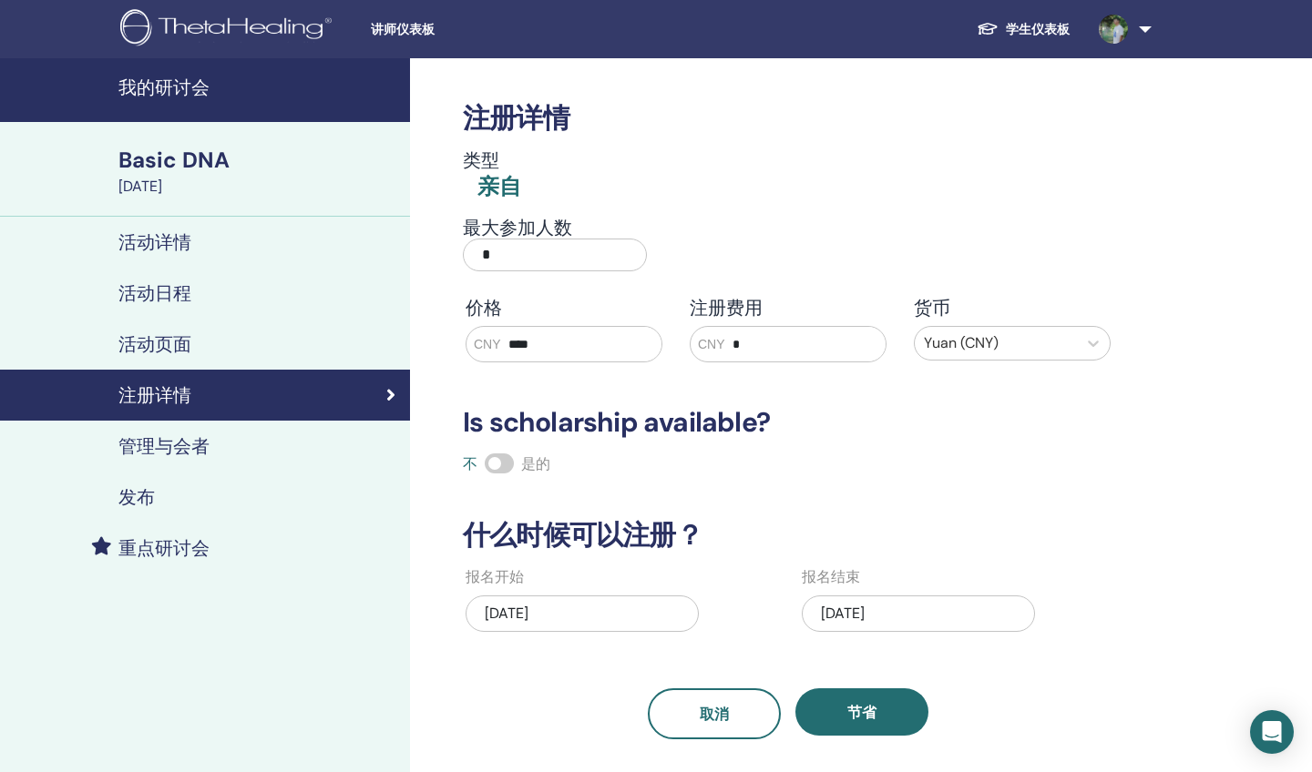
click at [251, 450] on div "管理与会者" at bounding box center [205, 446] width 381 height 22
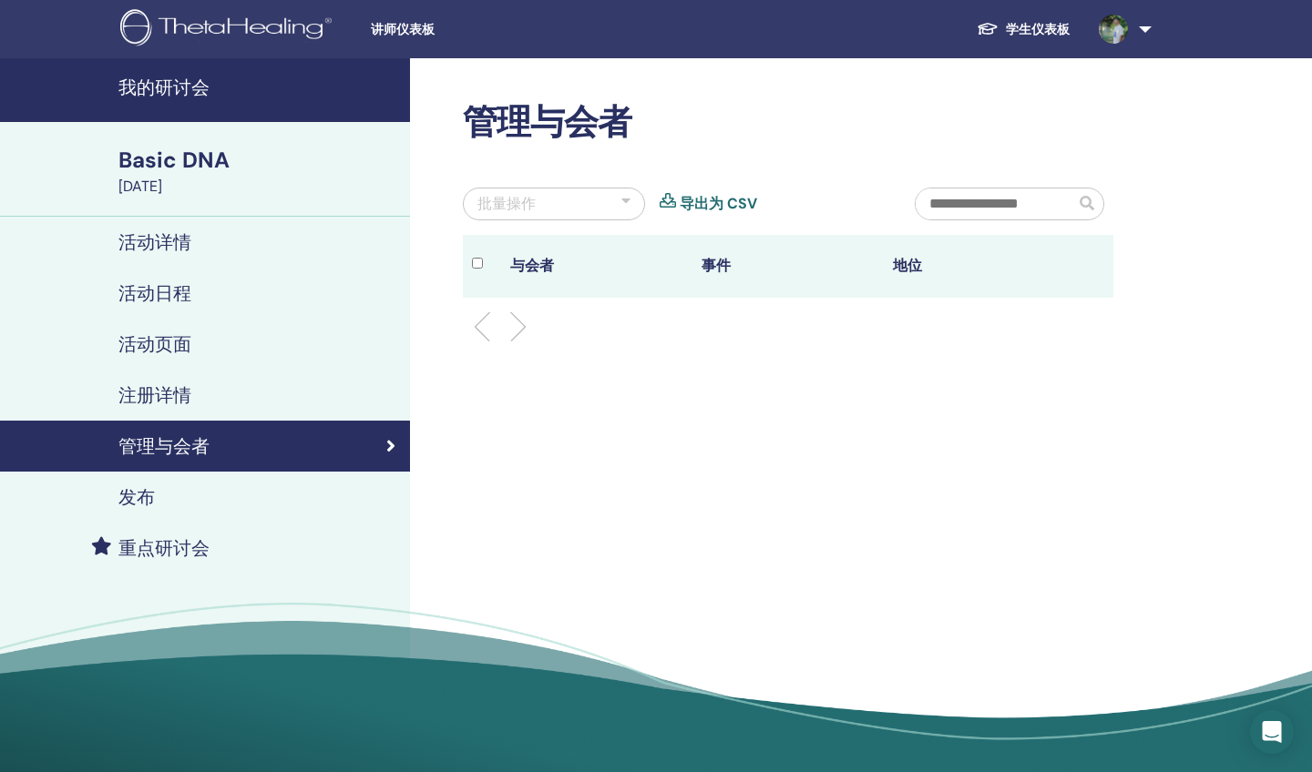
click at [207, 501] on div "发布" at bounding box center [205, 497] width 381 height 22
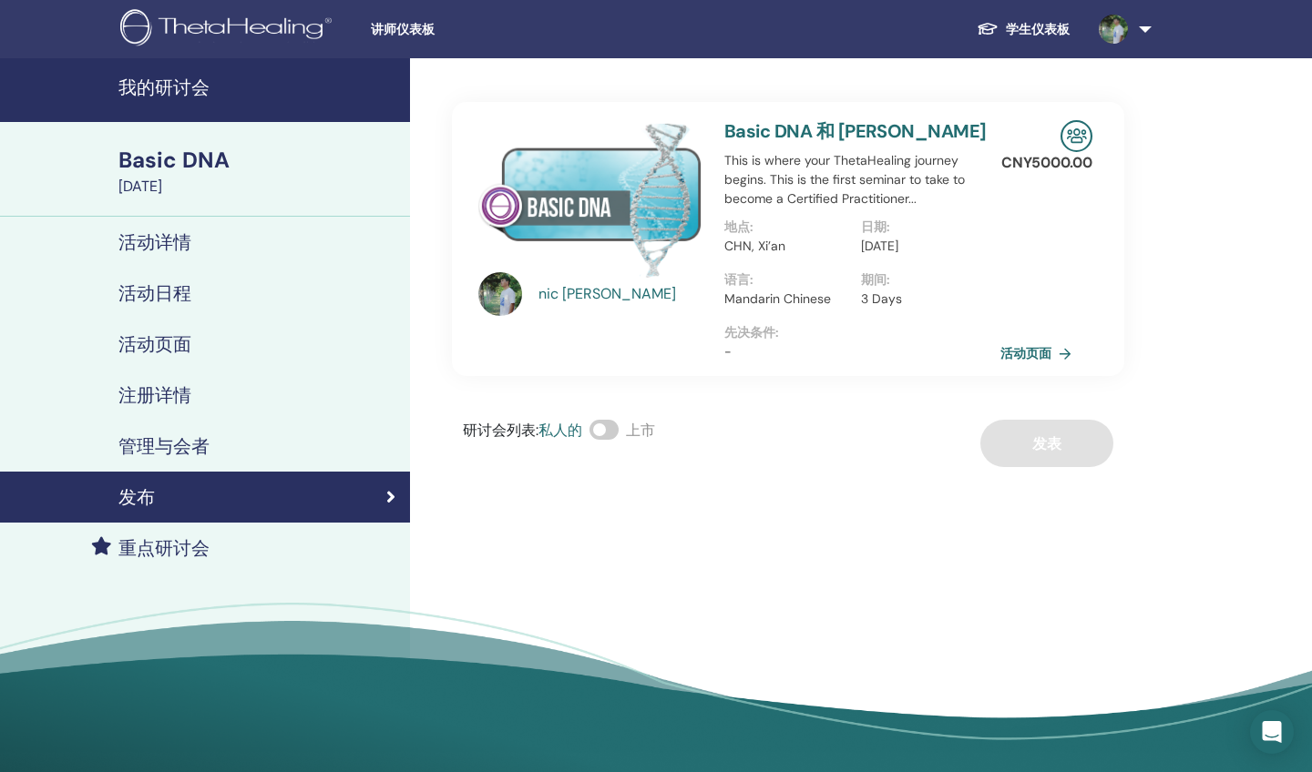
click at [1044, 352] on link "活动页面" at bounding box center [1039, 353] width 78 height 27
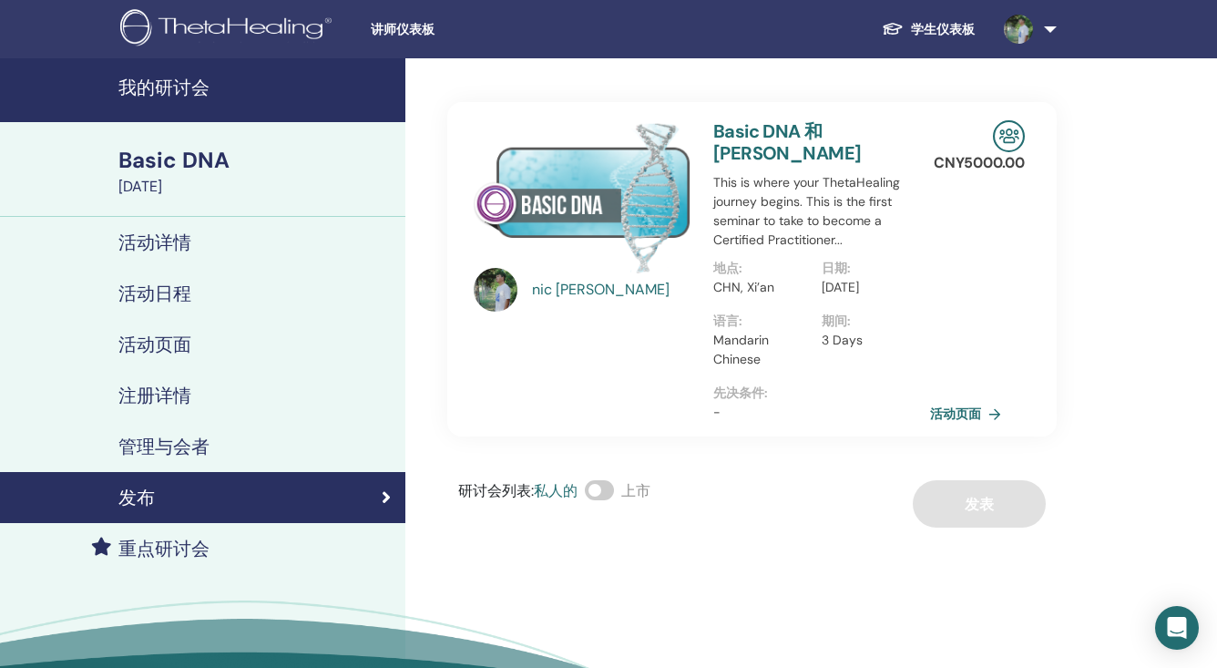
click at [182, 341] on h4 "活动页面" at bounding box center [154, 344] width 73 height 22
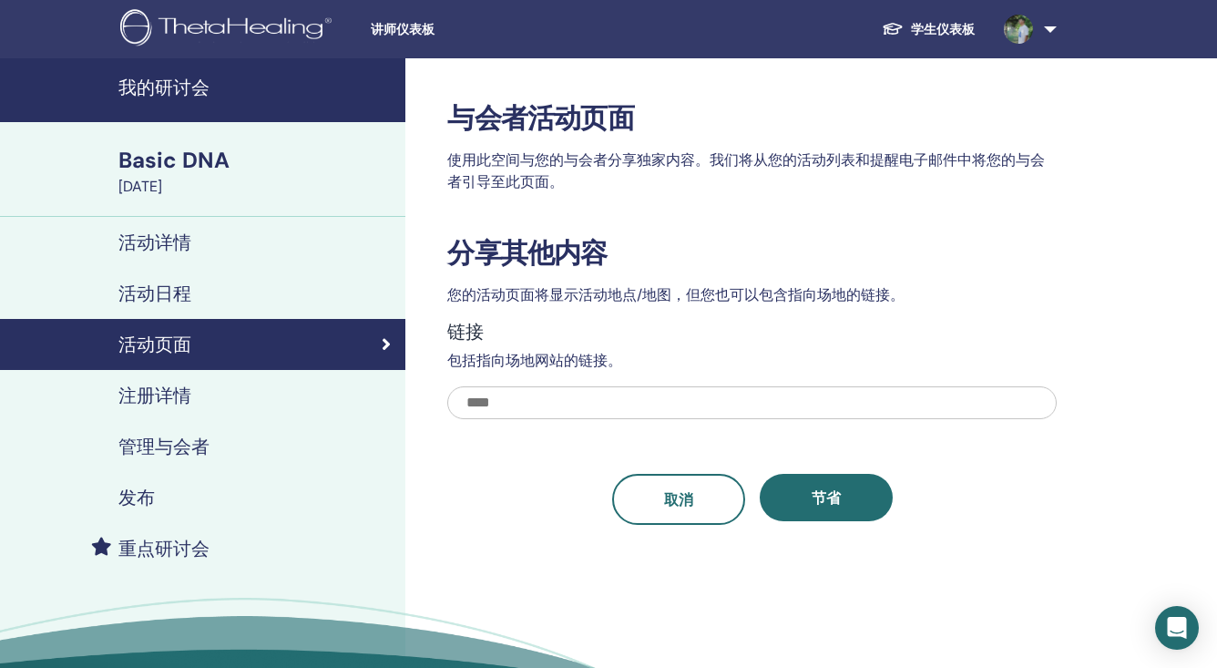
click at [193, 446] on h4 "管理与会者" at bounding box center [163, 446] width 91 height 22
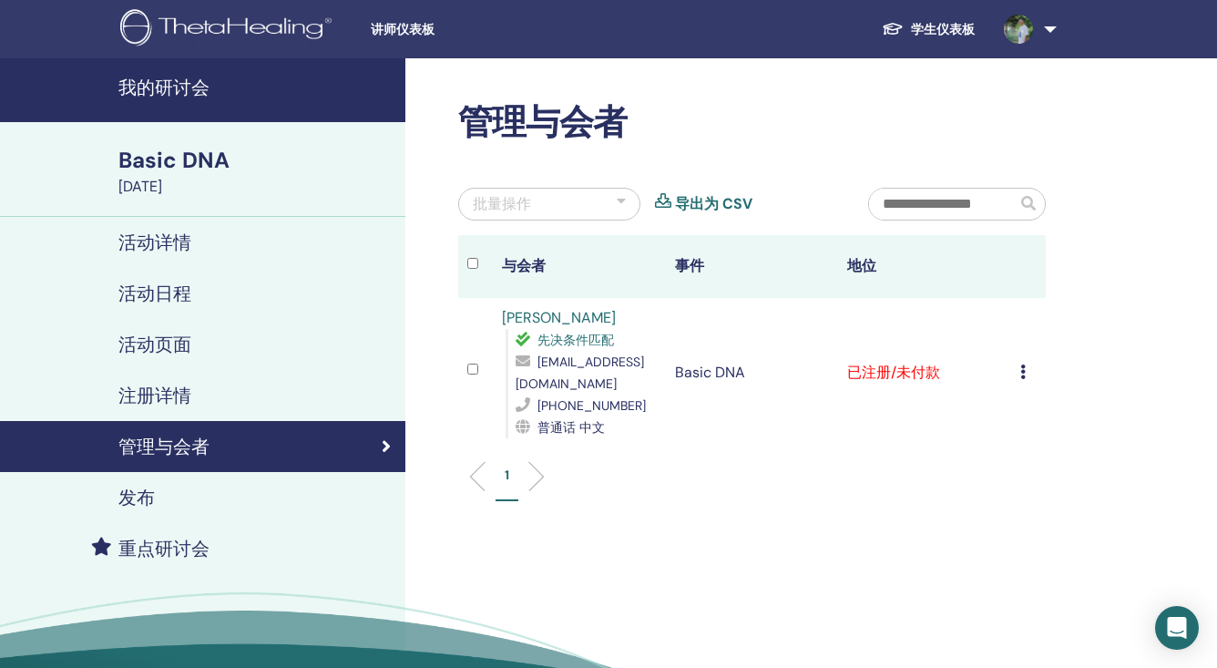
click at [1020, 375] on icon at bounding box center [1022, 371] width 5 height 15
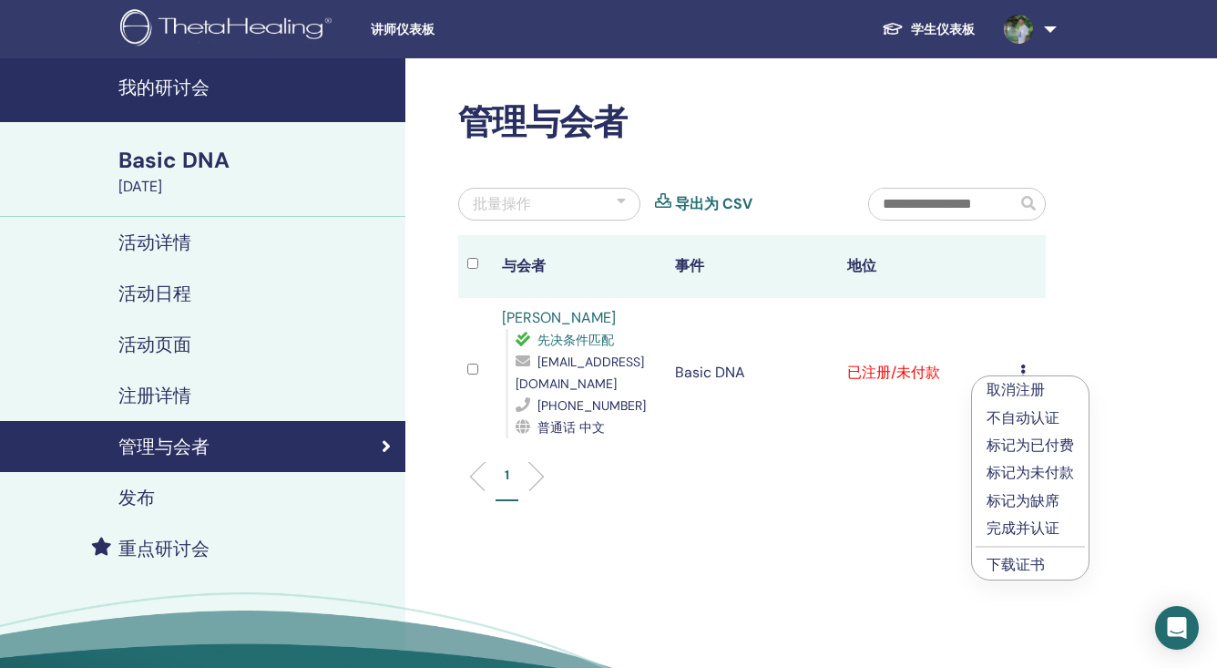
click at [1043, 521] on p "完成并认证" at bounding box center [1029, 528] width 87 height 22
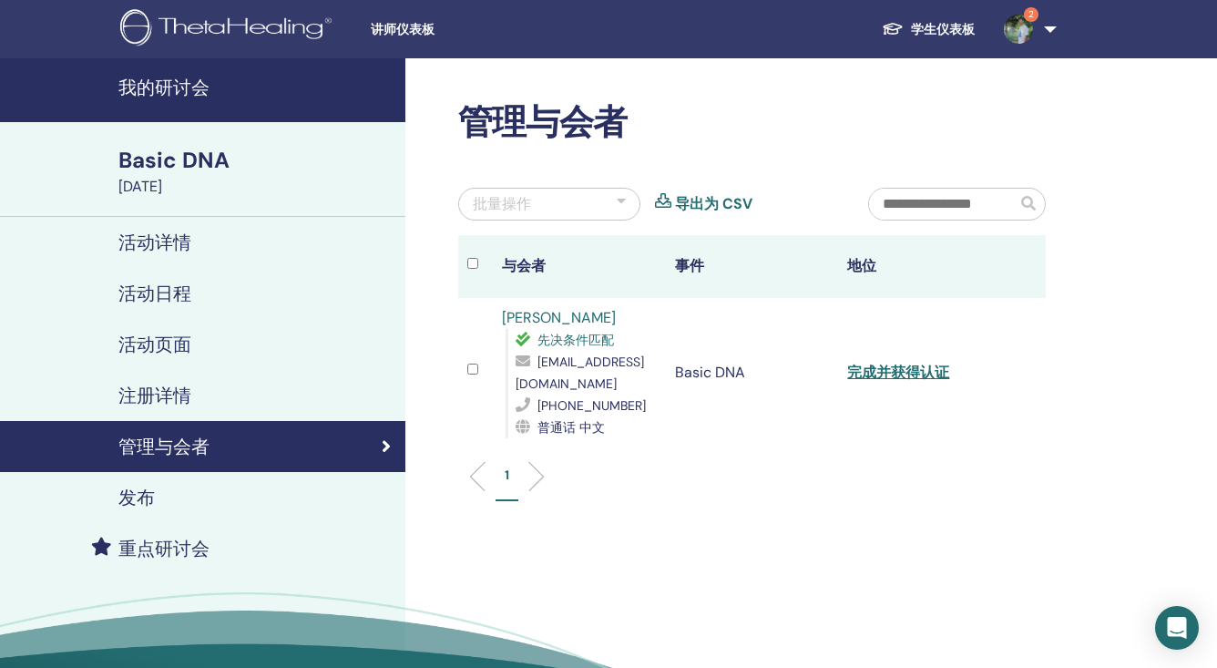
click at [933, 374] on link "完成并获得认证" at bounding box center [898, 372] width 102 height 19
click at [908, 373] on link "完成并获得认证" at bounding box center [898, 372] width 102 height 19
click at [731, 527] on div "管理与会者 批量操作 导出为 CSV 与会者 事件 地位 [PERSON_NAME] 先决条件匹配 [EMAIL_ADDRESS][DOMAIN_NAME] …" at bounding box center [811, 416] width 812 height 716
click at [1022, 26] on img at bounding box center [1018, 29] width 29 height 29
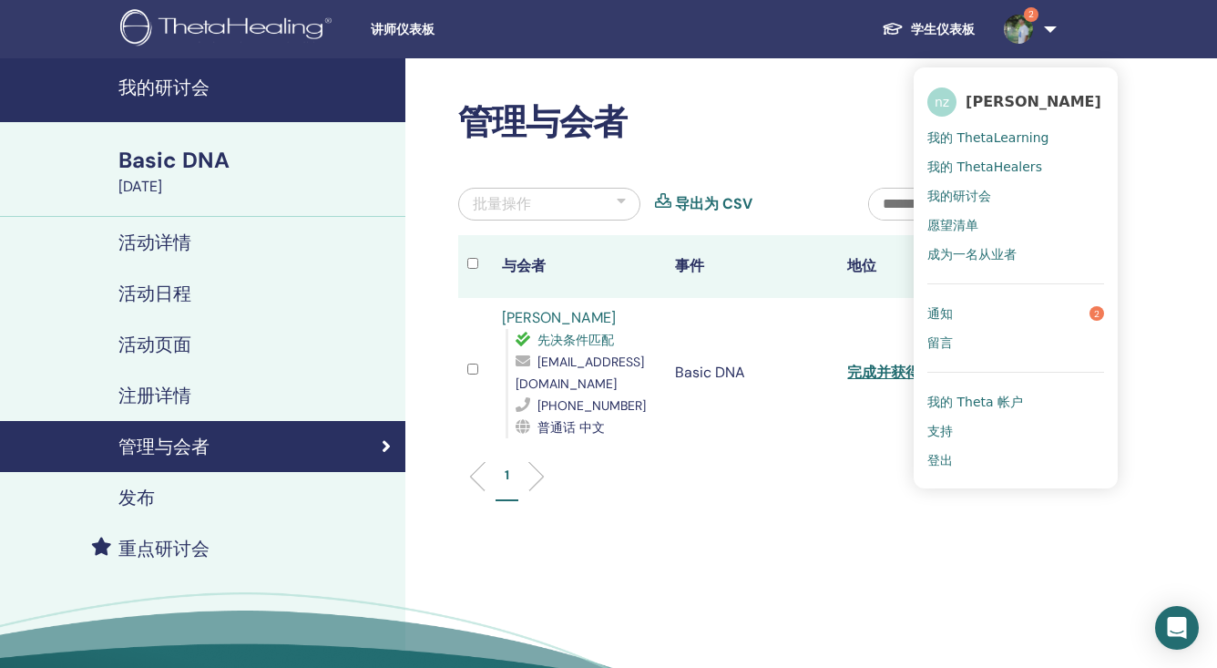
click at [1003, 316] on link "通知 2" at bounding box center [1015, 313] width 177 height 29
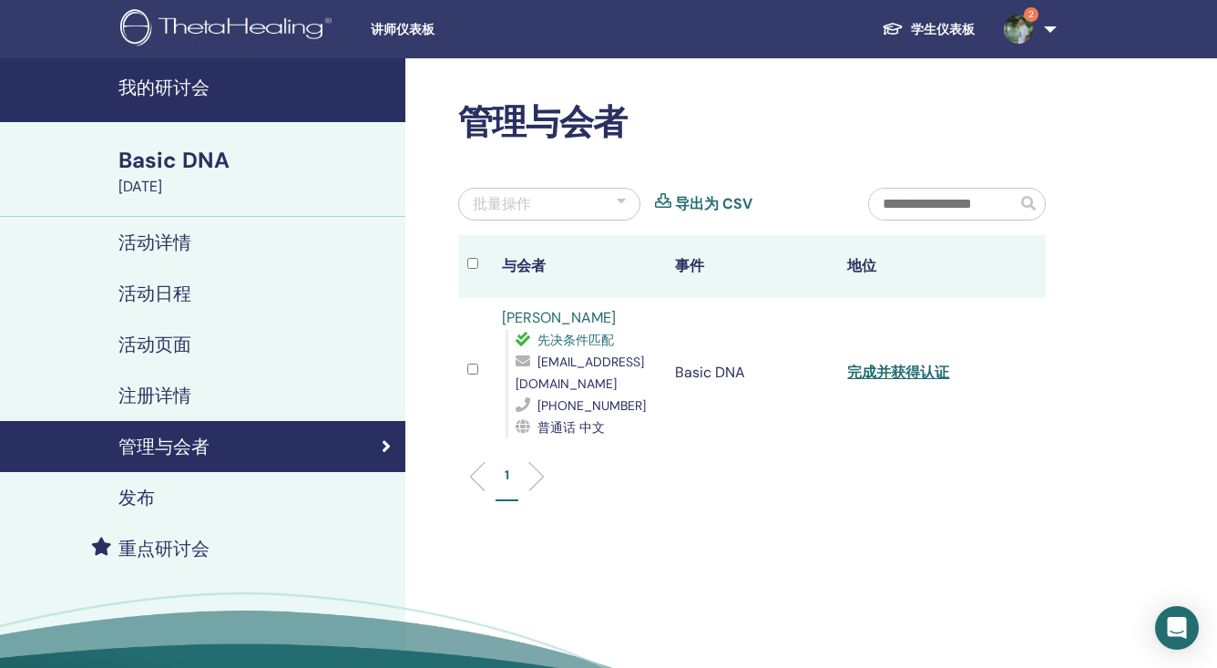
click at [712, 442] on td "Basic DNA" at bounding box center [752, 372] width 173 height 149
click at [273, 398] on div "注册详情" at bounding box center [203, 395] width 376 height 22
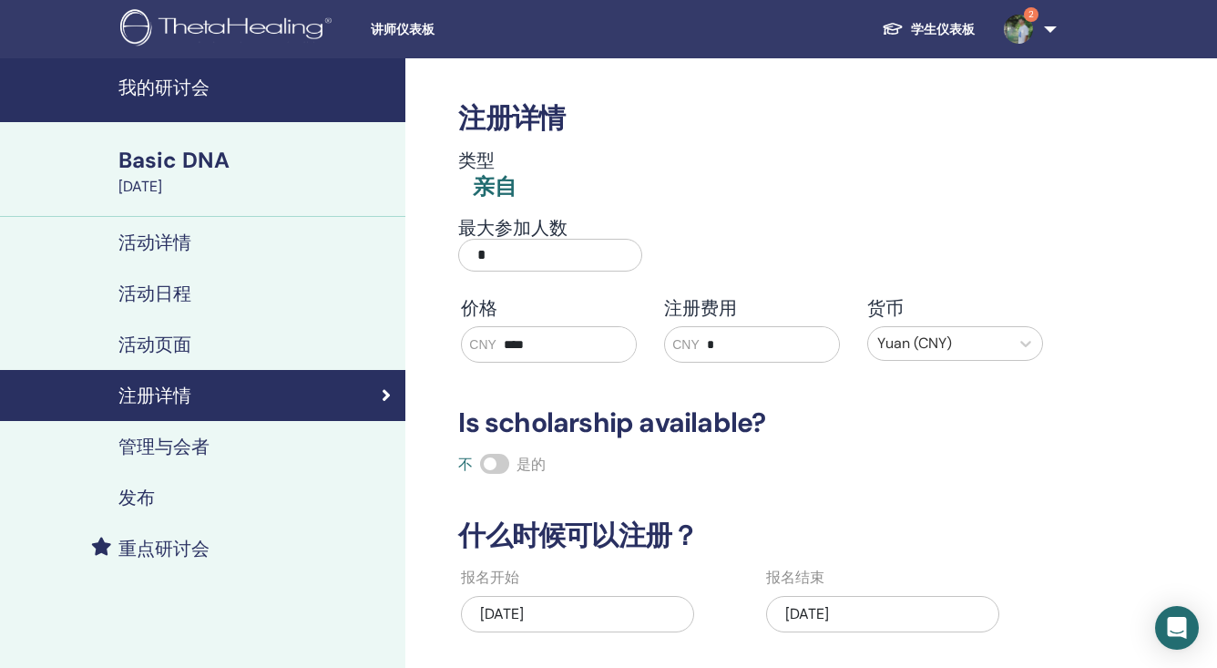
click at [261, 434] on link "管理与会者" at bounding box center [202, 446] width 405 height 51
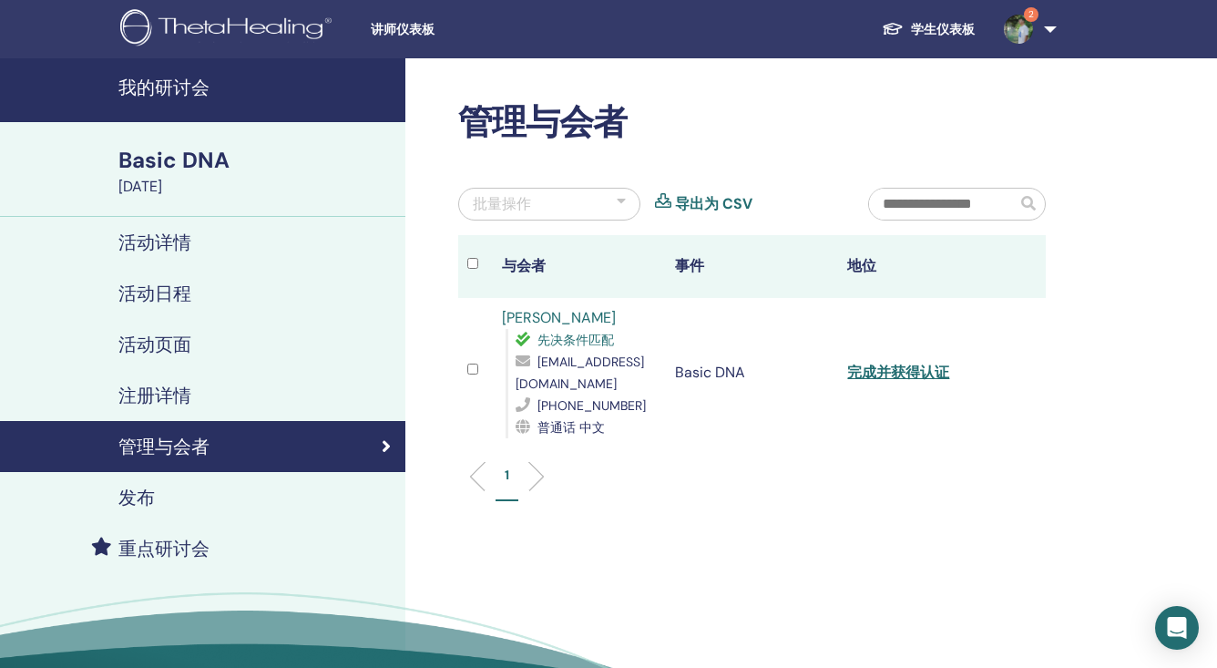
click at [923, 373] on link "完成并获得认证" at bounding box center [898, 372] width 102 height 19
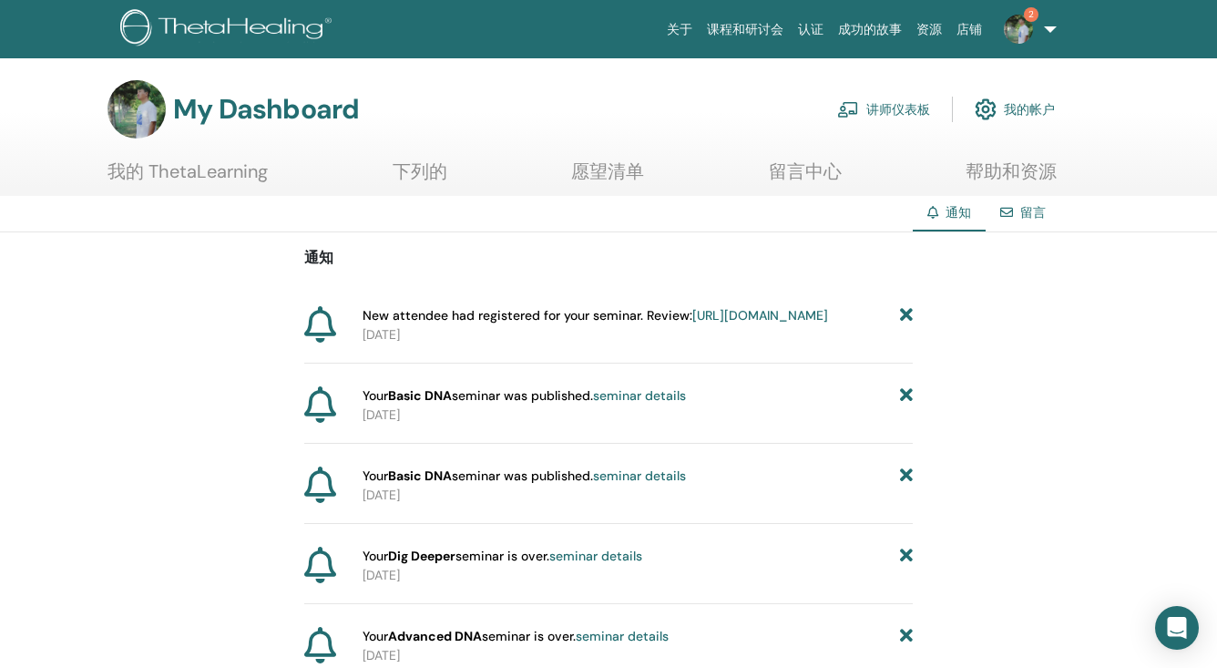
click at [739, 318] on span "New attendee had registered for your seminar. Review: [URL][DOMAIN_NAME]" at bounding box center [595, 315] width 465 height 19
